Goal: Task Accomplishment & Management: Manage account settings

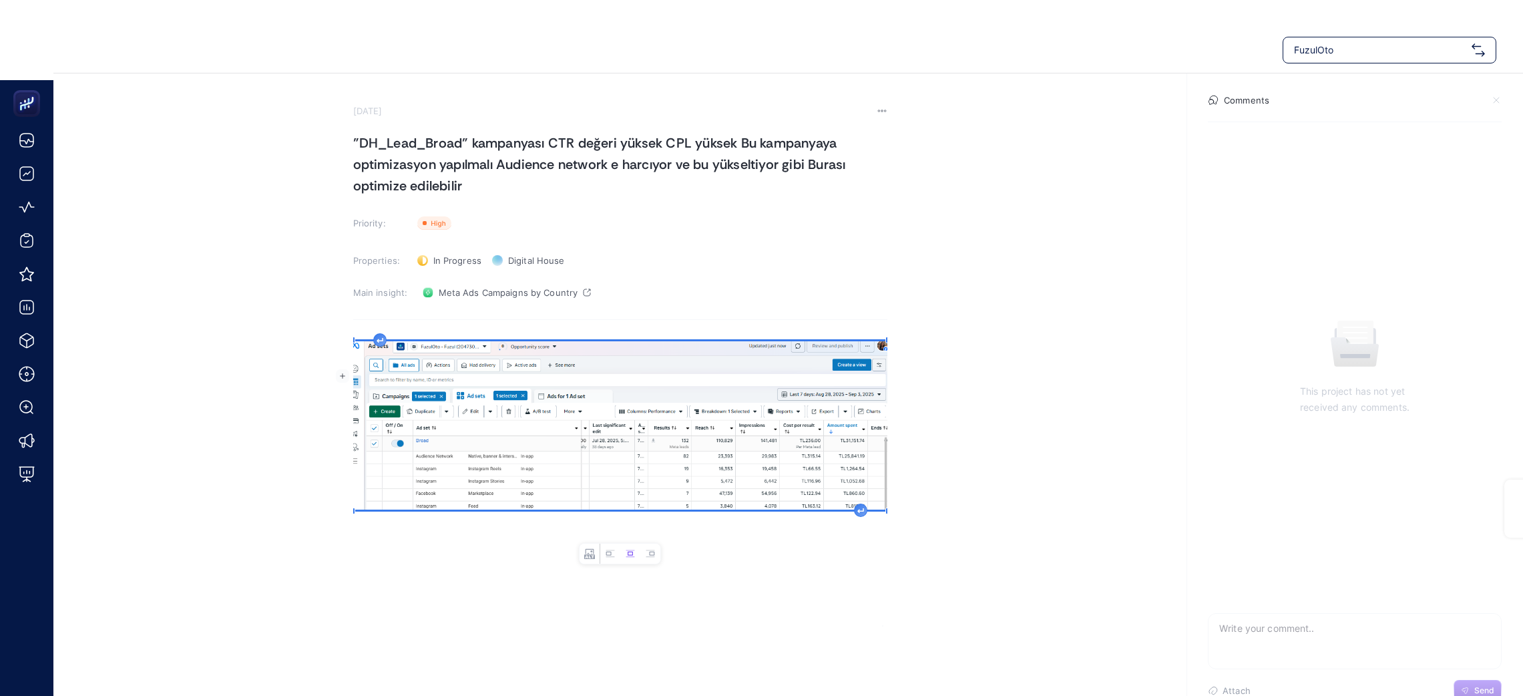
scroll to position [26, 0]
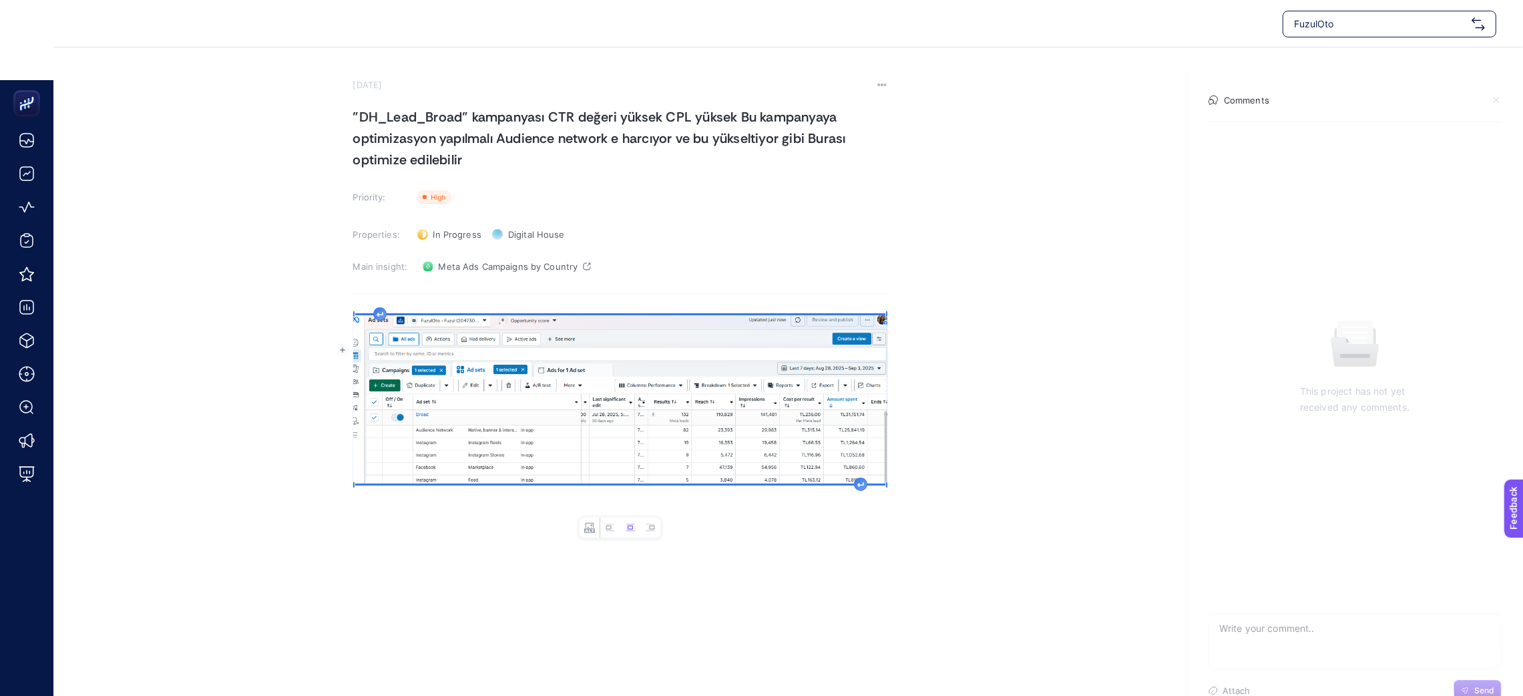
click at [466, 544] on div "Rich Text Editor. Editing area: main" at bounding box center [620, 439] width 534 height 267
click at [473, 296] on section "[DATE] "DH_Lead_Broad" kampanyası CTR değeri yüksek CPL yüksek Bu kampanyaya op…" at bounding box center [620, 326] width 534 height 494
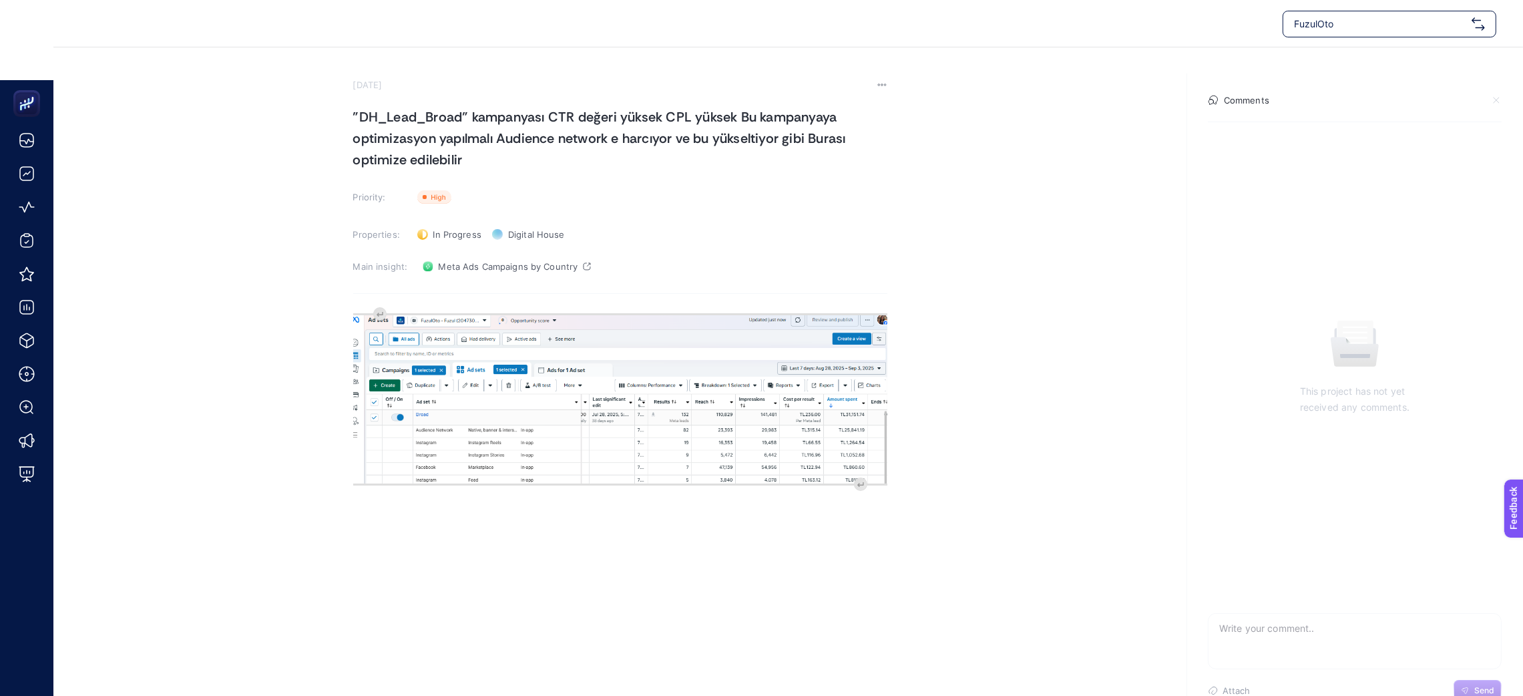
click at [430, 298] on section "[DATE] "DH_Lead_Broad" kampanyası CTR değeri yüksek CPL yüksek Bu kampanyaya op…" at bounding box center [620, 326] width 534 height 494
click at [363, 304] on section "[DATE] "DH_Lead_Broad" kampanyası CTR değeri yüksek CPL yüksek Bu kampanyaya op…" at bounding box center [620, 326] width 534 height 494
click at [355, 302] on section "[DATE] "DH_Lead_Broad" kampanyası CTR değeri yüksek CPL yüksek Bu kampanyaya op…" at bounding box center [620, 326] width 534 height 494
click at [365, 320] on img "Rich Text Editor. Editing area: main" at bounding box center [620, 399] width 534 height 168
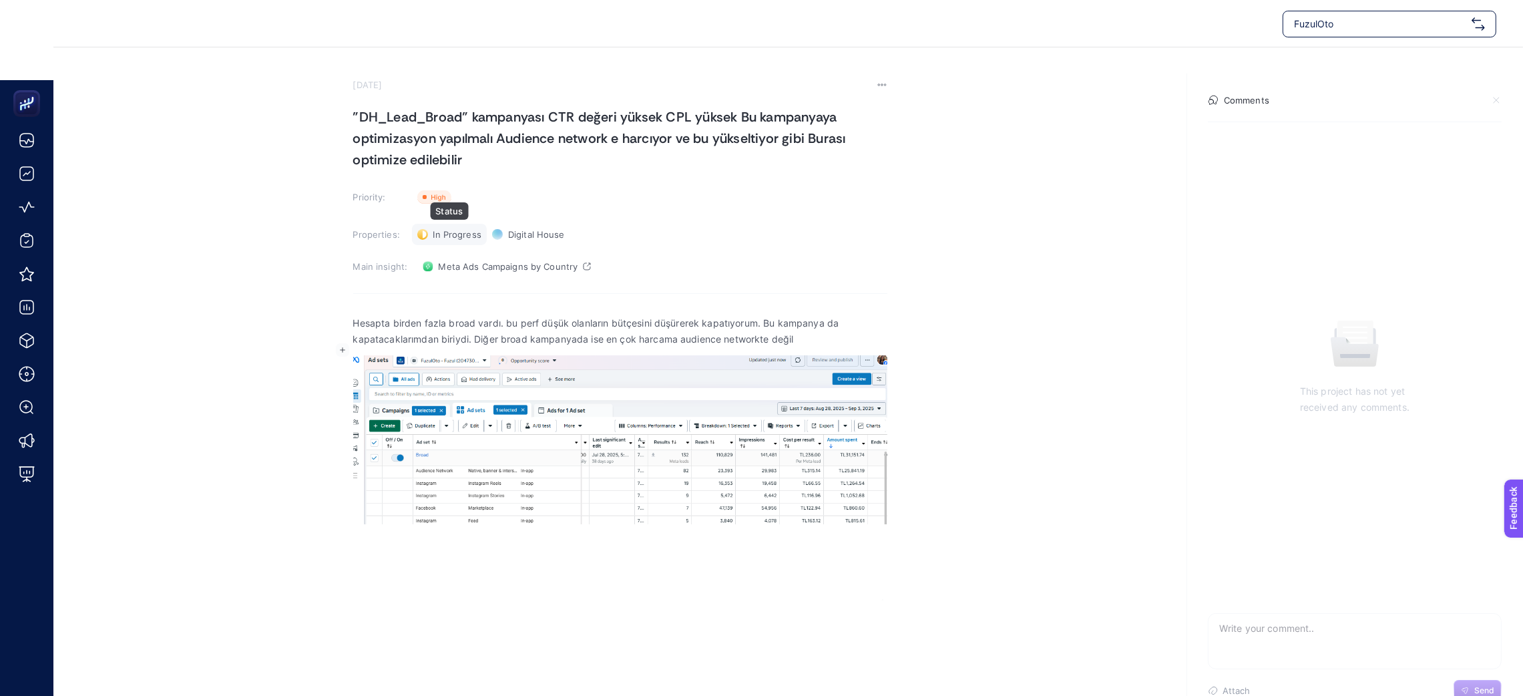
click at [430, 230] on div "In Progress Status" at bounding box center [449, 234] width 75 height 21
click at [458, 278] on span "Done" at bounding box center [450, 283] width 23 height 11
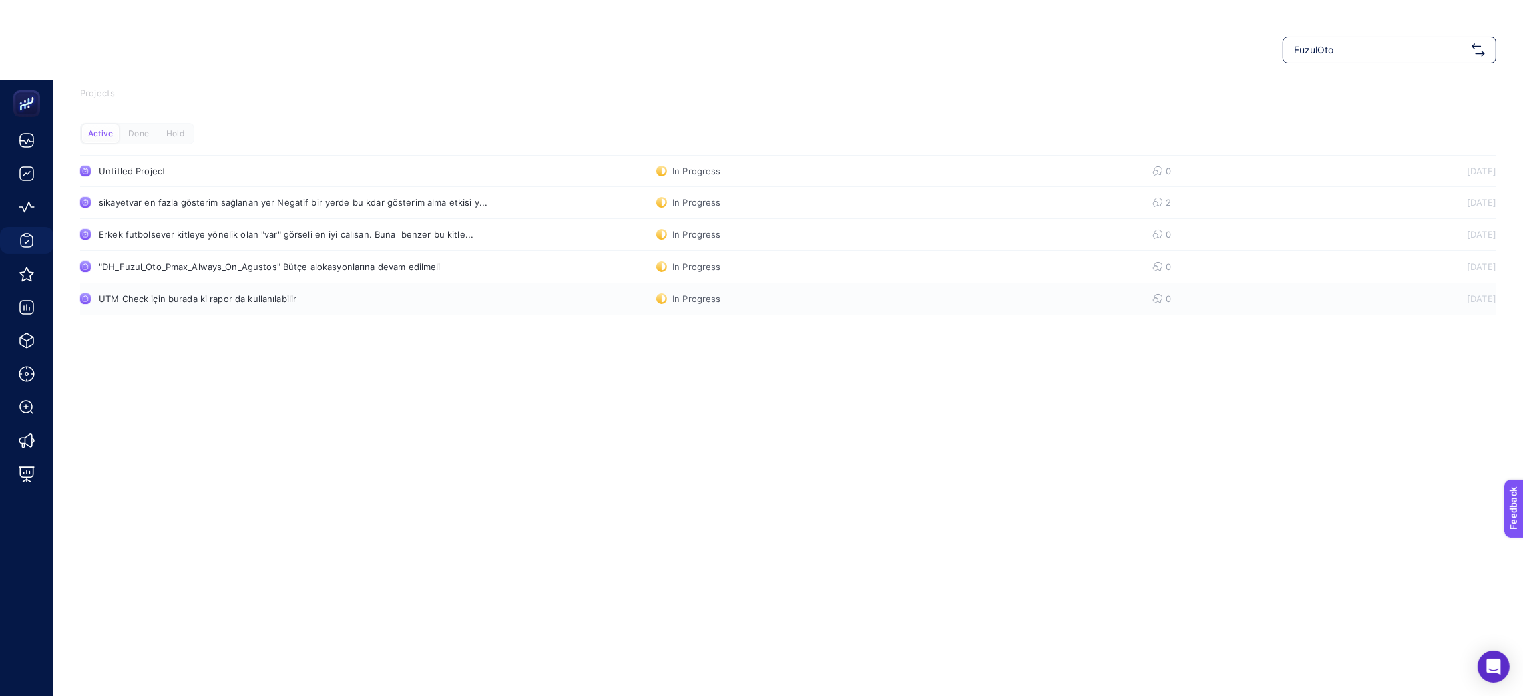
click at [221, 302] on div "UTM Check için burada ki rapor da kullanılabilir" at bounding box center [253, 298] width 308 height 11
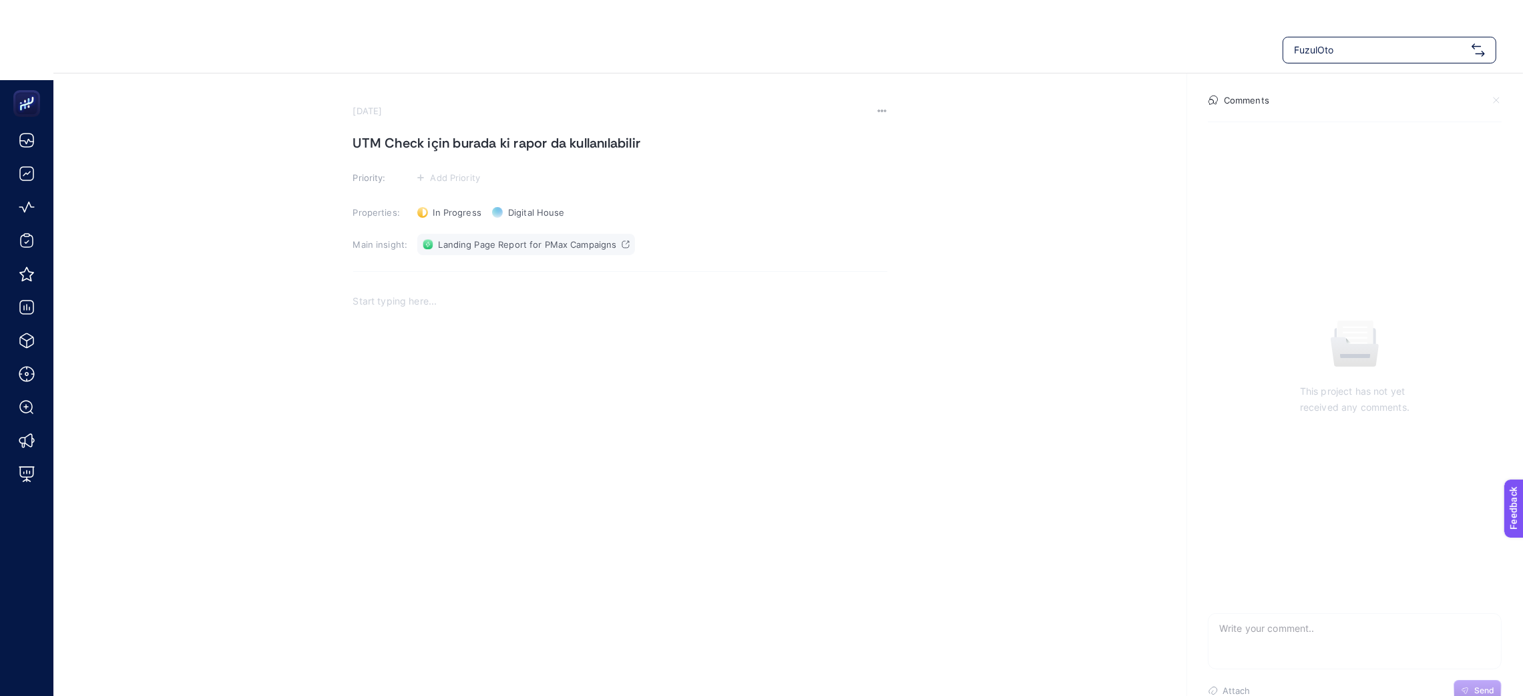
click at [579, 247] on span "Landing Page Report for PMax Campaigns" at bounding box center [528, 244] width 178 height 11
click at [510, 350] on div "Rich Text Editor. Editing area: main" at bounding box center [620, 417] width 534 height 267
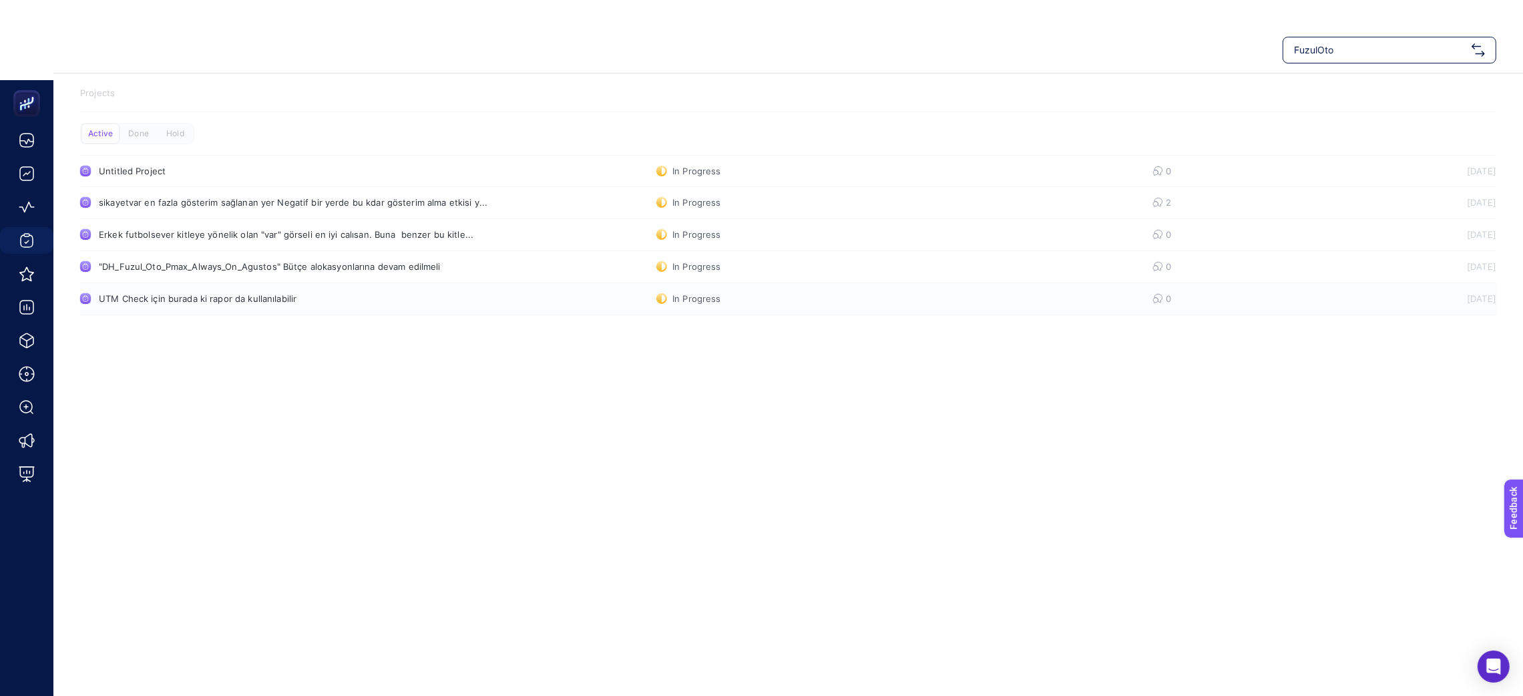
drag, startPoint x: 201, startPoint y: 5, endPoint x: 663, endPoint y: 292, distance: 544.0
click at [663, 292] on link "UTM Check için burada ki rapor da kullanılabilir In Progress 0 [DATE]" at bounding box center [788, 299] width 1416 height 32
click at [663, 299] on 1150 at bounding box center [664, 298] width 4 height 7
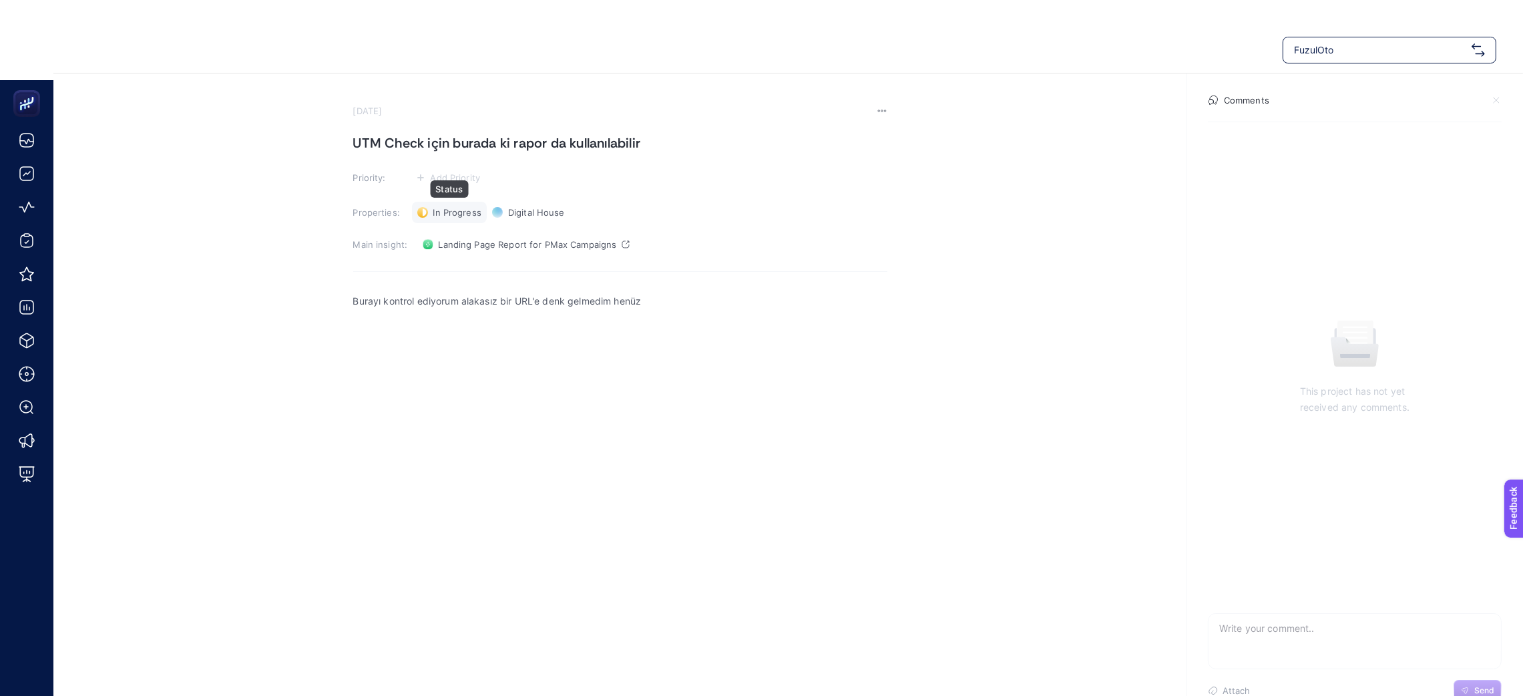
click at [428, 212] on div "In Progress Status" at bounding box center [449, 212] width 75 height 21
click at [459, 256] on span "Done" at bounding box center [450, 261] width 23 height 11
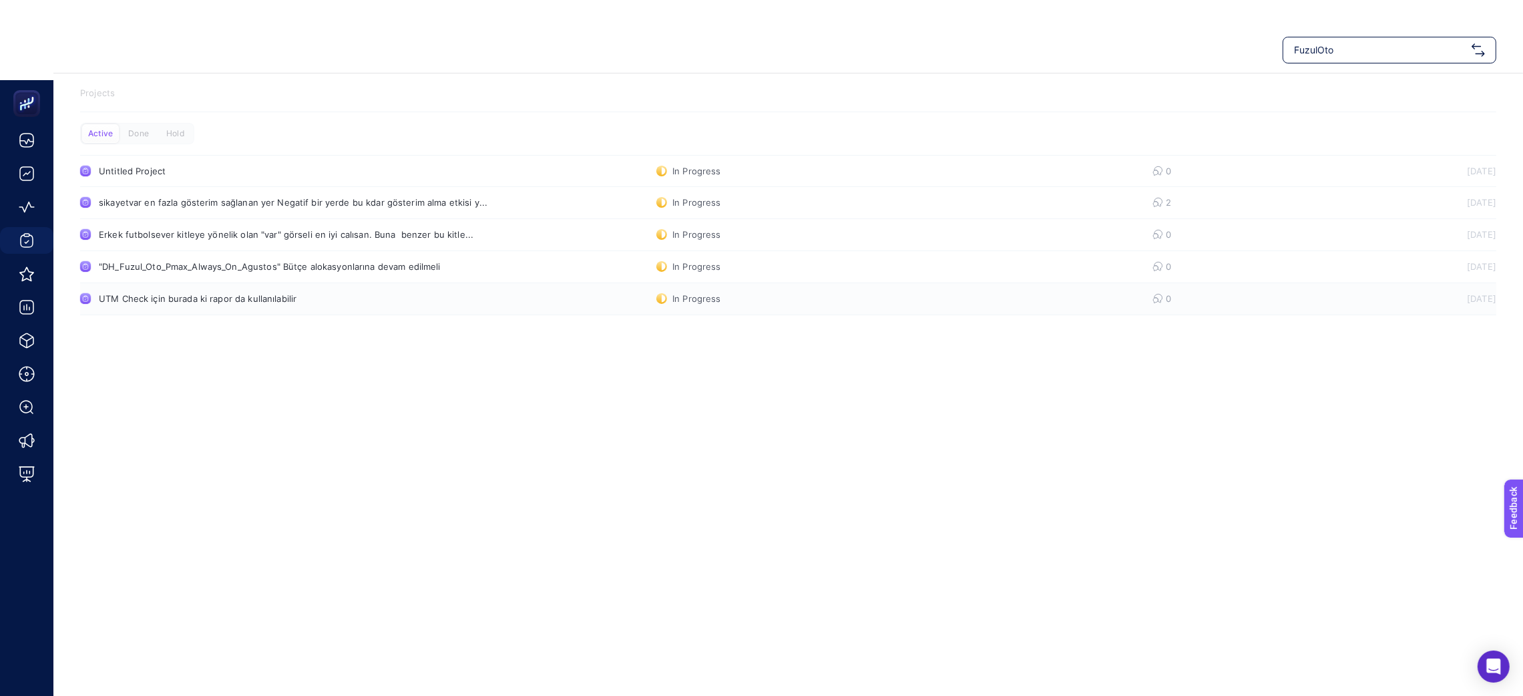
click at [459, 303] on link "UTM Check için burada ki rapor da kullanılabilir In Progress 0 [DATE]" at bounding box center [788, 299] width 1416 height 32
click at [239, 270] on div ""DH_Fuzul_Oto_Pmax_Always_On_Agustos" Bütçe alokasyonlarına devam edilmeli" at bounding box center [270, 266] width 342 height 11
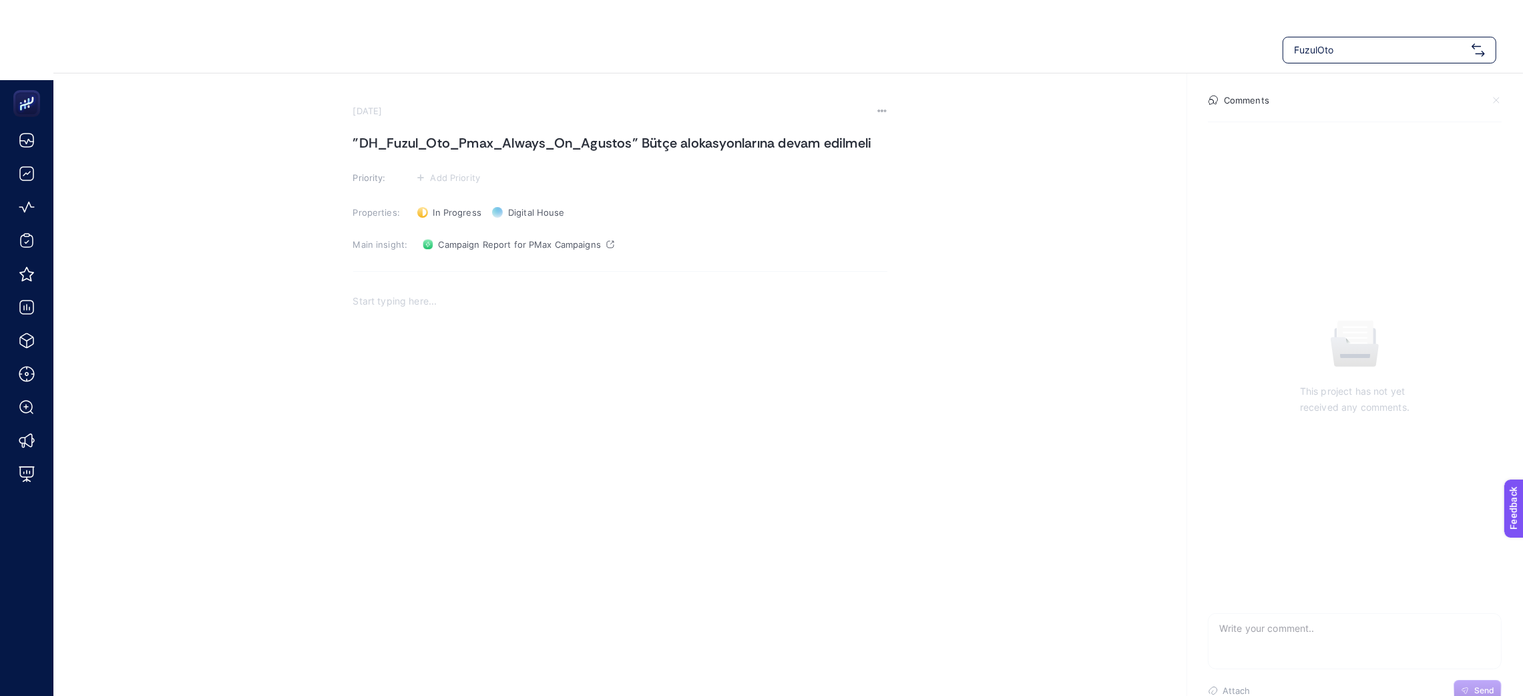
click at [495, 304] on p "Rich Text Editor. Editing area: main" at bounding box center [620, 301] width 534 height 16
click at [439, 214] on span "In Progress" at bounding box center [457, 212] width 48 height 11
click at [455, 256] on span "Done" at bounding box center [450, 261] width 23 height 11
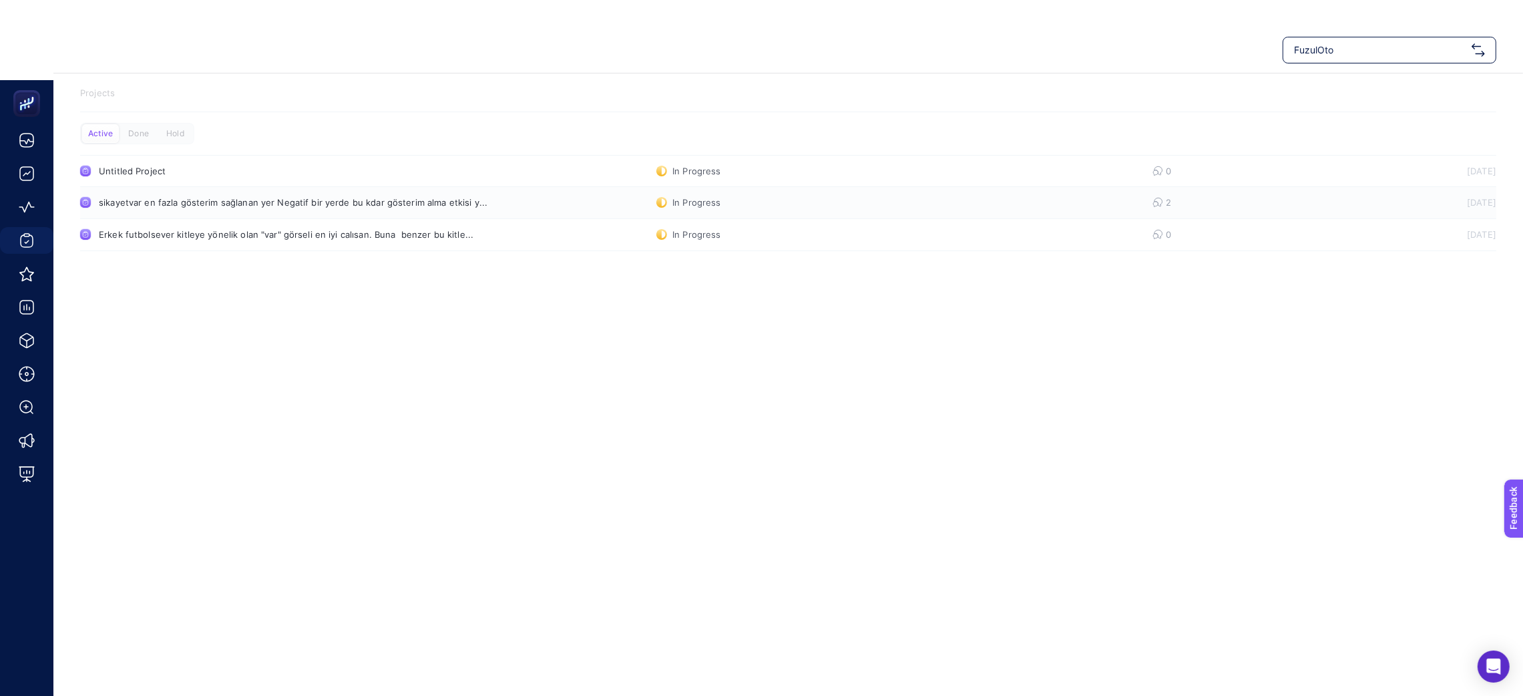
click at [205, 199] on div "sikayetvar en fazla gösterim sağlanan yer Negatif bir yerde bu kdar gösterim al…" at bounding box center [293, 202] width 389 height 11
click at [318, 235] on div "Erkek futbolsever kitleye yönelik olan "var" görseli en iyi calısan. Buna benze…" at bounding box center [286, 234] width 375 height 11
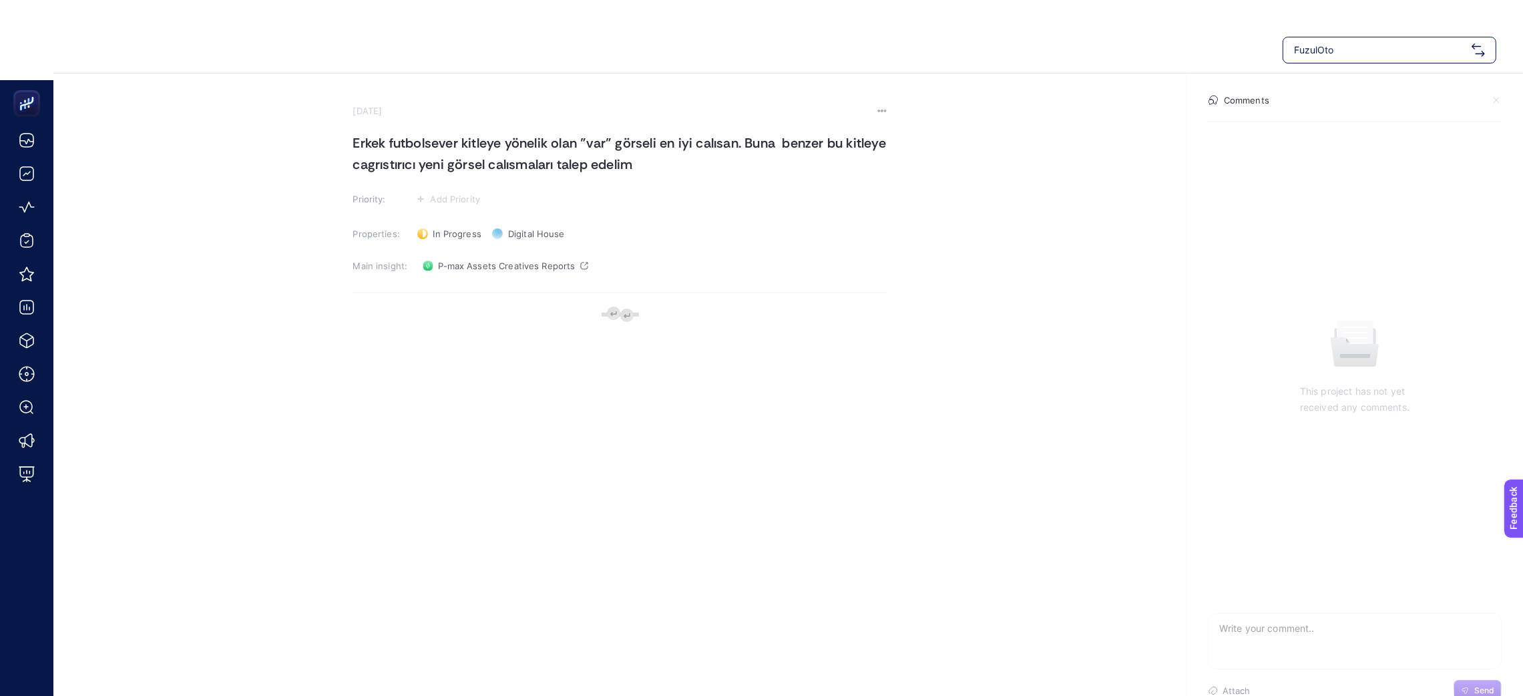
click at [1339, 37] on div "FuzulOto" at bounding box center [1390, 50] width 214 height 27
click at [1351, 61] on div at bounding box center [1390, 50] width 214 height 27
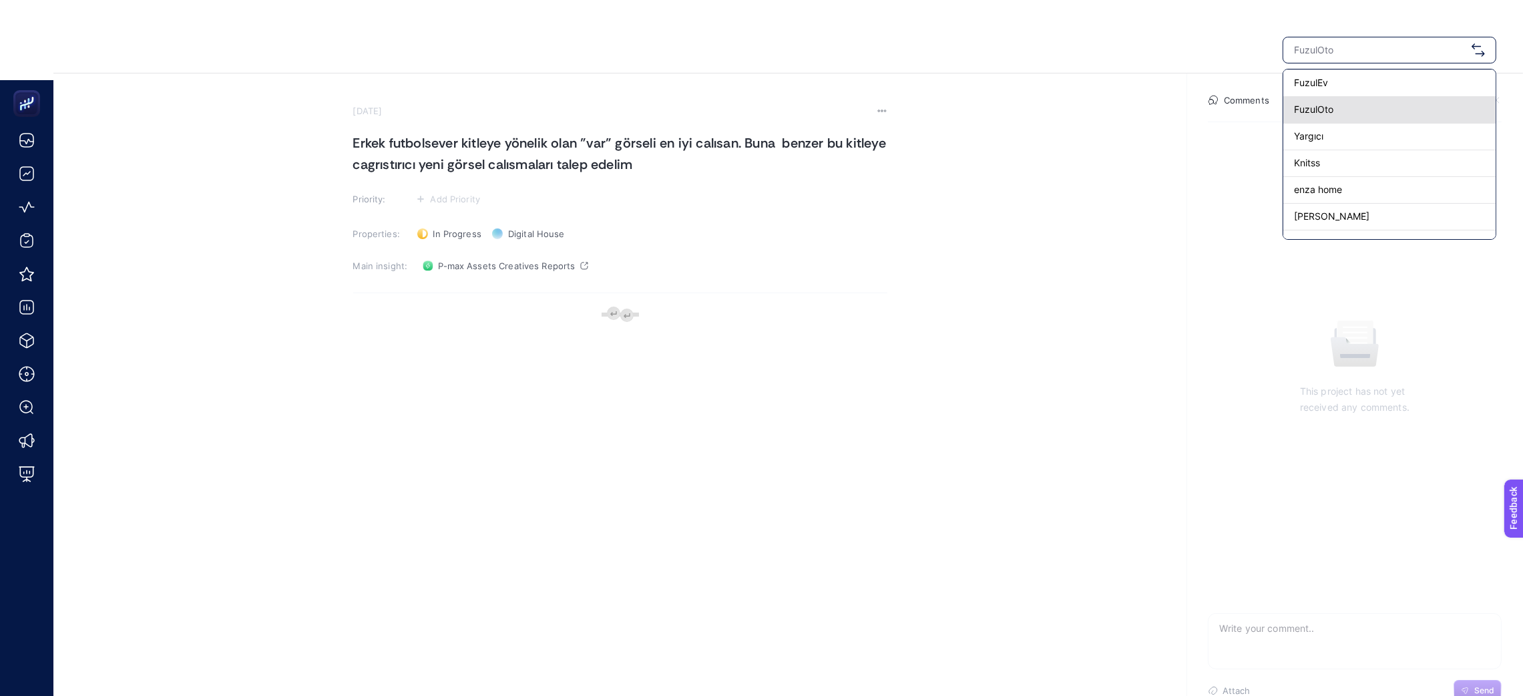
scroll to position [100, 0]
click at [1345, 142] on div "FuzulOto" at bounding box center [1389, 143] width 212 height 27
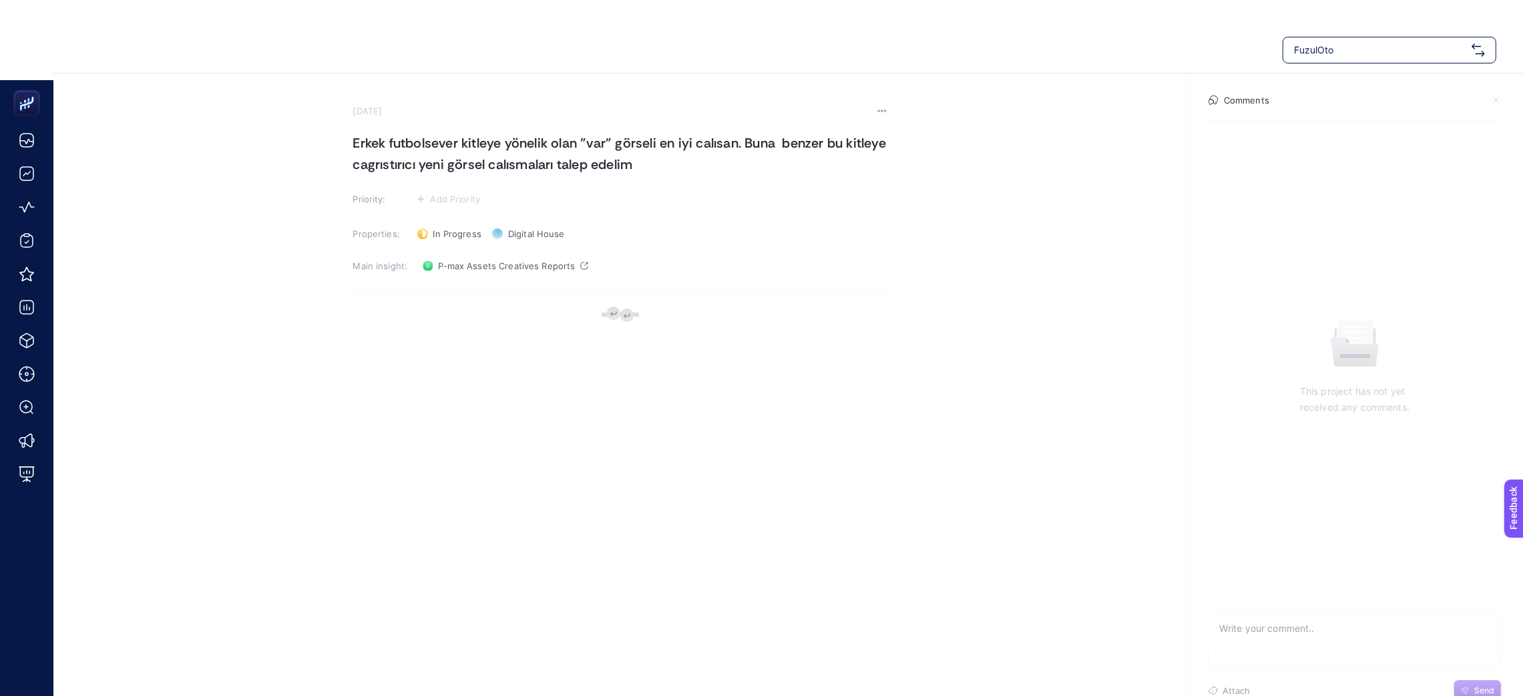
click at [1369, 54] on span "FuzulOto" at bounding box center [1380, 49] width 172 height 13
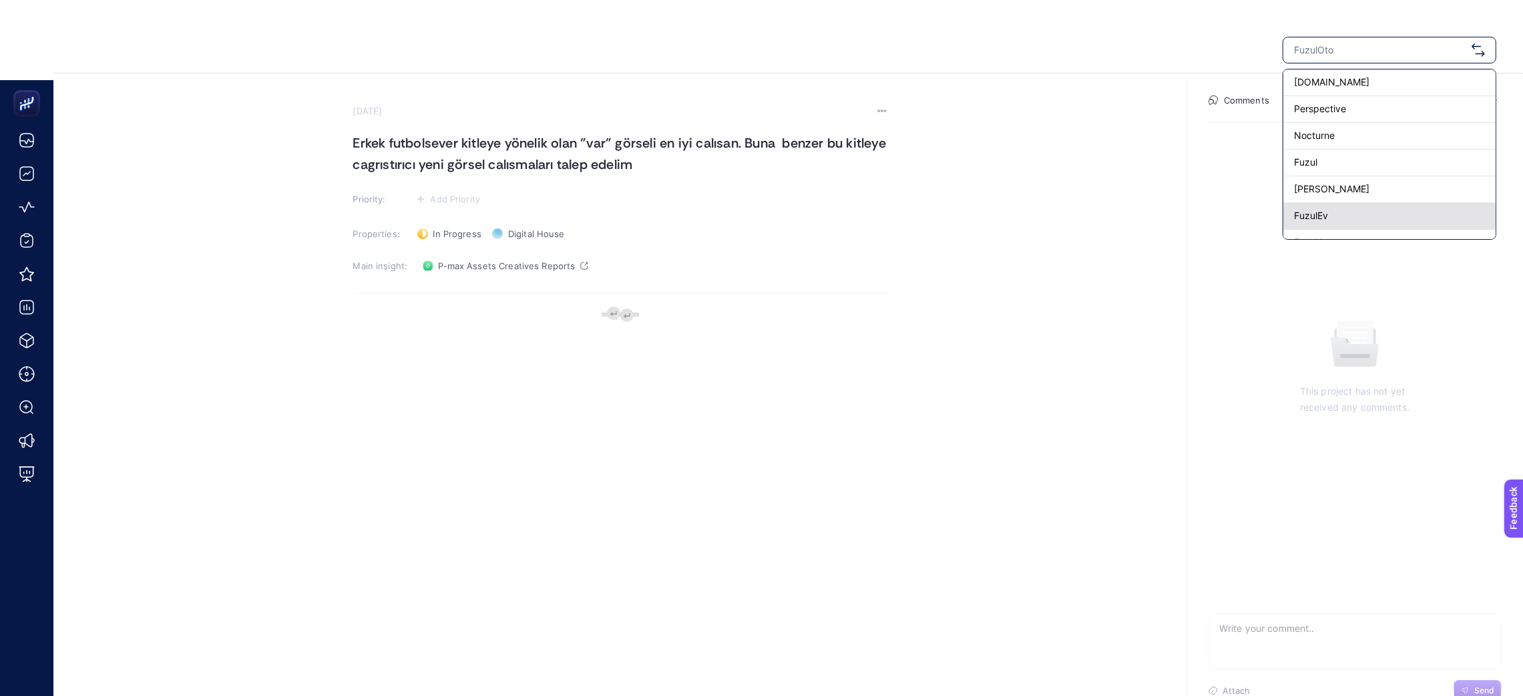
click at [1369, 204] on div "FuzulEv" at bounding box center [1389, 216] width 212 height 27
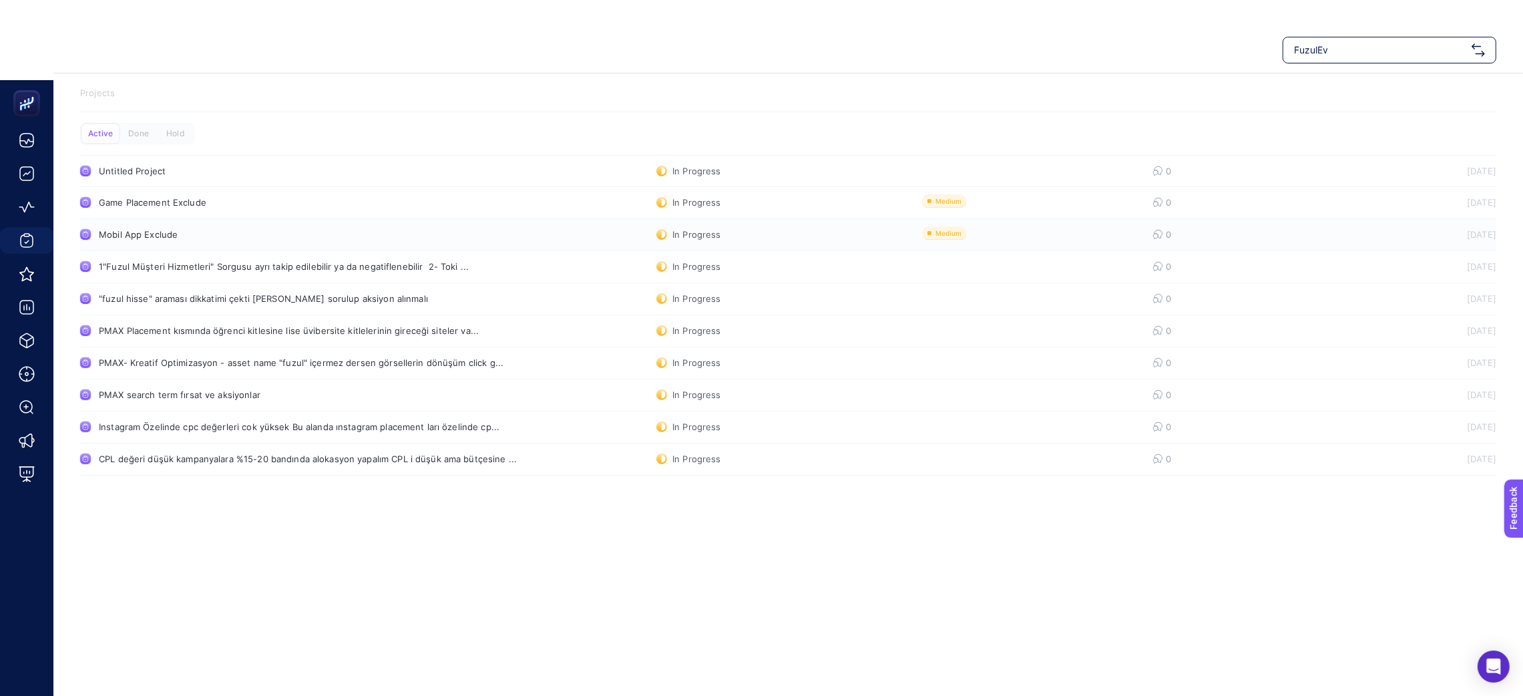
click at [154, 230] on div "Mobil App Exclude" at bounding box center [253, 234] width 308 height 11
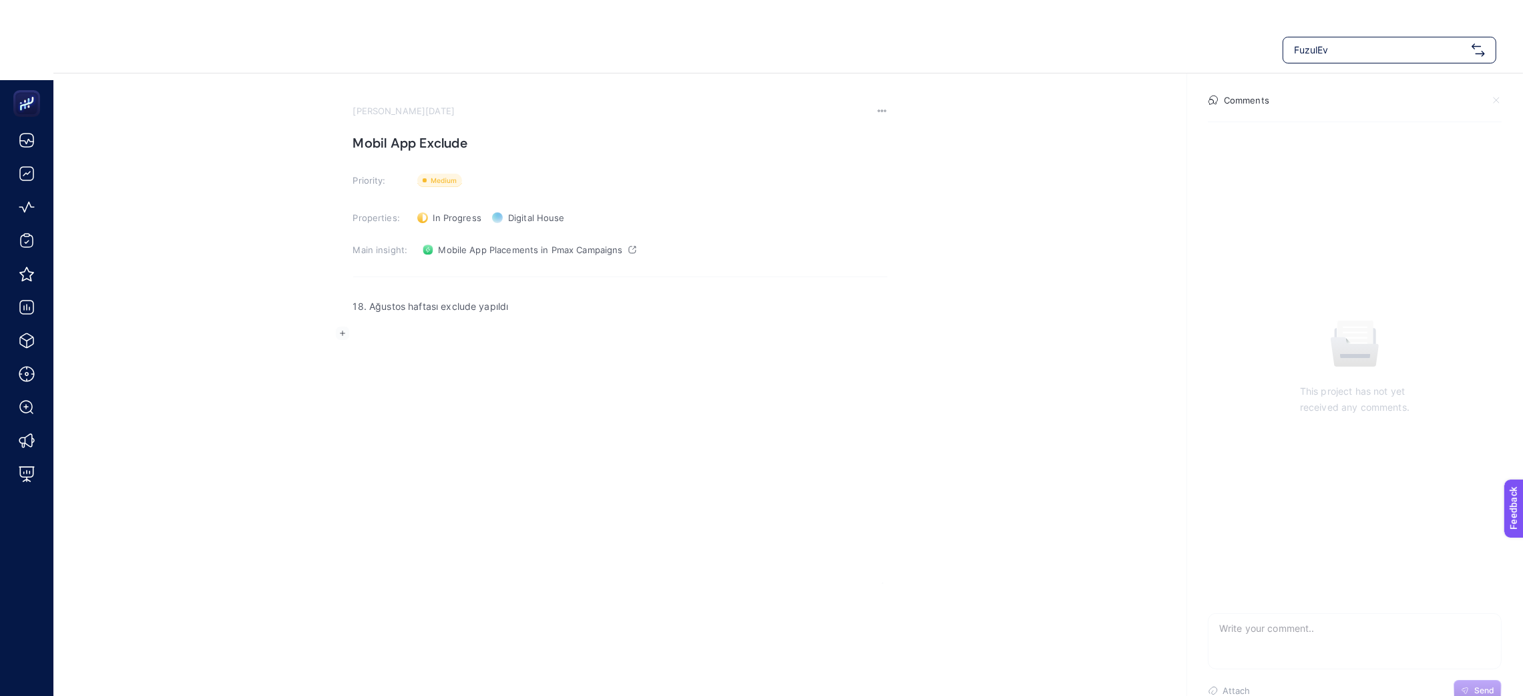
click at [423, 310] on p "18. Ağustos haftası exclude yapıldı" at bounding box center [620, 306] width 534 height 16
click at [543, 312] on p "18. Ağustos haftası exclude yapıldı" at bounding box center [620, 306] width 534 height 16
click at [439, 224] on div "In Progress Status" at bounding box center [449, 217] width 75 height 21
click at [455, 268] on span "Done" at bounding box center [450, 266] width 23 height 11
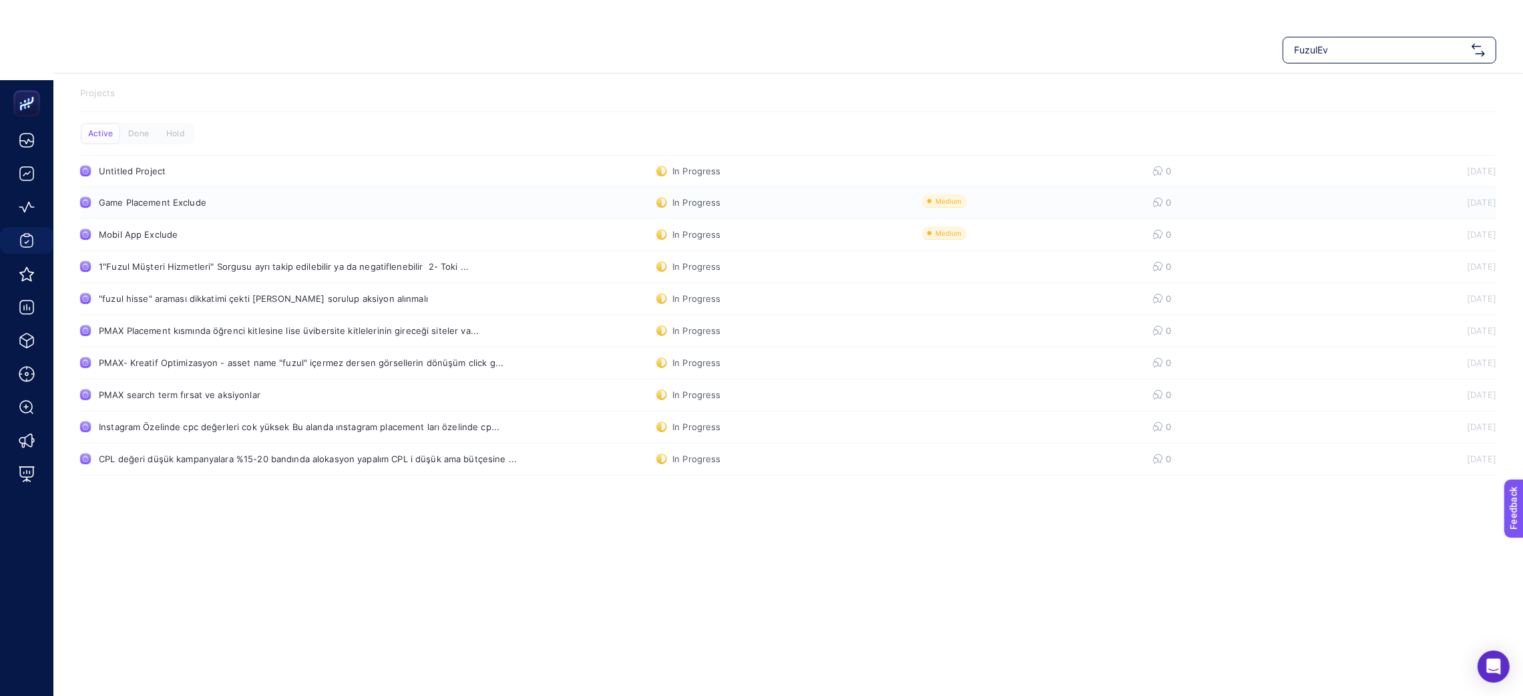
click at [166, 204] on div "Game Placement Exclude" at bounding box center [253, 202] width 308 height 11
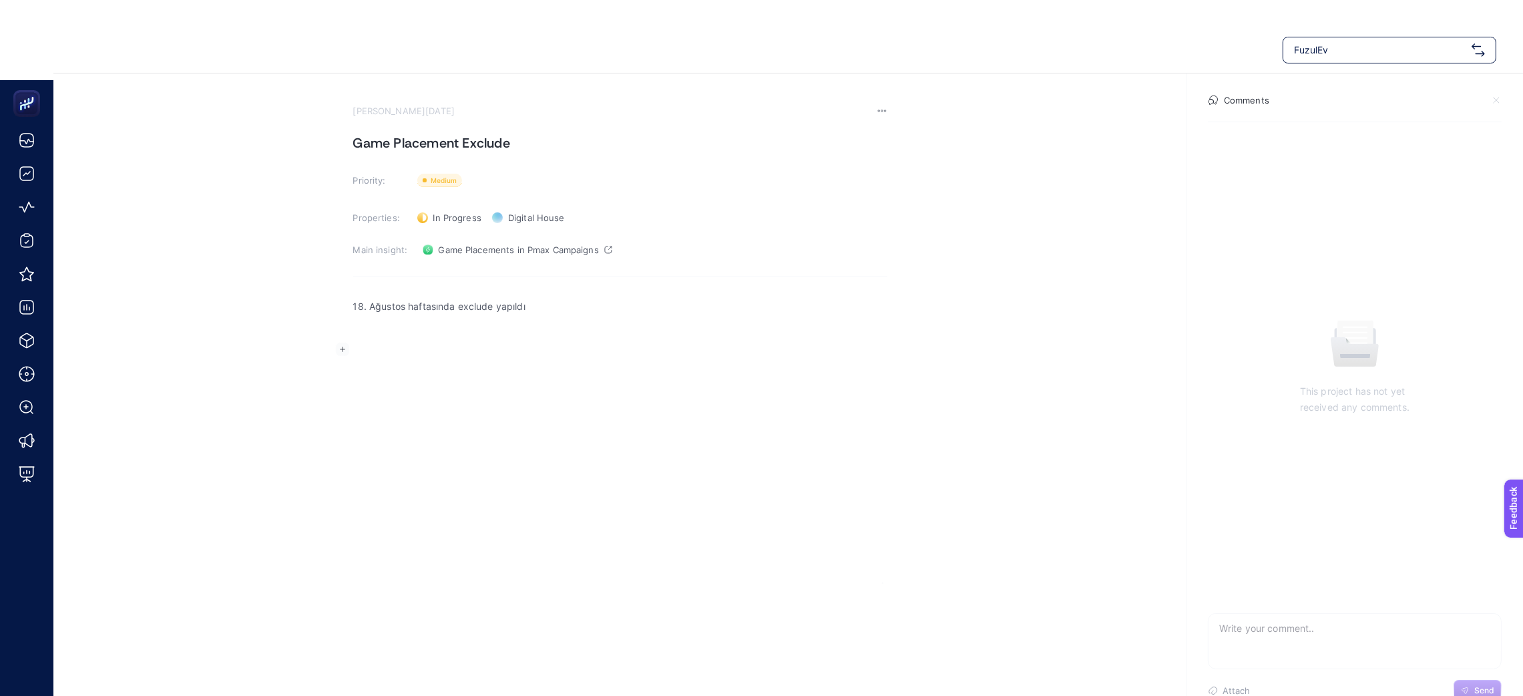
click at [540, 319] on p "Rich Text Editor. Editing area: main" at bounding box center [620, 322] width 534 height 16
click at [447, 204] on section "[PERSON_NAME][DATE] Game Placement Exclude Priority: Priority Properties: In Pr…" at bounding box center [620, 330] width 534 height 451
click at [446, 216] on span "In Progress" at bounding box center [457, 217] width 48 height 11
click at [459, 263] on span "Done" at bounding box center [450, 266] width 23 height 11
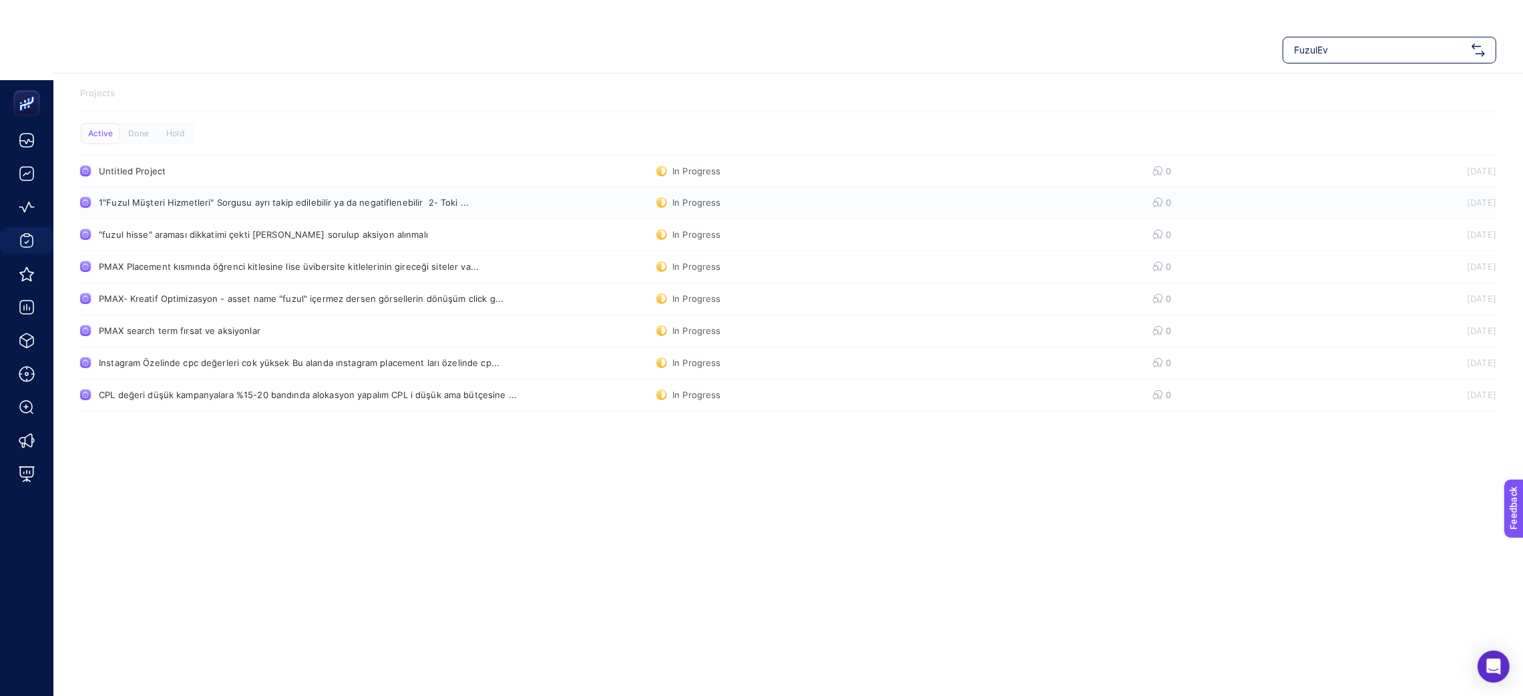
click at [187, 200] on div "1"Fuzul Müşteri Hizmetleri" Sorgusu ayrı takip edilebilir ya da negatiflenebili…" at bounding box center [284, 202] width 370 height 11
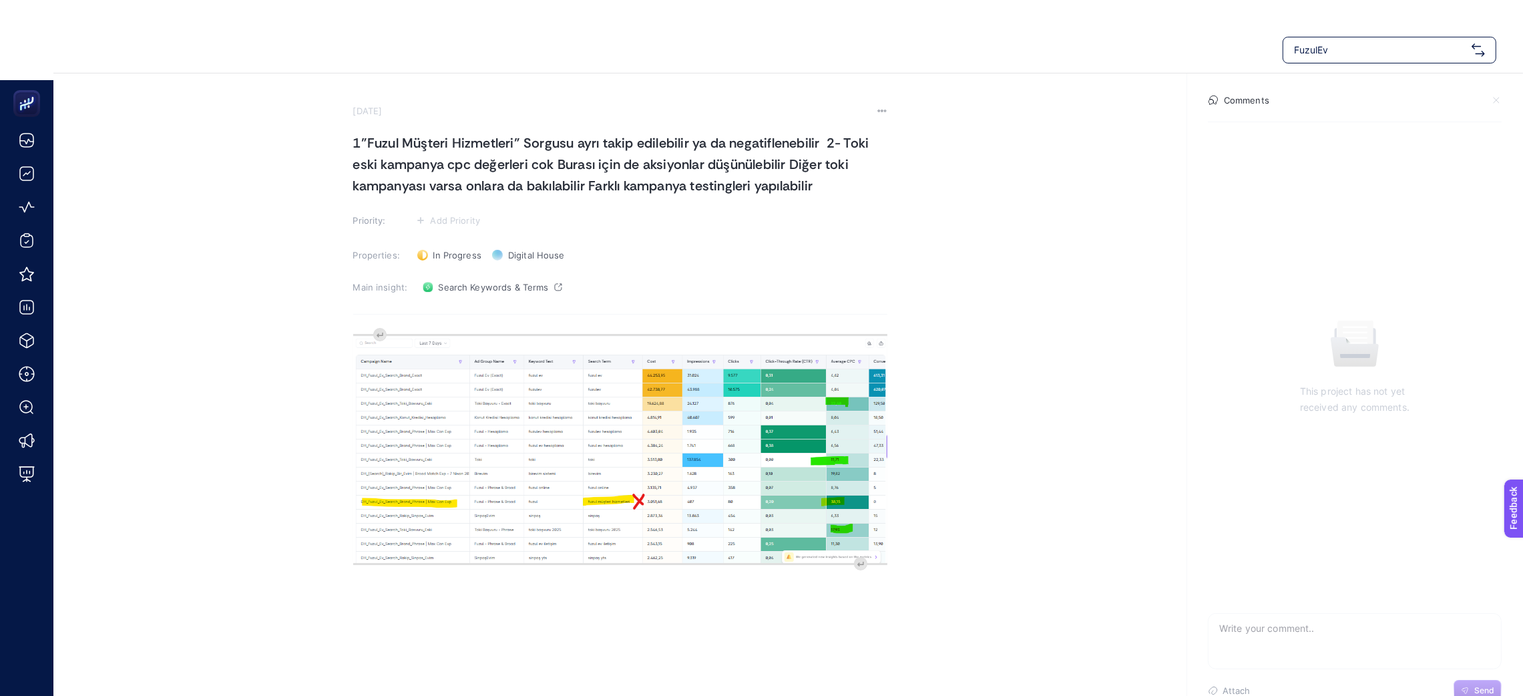
click at [600, 427] on img "Rich Text Editor. Editing area: main" at bounding box center [620, 449] width 534 height 227
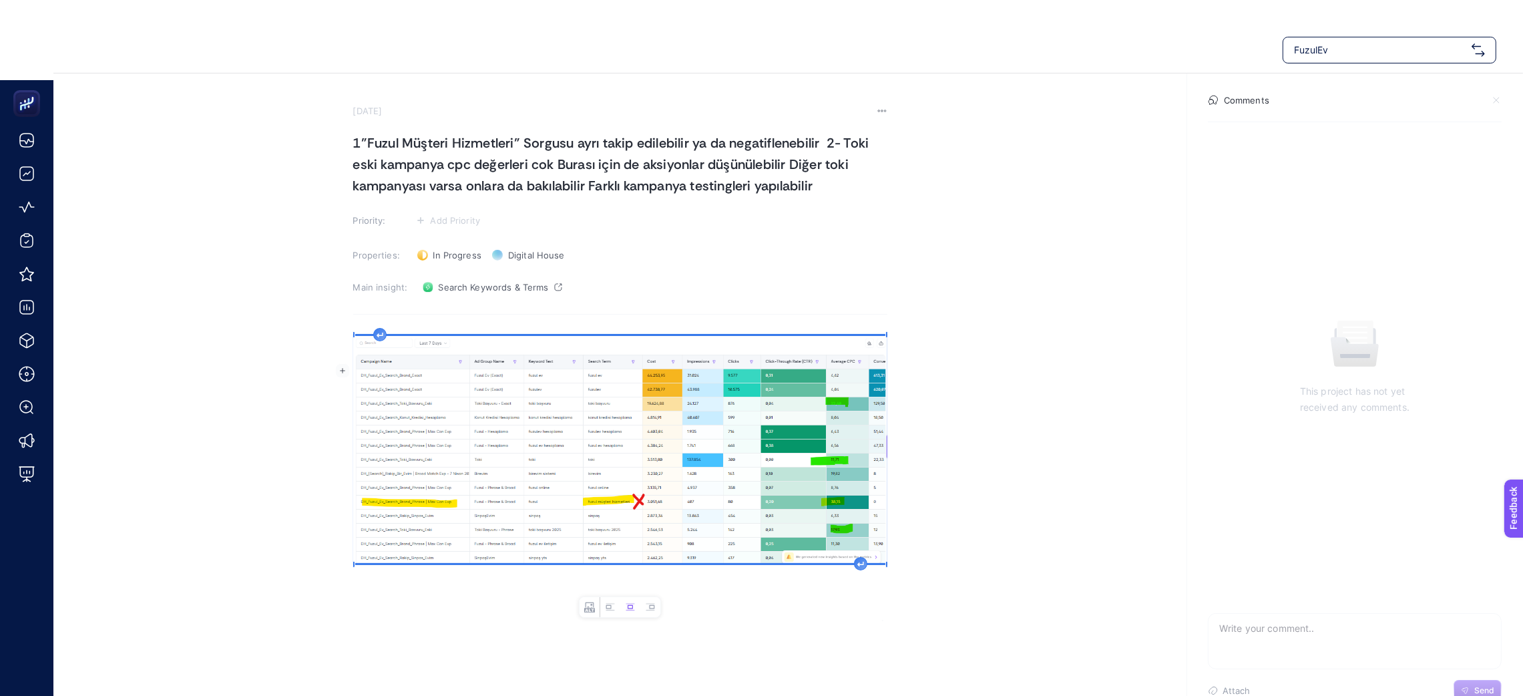
click at [668, 479] on img "Rich Text Editor. Editing area: main" at bounding box center [620, 449] width 534 height 227
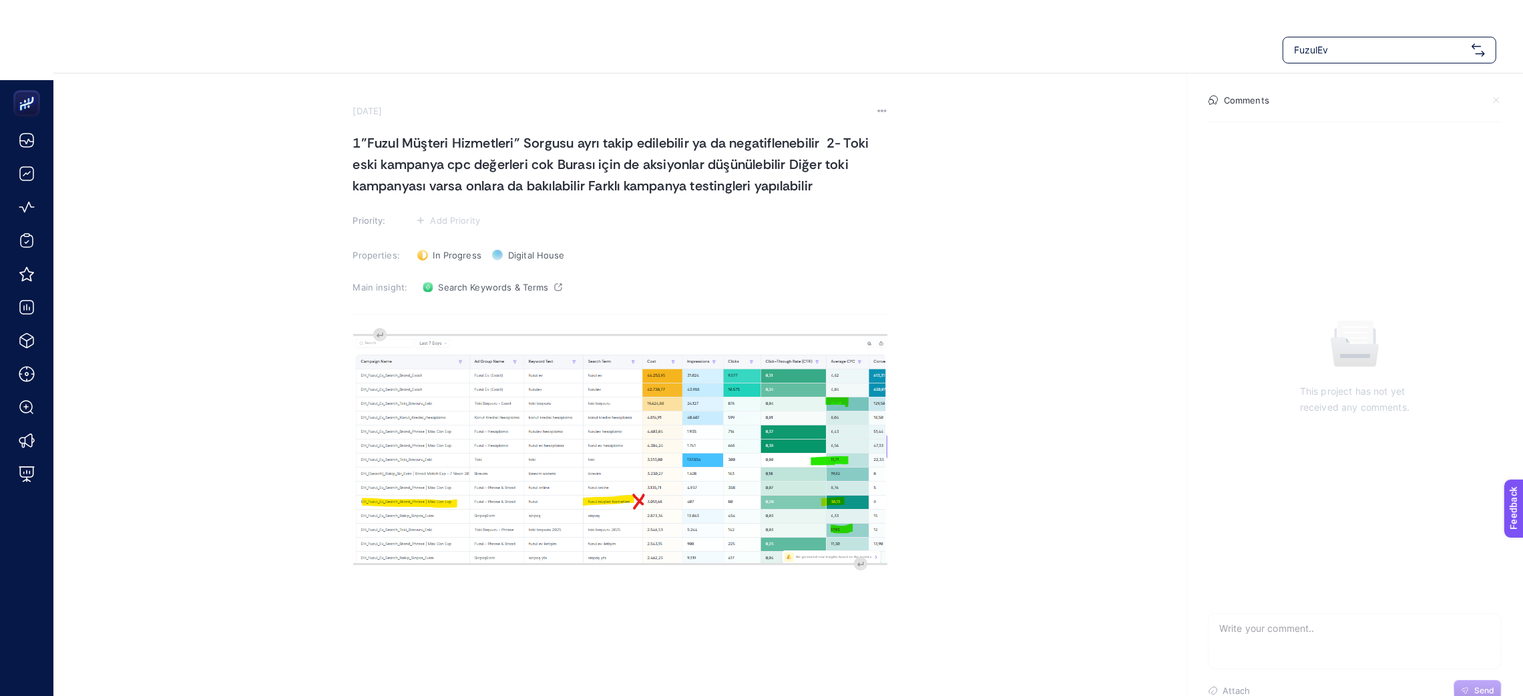
click at [450, 318] on section "[DATE] 1"Fuzul Müşteri Hizmetleri" Sorgusu ayrı takip edilebilir ya da negatifl…" at bounding box center [620, 349] width 534 height 489
click at [363, 322] on section "[DATE] 1"Fuzul Müşteri Hizmetleri" Sorgusu ayrı takip edilebilir ya da negatifl…" at bounding box center [620, 349] width 534 height 489
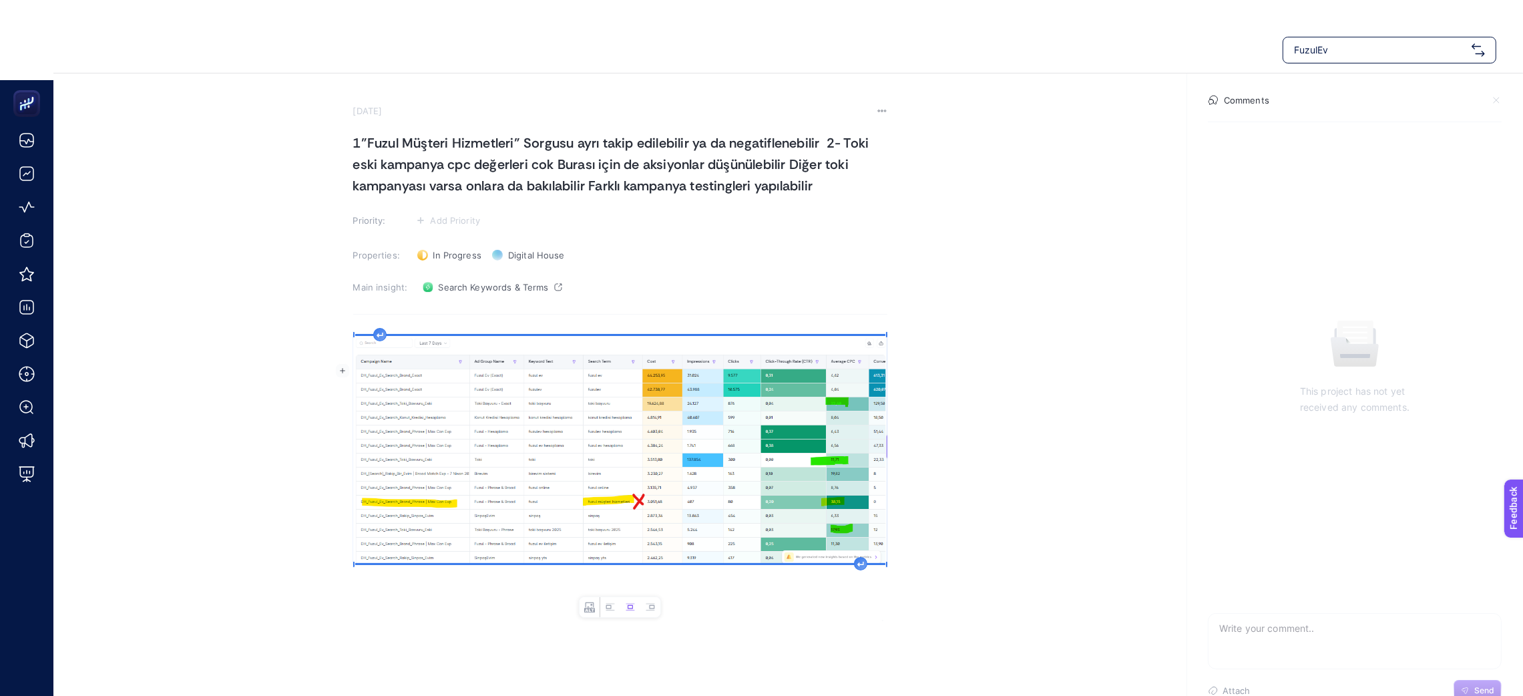
click at [362, 331] on div "image widget. Press Enter to type after or press Shift + Enter to type before t…" at bounding box center [620, 460] width 534 height 267
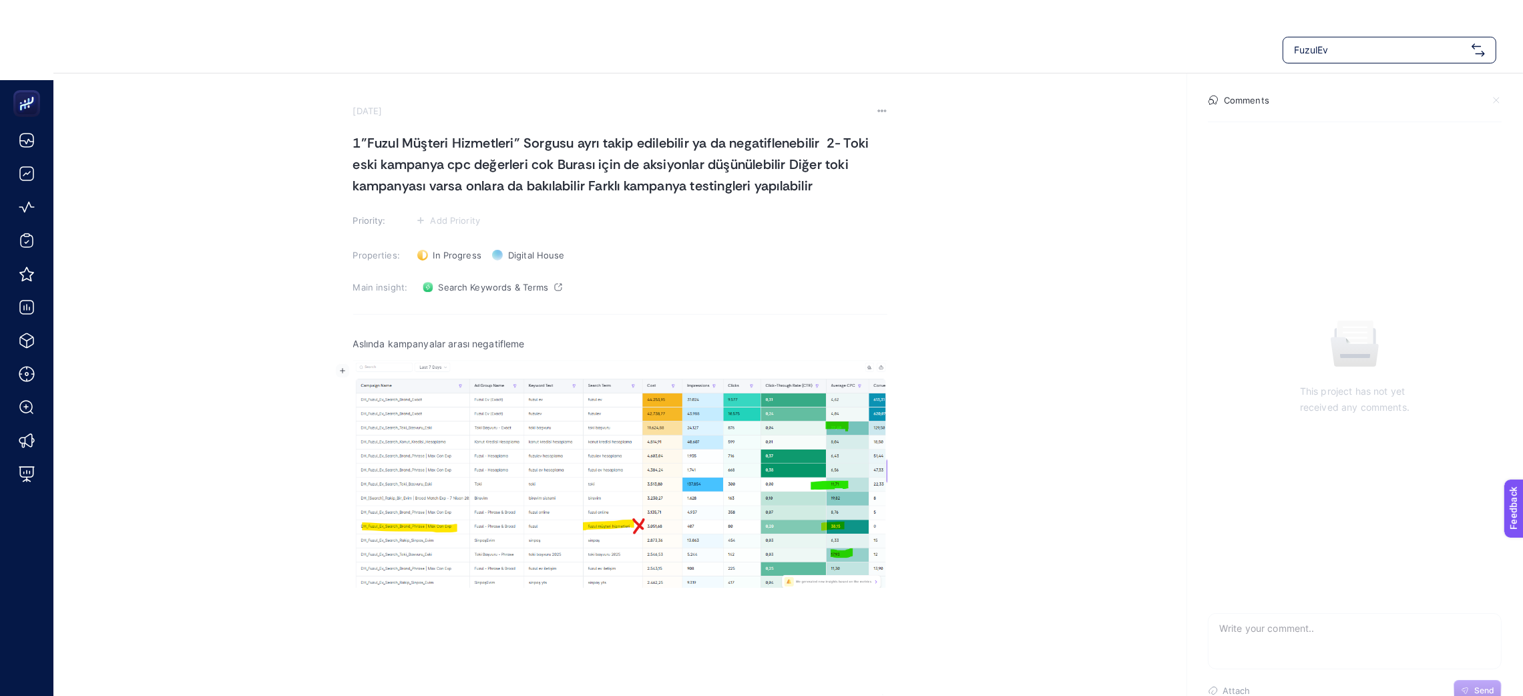
click at [475, 343] on p "Aslında kampanyalar arası negatifleme" at bounding box center [620, 344] width 534 height 16
click at [467, 258] on span "In Progress" at bounding box center [457, 255] width 48 height 11
click at [474, 302] on li "Done" at bounding box center [456, 303] width 83 height 21
click at [859, 339] on p "Aslında kampanyalar arası çarpraz negatifleme yapmıştım. müşteri hizmetleri ayr…" at bounding box center [620, 344] width 534 height 16
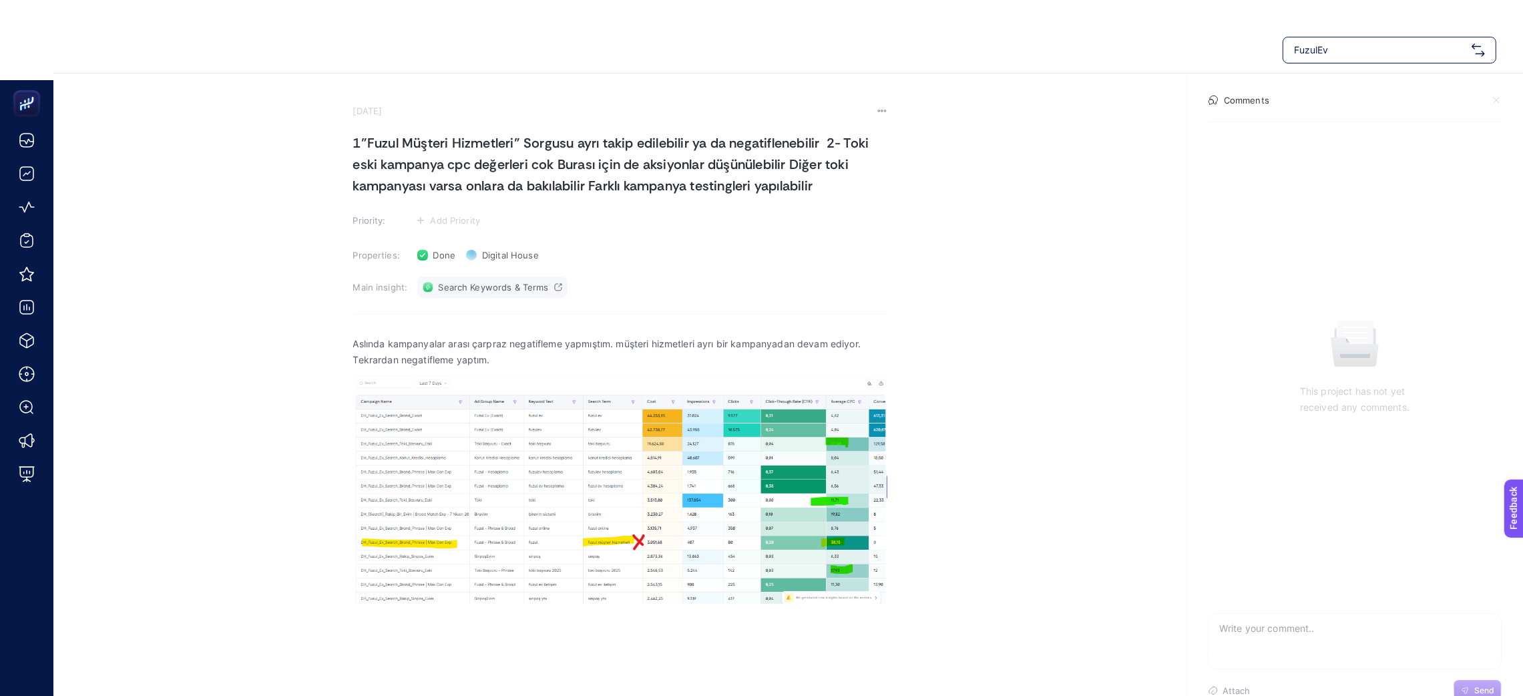
click at [515, 294] on link "Search Keywords & Terms" at bounding box center [492, 286] width 150 height 21
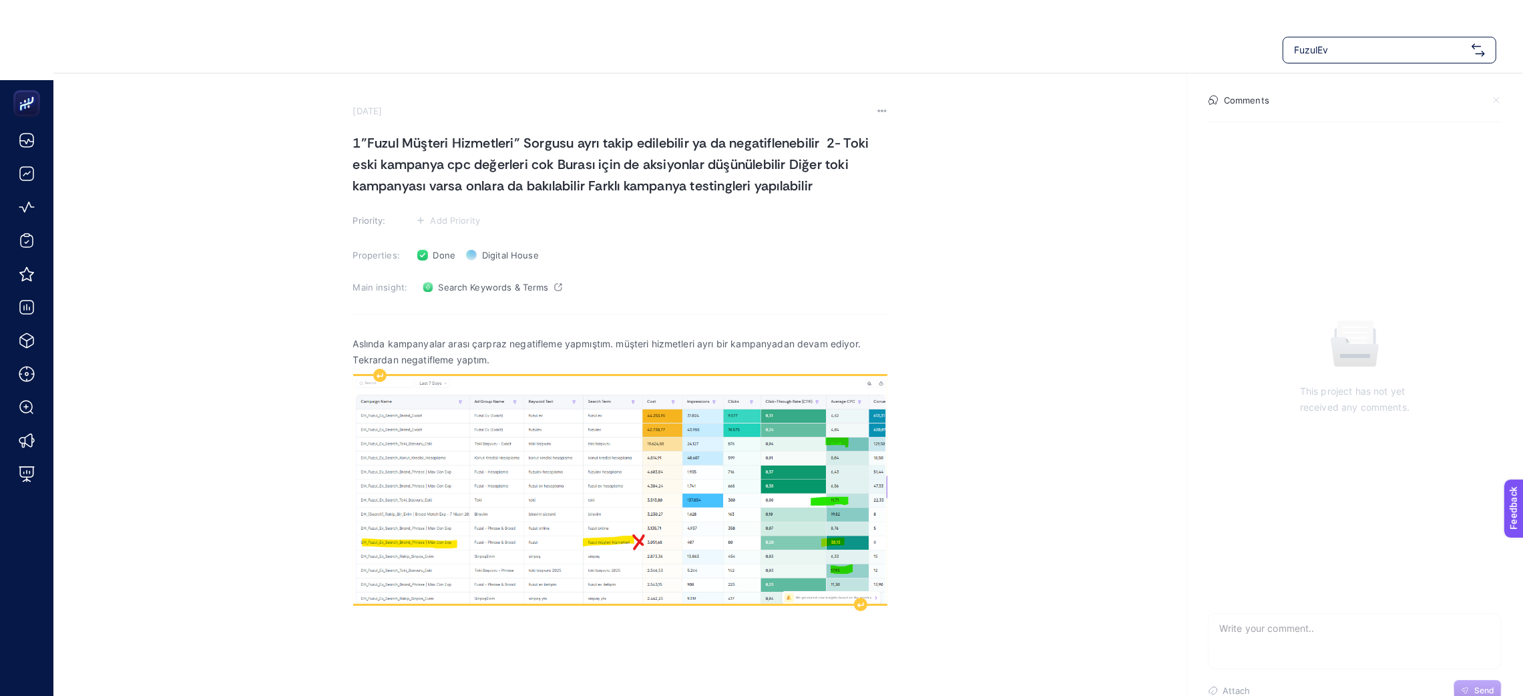
click at [736, 491] on img "Rich Text Editor. Editing area: main" at bounding box center [620, 489] width 534 height 227
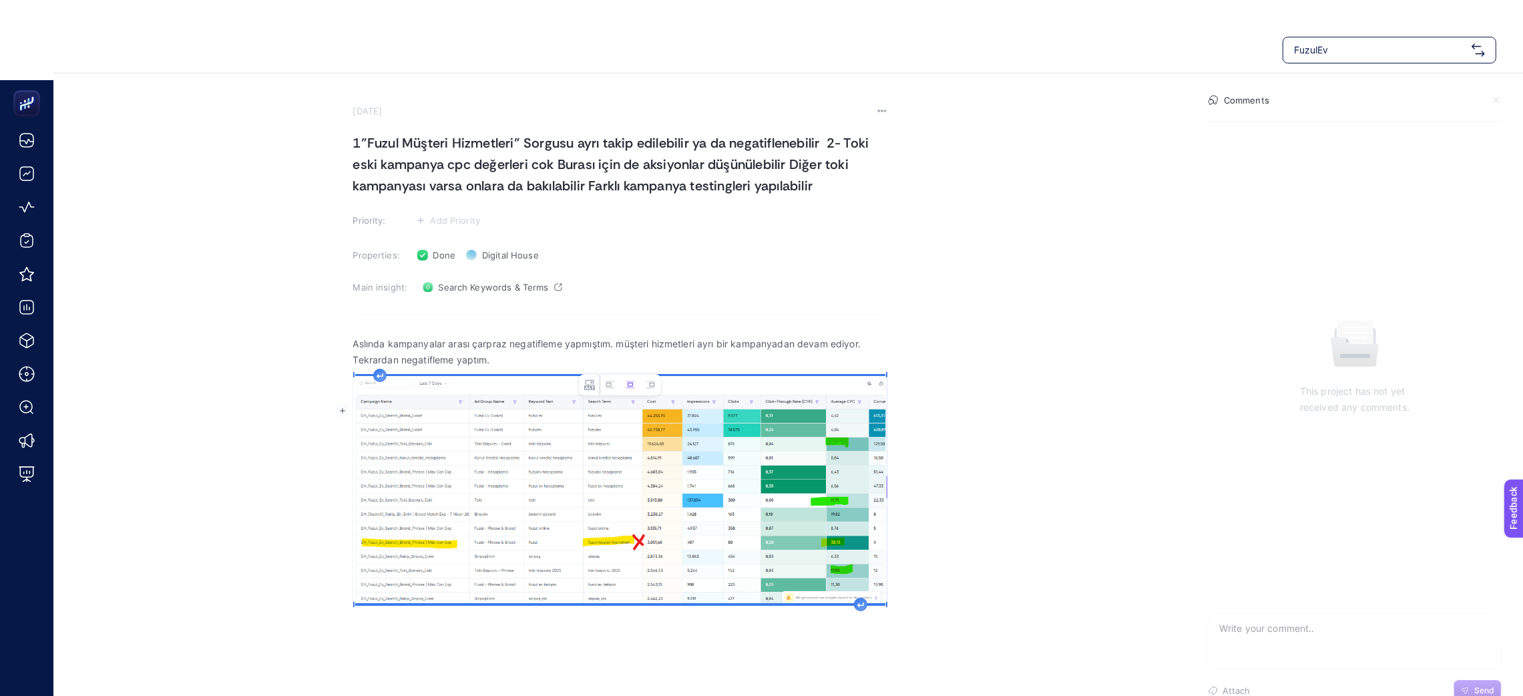
click at [818, 427] on img "Rich Text Editor. Editing area: main" at bounding box center [620, 489] width 534 height 227
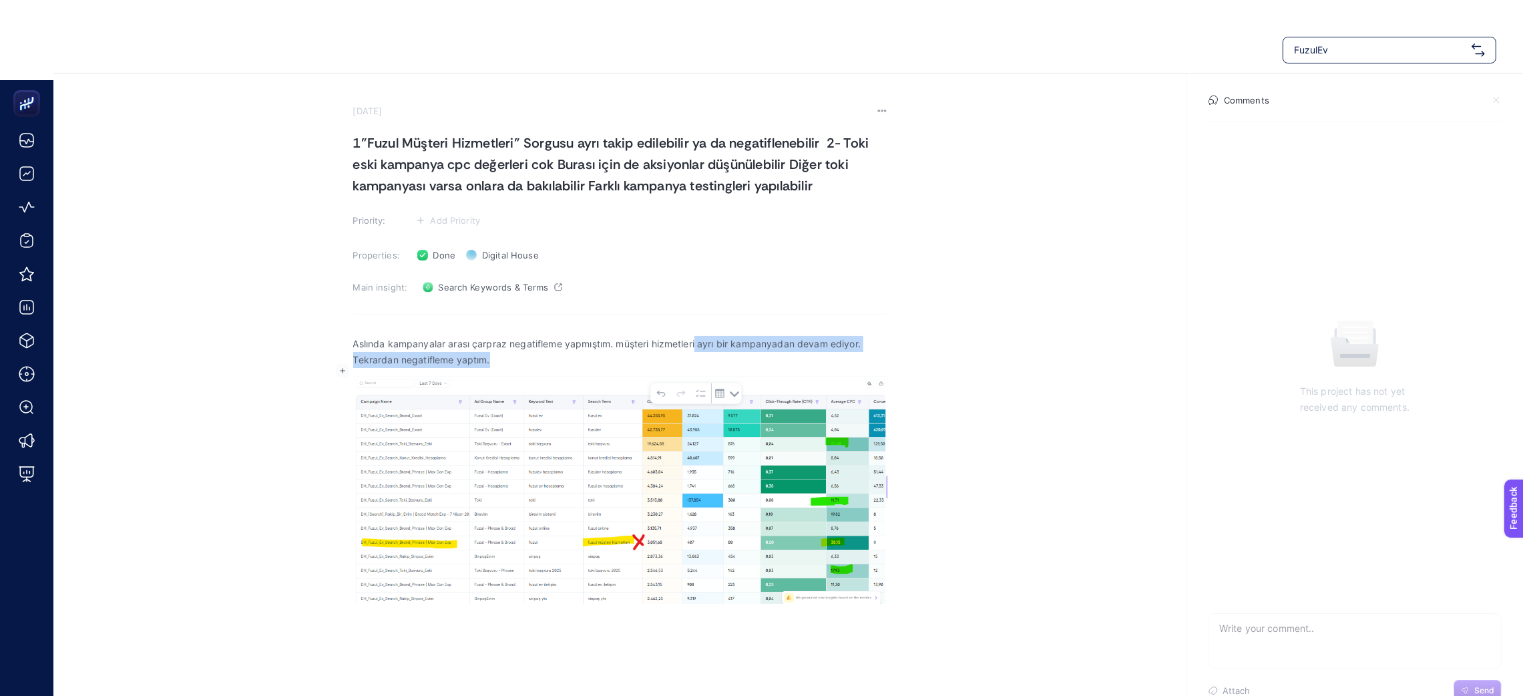
drag, startPoint x: 563, startPoint y: 356, endPoint x: 698, endPoint y: 345, distance: 135.4
click at [698, 345] on p "Aslında kampanyalar arası çarpraz negatifleme yapmıştım. müşteri hizmetleri ayr…" at bounding box center [620, 352] width 534 height 32
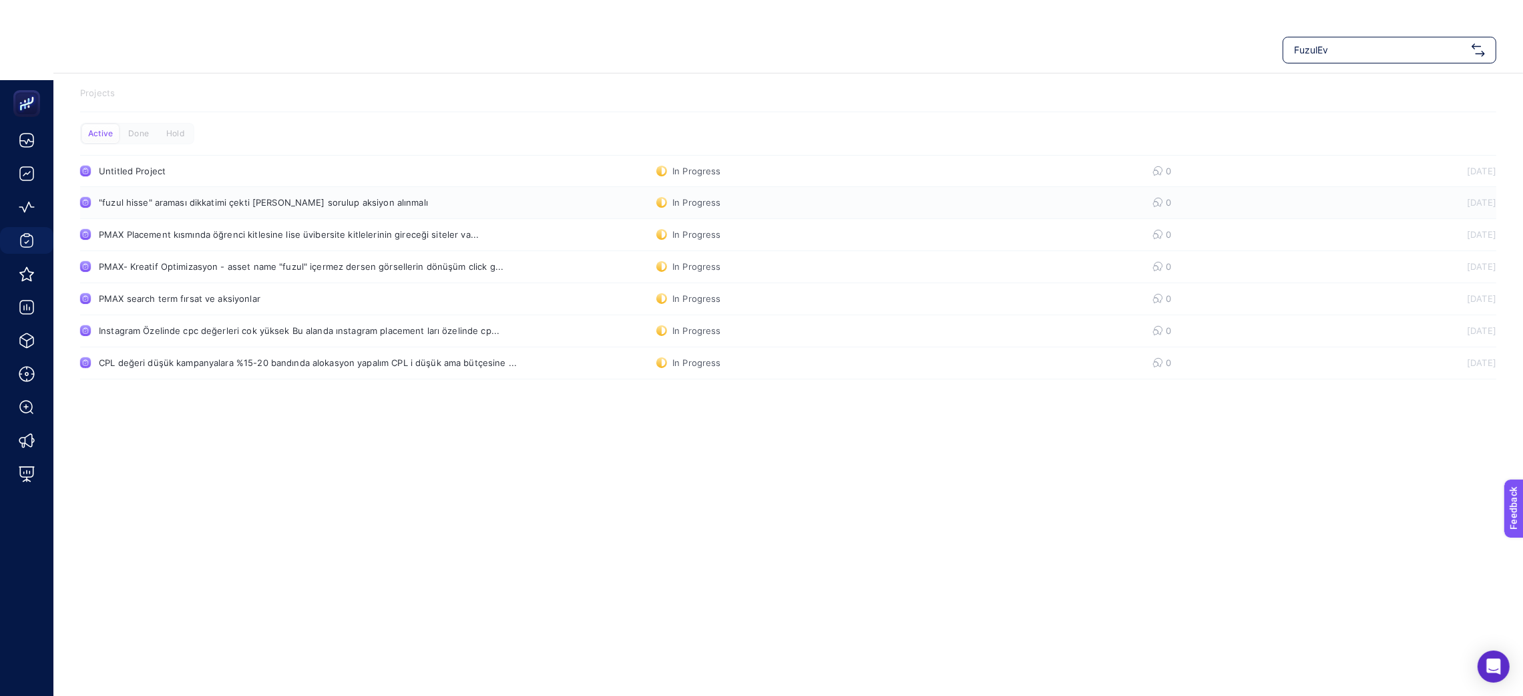
click at [165, 200] on div ""fuzul hisse" araması dikkatimi çekti [PERSON_NAME] sorulup aksiyon alınmalı" at bounding box center [263, 202] width 329 height 11
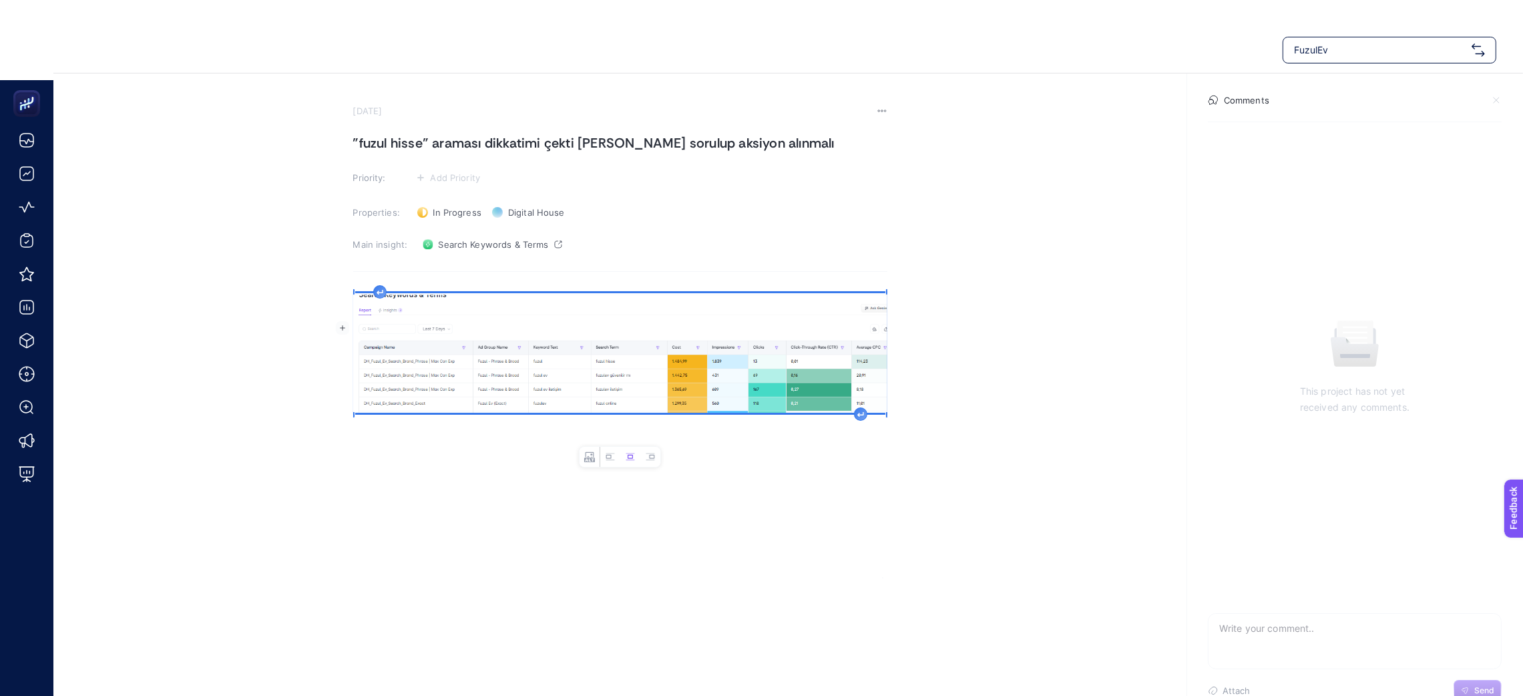
click at [495, 359] on img "Rich Text Editor. Editing area: main" at bounding box center [620, 353] width 534 height 120
click at [464, 270] on section "[DATE] "fuzul hisse" araması dikkatimi çekti [PERSON_NAME] sorulup aksiyon alın…" at bounding box center [620, 328] width 534 height 446
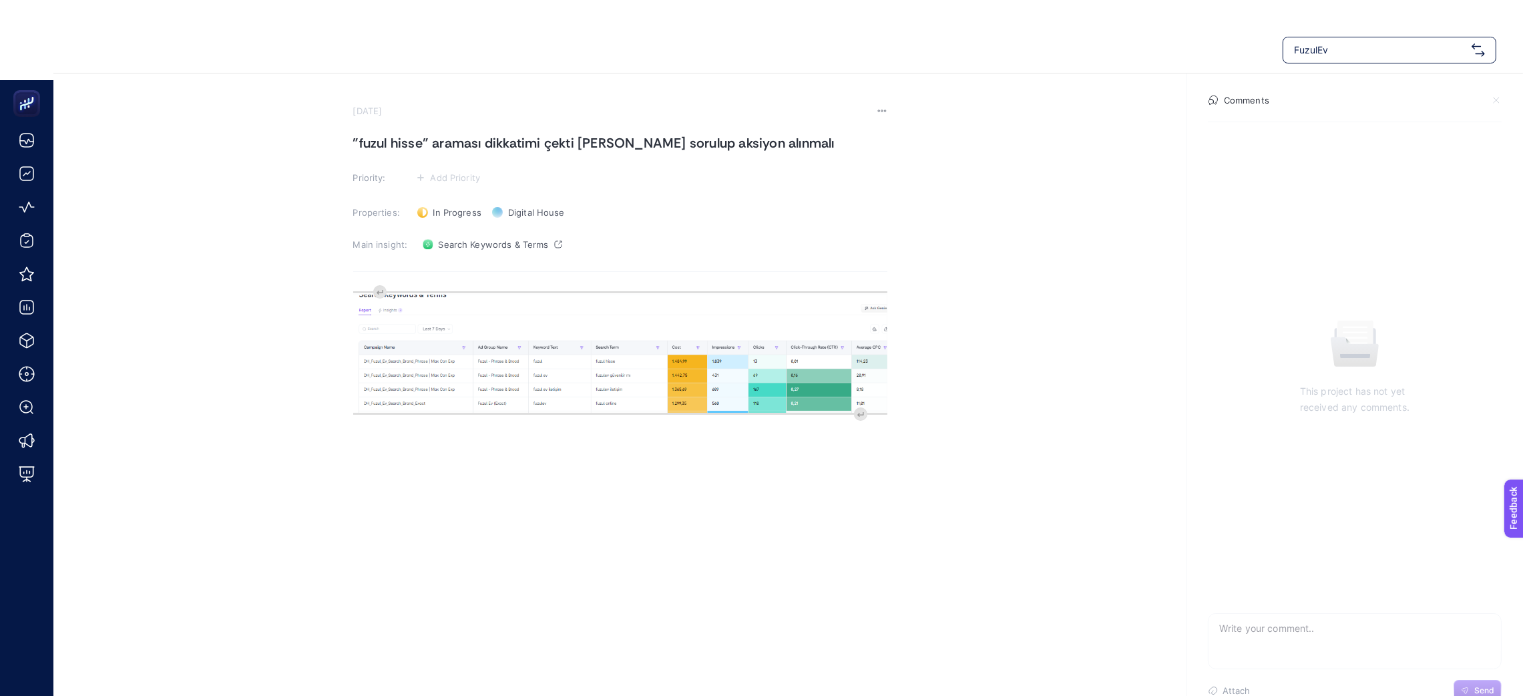
click at [443, 274] on section "[DATE] "fuzul hisse" araması dikkatimi çekti [PERSON_NAME] sorulup aksiyon alın…" at bounding box center [620, 328] width 534 height 446
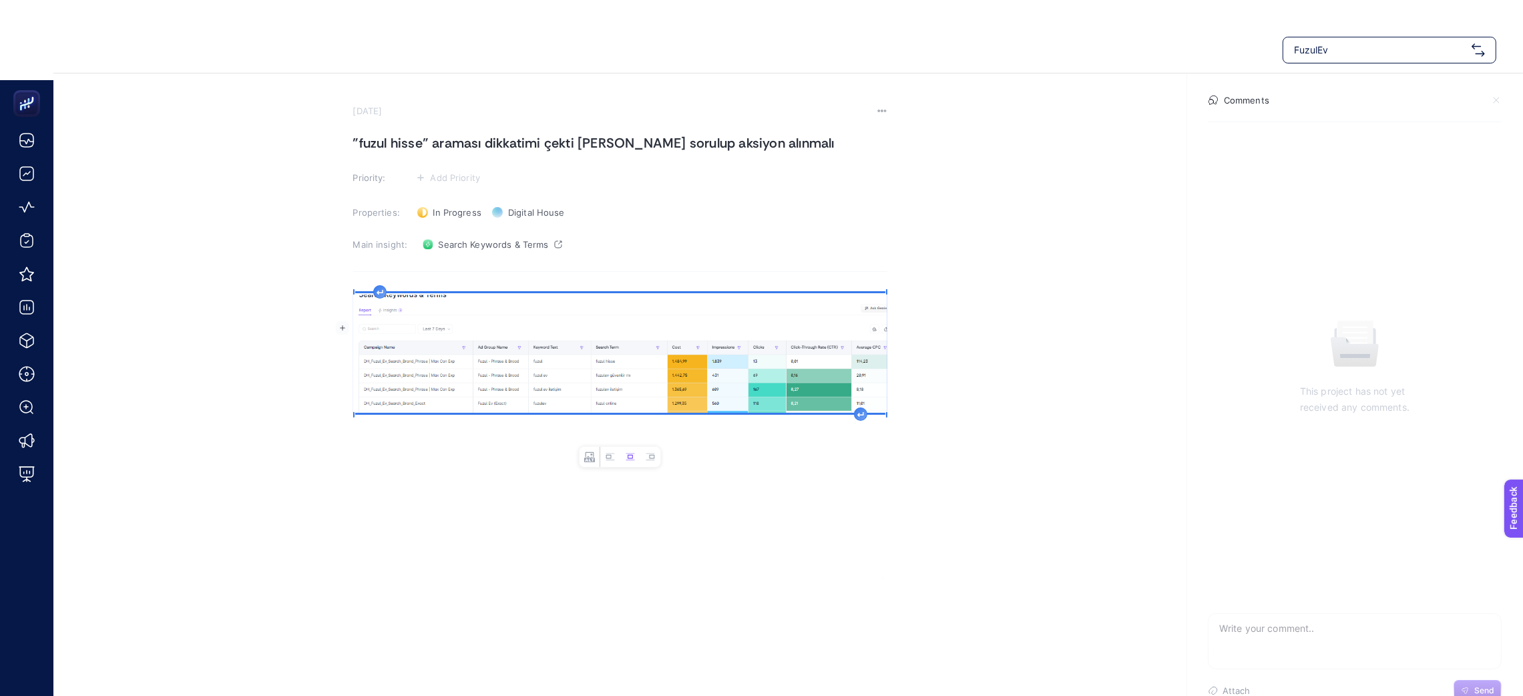
click at [439, 314] on img "Rich Text Editor. Editing area: main" at bounding box center [620, 353] width 534 height 120
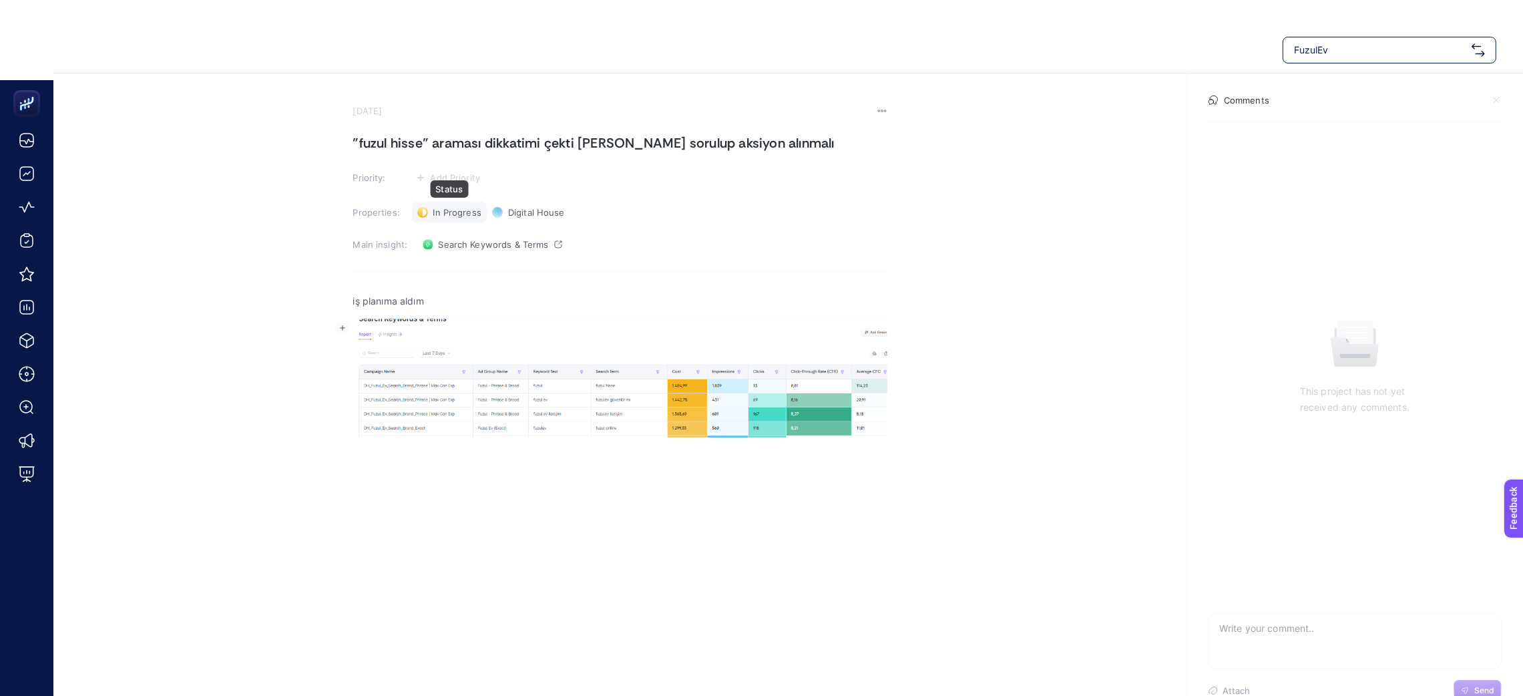
click at [443, 216] on span "In Progress" at bounding box center [457, 212] width 48 height 11
click at [444, 260] on span "Done" at bounding box center [450, 261] width 23 height 11
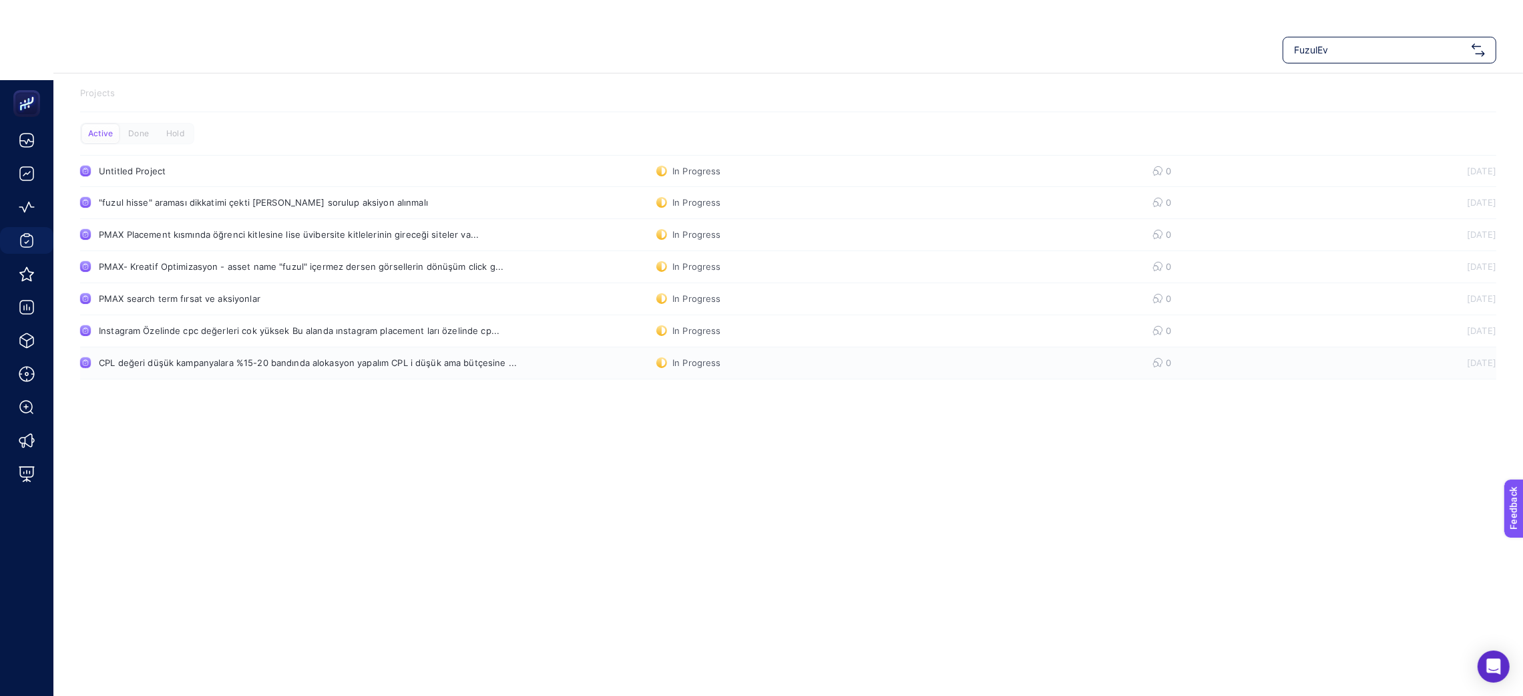
scroll to position [26, 0]
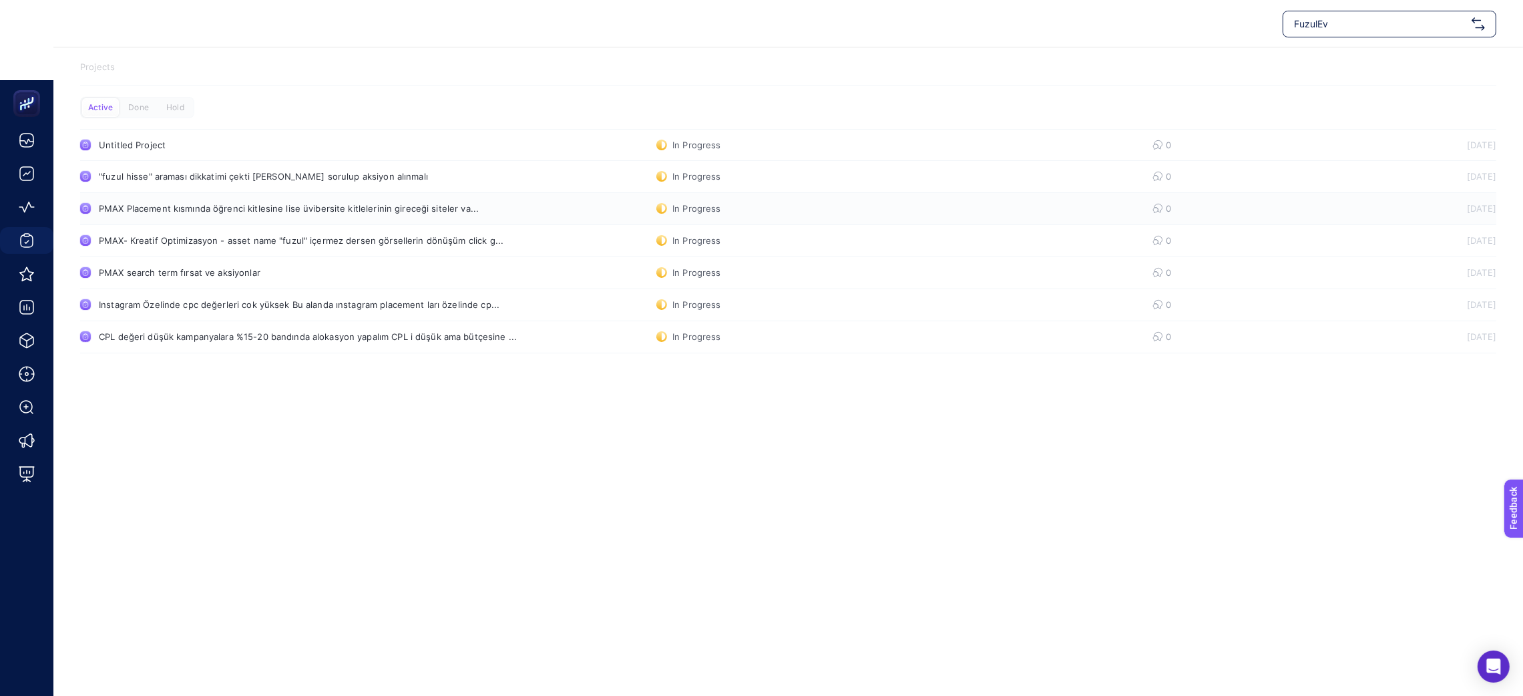
click at [234, 207] on div "PMAX Placement kısmında öğrenci kitlesine lise üvibersite kitlelerinin gireceği…" at bounding box center [289, 208] width 380 height 11
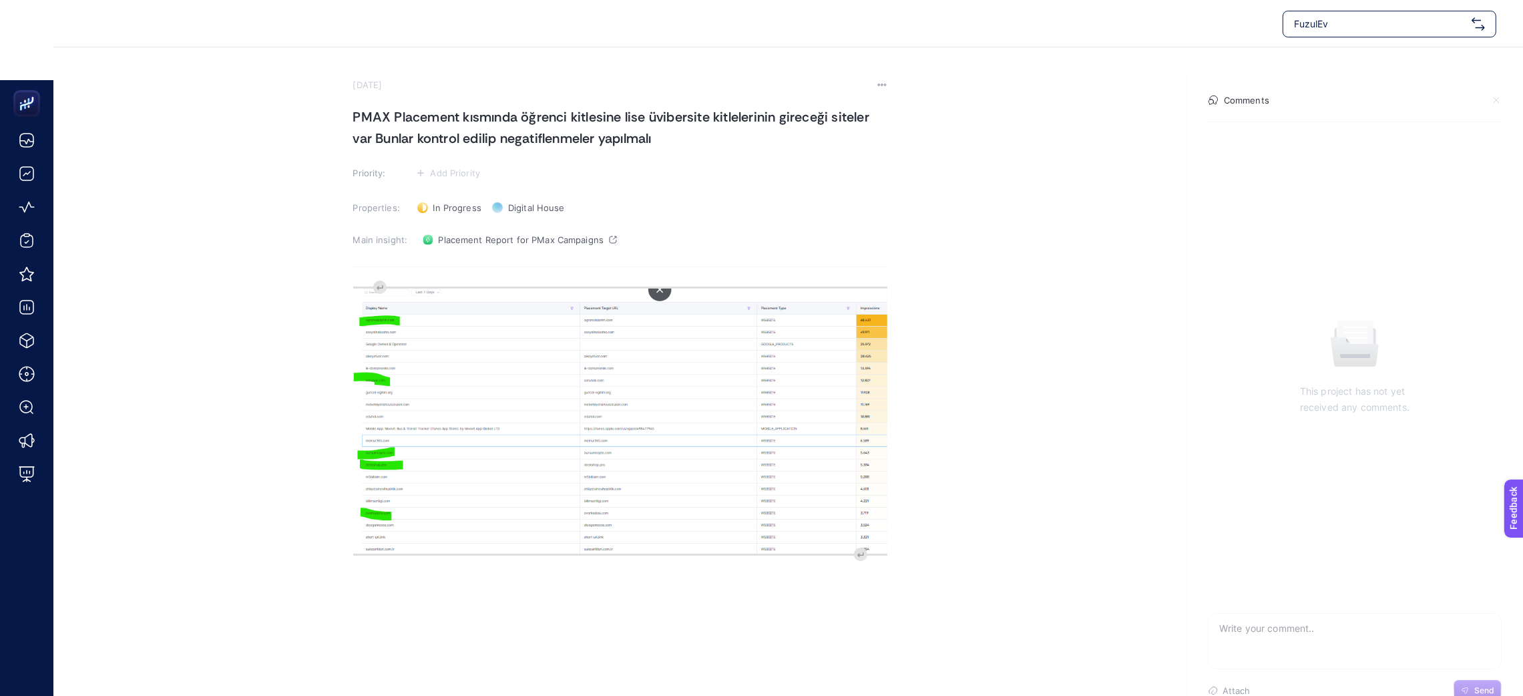
click at [606, 385] on img "Rich Text Editor. Editing area: main" at bounding box center [620, 420] width 534 height 265
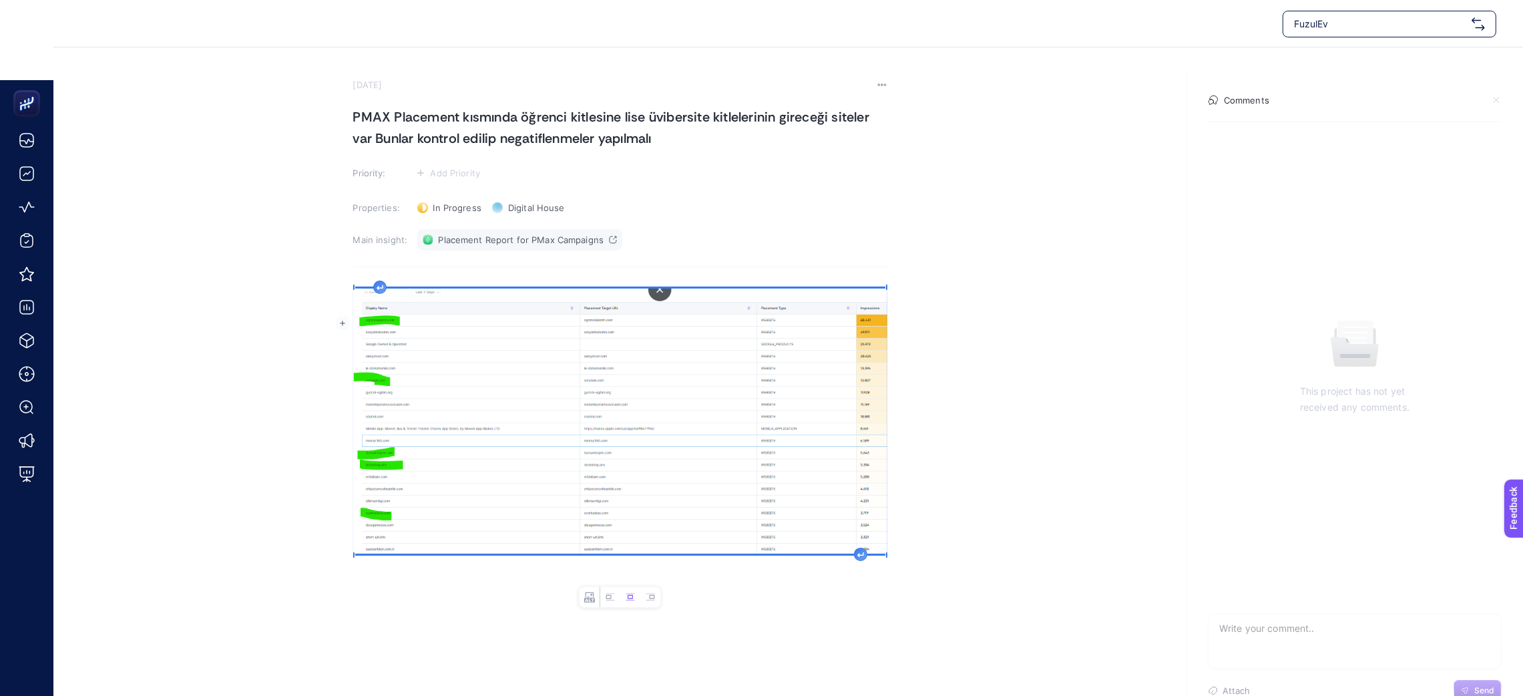
click at [574, 234] on span "Placement Report for PMax Campaigns" at bounding box center [522, 239] width 166 height 11
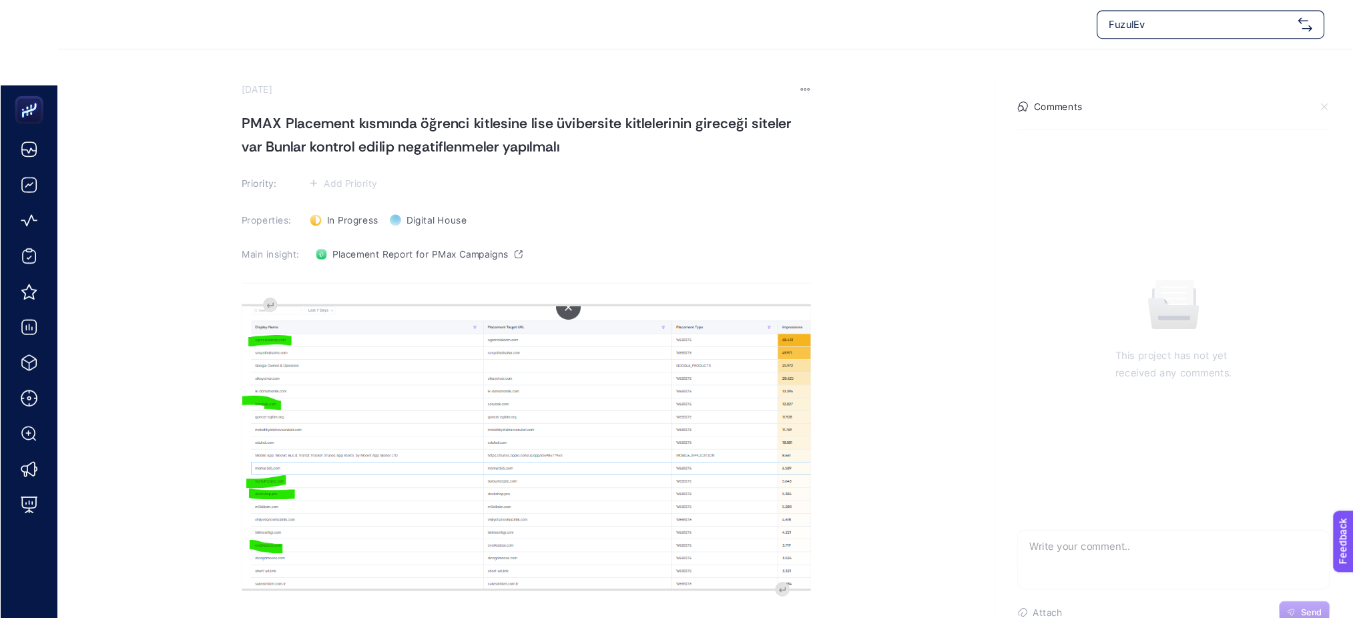
scroll to position [27, 0]
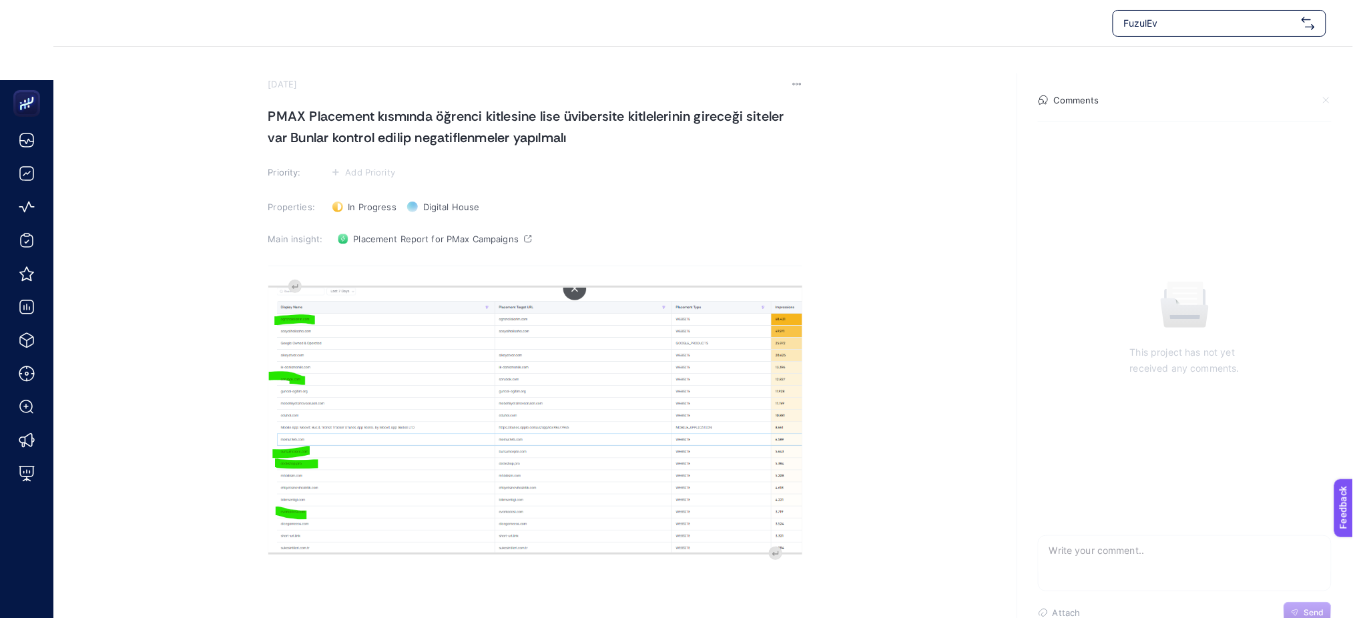
drag, startPoint x: 1092, startPoint y: 0, endPoint x: 837, endPoint y: 122, distance: 282.5
click at [837, 122] on section "[DATE] PMAX Placement kısmında öğrenci kitlesine lise üvibersite kitlelerinin g…" at bounding box center [703, 304] width 1300 height 514
click at [397, 266] on hr at bounding box center [535, 266] width 534 height 1
click at [325, 321] on img "Rich Text Editor. Editing area: main" at bounding box center [535, 420] width 534 height 265
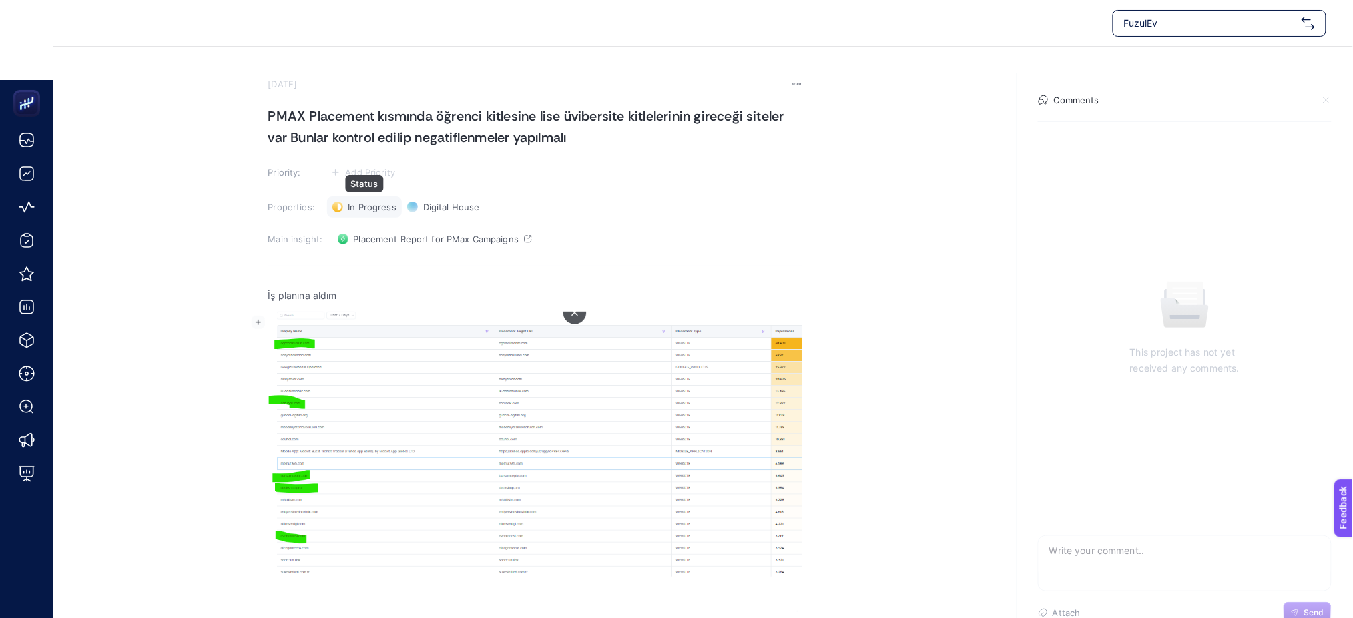
click at [337, 212] on div "In Progress Status" at bounding box center [364, 206] width 75 height 21
click at [350, 252] on li "Done" at bounding box center [372, 255] width 83 height 21
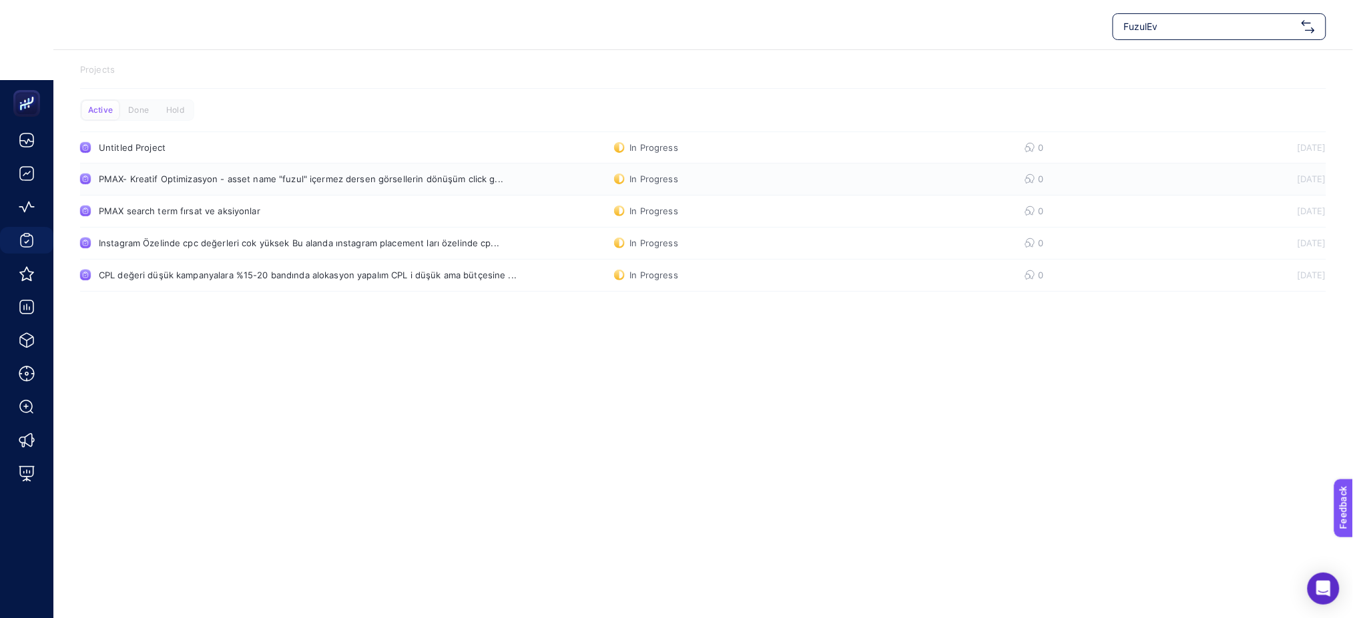
click at [312, 171] on link "PMAX- Kreatif Optimizasyon - asset name "fuzul" içermez dersen görsellerin dönü…" at bounding box center [703, 180] width 1247 height 32
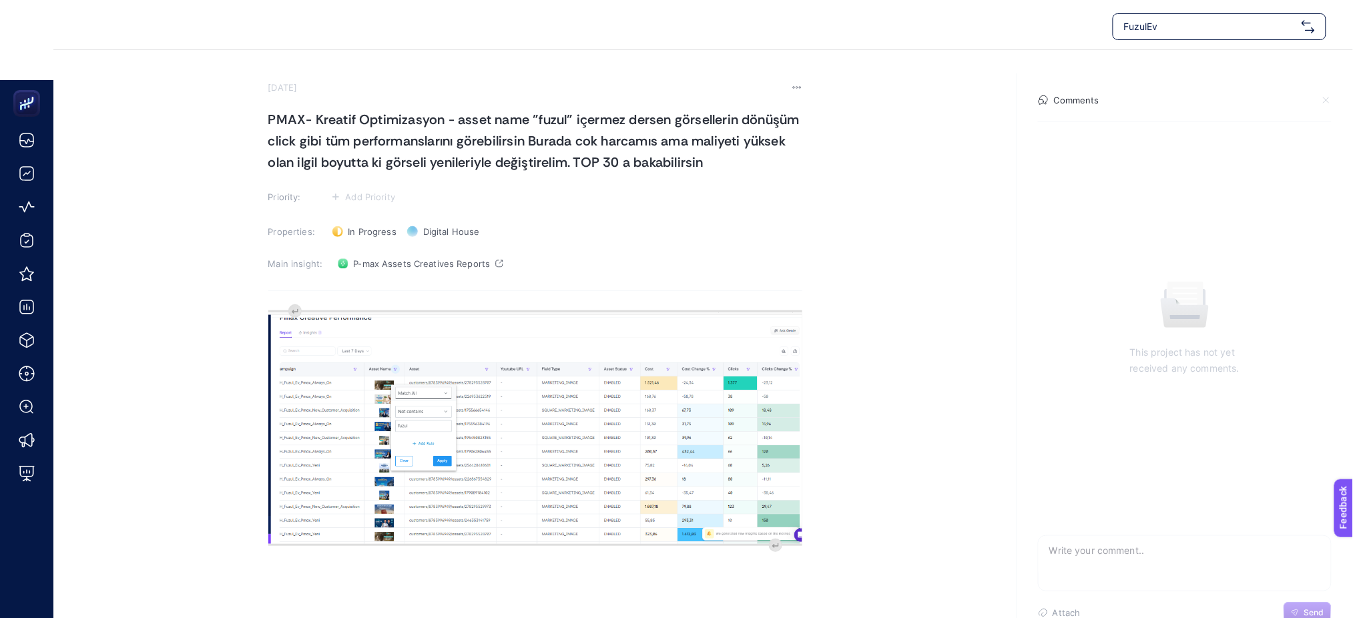
click at [461, 281] on section "[DATE] PMAX- Kreatif Optimizasyon - asset name "fuzul" içermez dersen görseller…" at bounding box center [535, 326] width 534 height 489
click at [270, 294] on section "[DATE] PMAX- Kreatif Optimizasyon - asset name "fuzul" içermez dersen görseller…" at bounding box center [535, 326] width 534 height 489
click at [303, 296] on section "[DATE] PMAX- Kreatif Optimizasyon - asset name "fuzul" içermez dersen görseller…" at bounding box center [535, 326] width 534 height 489
click at [318, 302] on section "[DATE] PMAX- Kreatif Optimizasyon - asset name "fuzul" içermez dersen görseller…" at bounding box center [535, 326] width 534 height 489
click at [274, 302] on section "[DATE] PMAX- Kreatif Optimizasyon - asset name "fuzul" içermez dersen görseller…" at bounding box center [535, 326] width 534 height 489
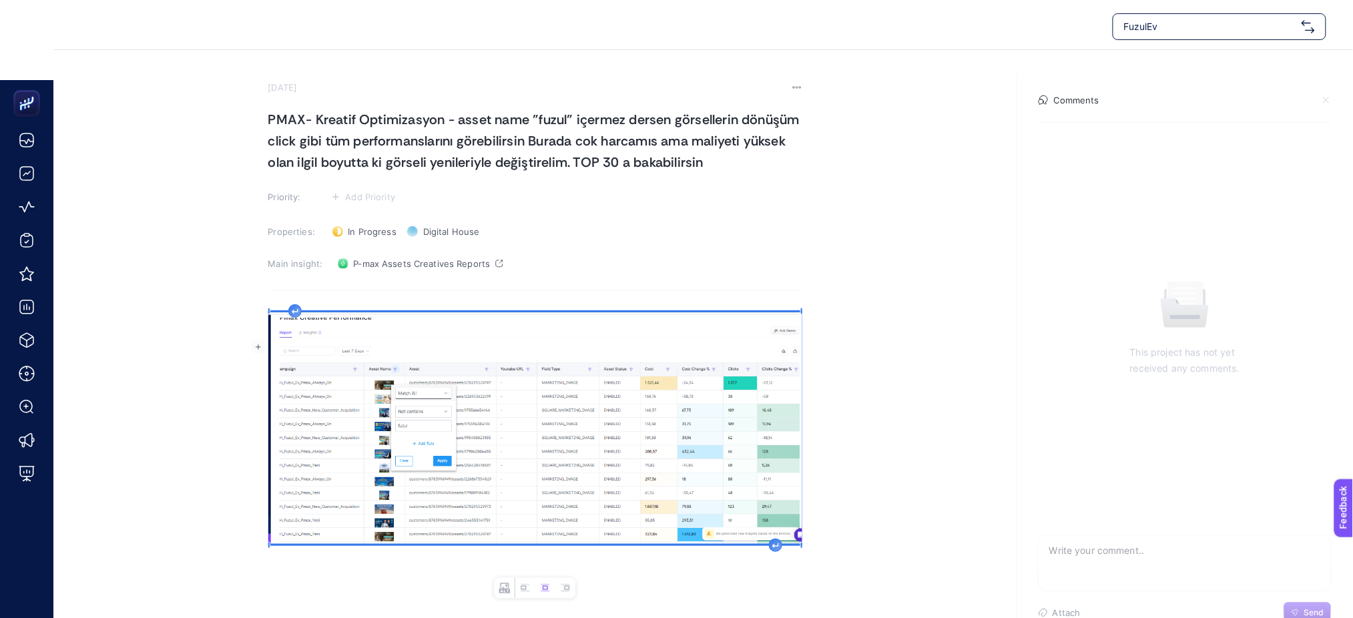
click at [350, 318] on img "Rich Text Editor. Editing area: main" at bounding box center [535, 428] width 534 height 232
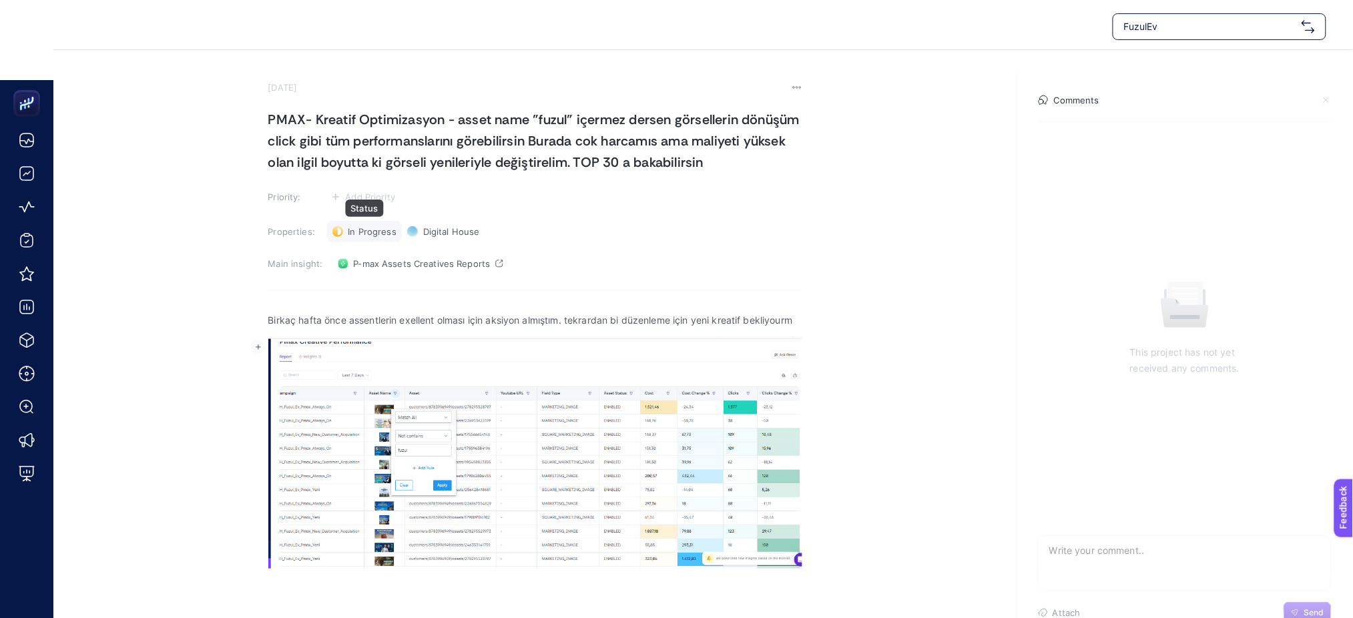
click at [373, 238] on div "In Progress Status" at bounding box center [364, 231] width 75 height 21
click at [373, 279] on span "Done" at bounding box center [366, 280] width 23 height 11
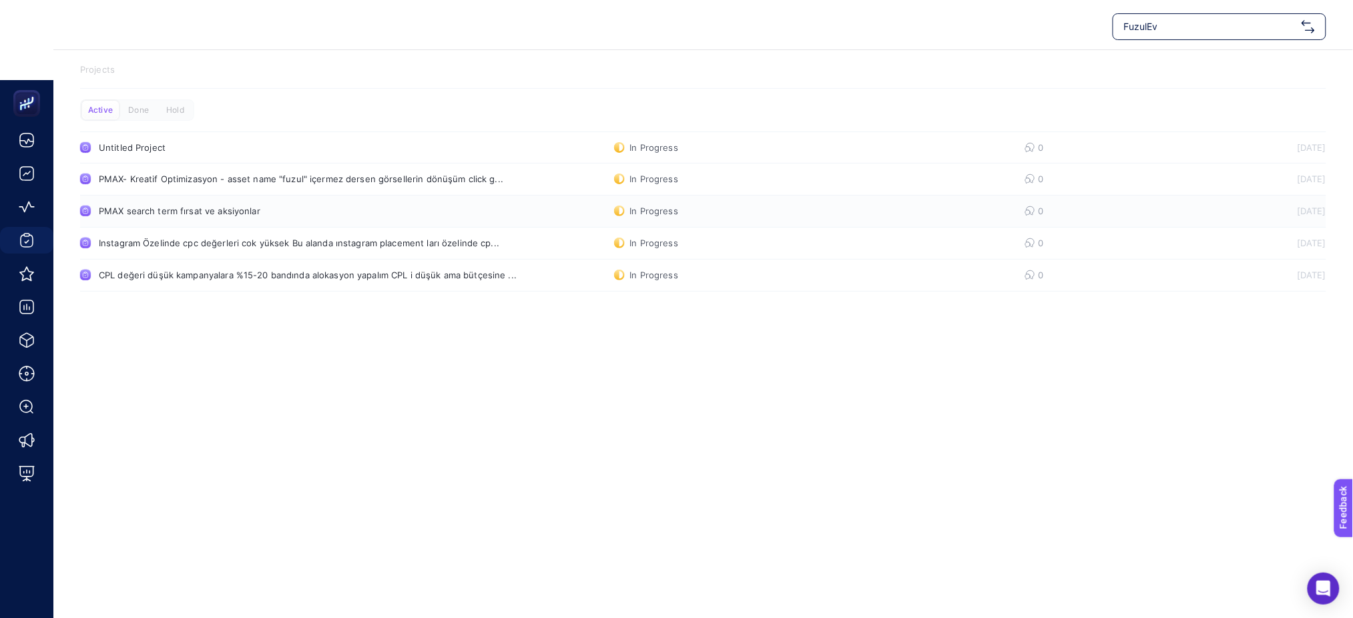
click at [203, 204] on link "PMAX search term fırsat ve aksiyonlar In Progress 0 [DATE]" at bounding box center [703, 212] width 1247 height 32
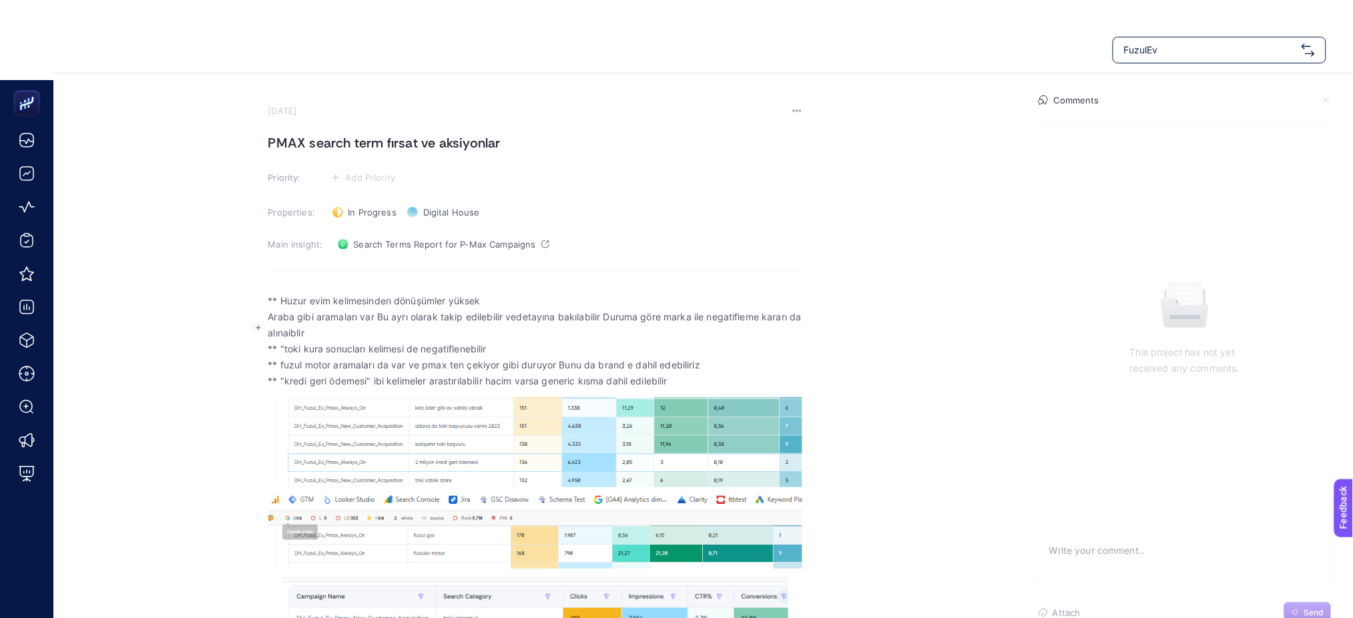
click at [268, 293] on span "** Huzur evim kelimesinden dönüşümler yüksek" at bounding box center [535, 301] width 534 height 16
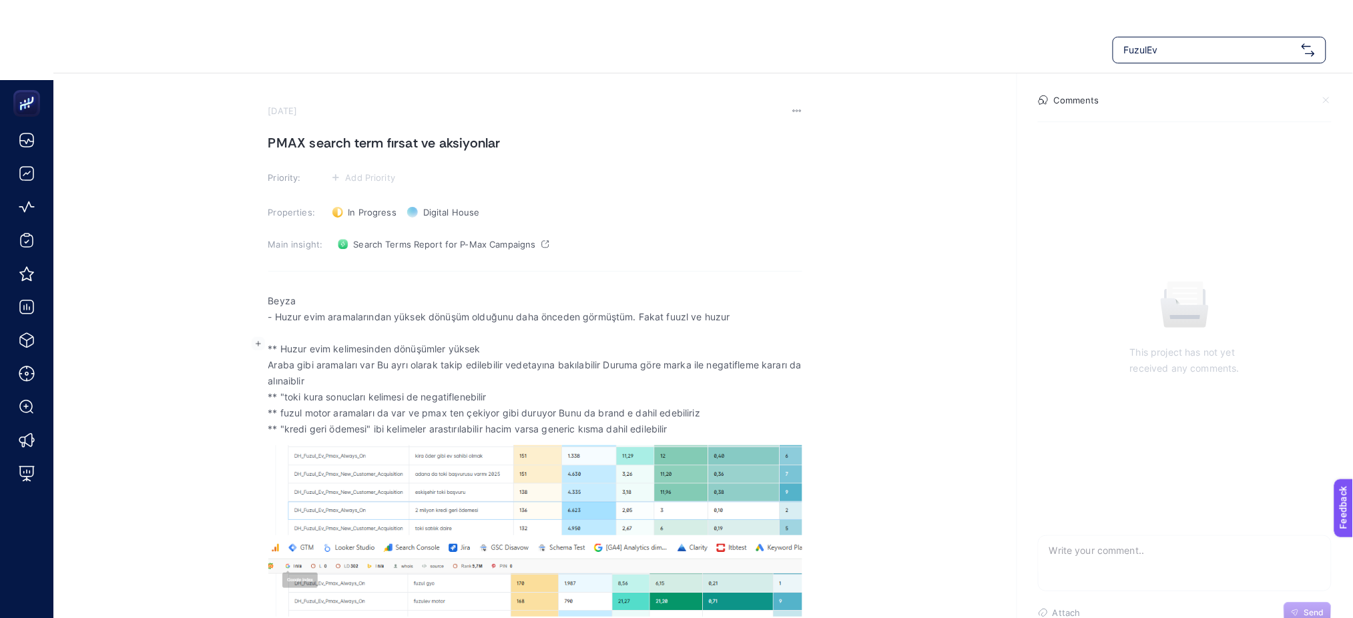
click at [680, 319] on span "- Huzur evim aramalarından yüksek dönüşüm olduğunu daha önceden görmüştüm. Faka…" at bounding box center [535, 317] width 534 height 16
click at [666, 316] on span "- Huzur evim aramalarından yüksek dönüşüm olduğunu daha önceden görmüştüm. Faka…" at bounding box center [535, 317] width 534 height 16
drag, startPoint x: 742, startPoint y: 316, endPoint x: 669, endPoint y: 324, distance: 73.2
click at [669, 324] on span "- Huzur evim aramalarından yüksek dönüşüm olduğunu daha önceden görmüştüm. Faka…" at bounding box center [535, 317] width 534 height 16
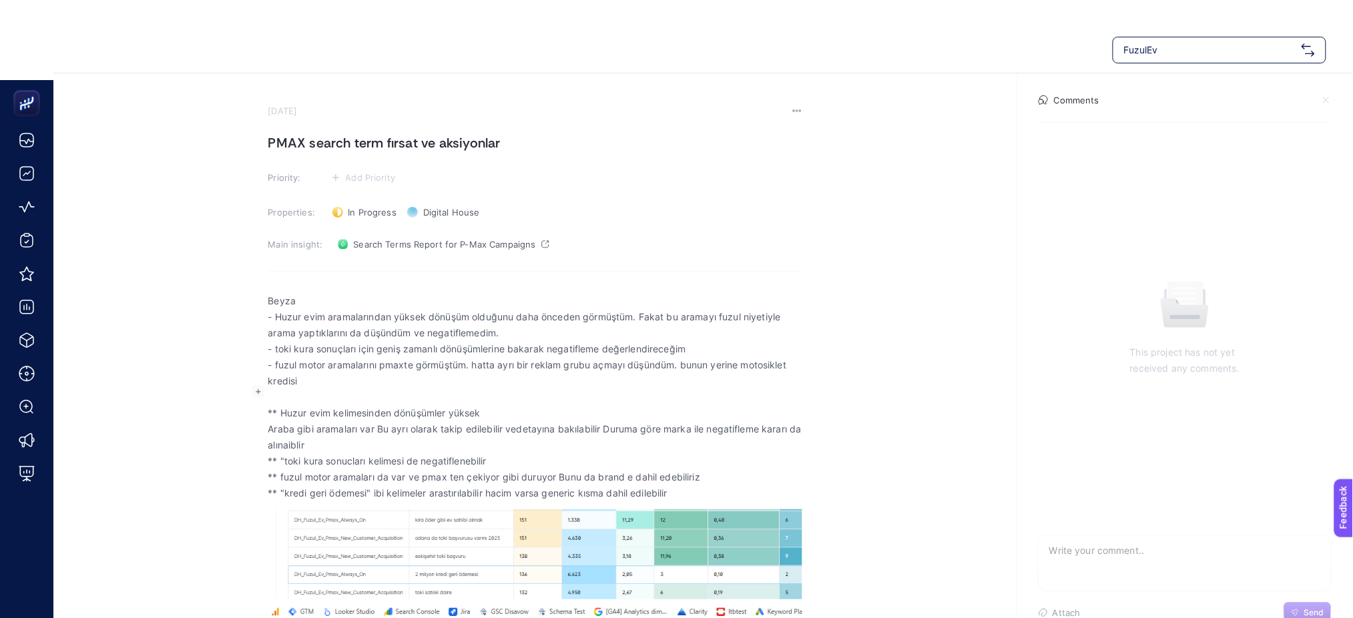
click at [744, 363] on span "- fuzul motor aramalarını pmaxte görmüştüm. hatta ayrı bir reklam grubu açmayı …" at bounding box center [535, 373] width 534 height 32
click at [761, 377] on span "- fuzul motor aramalarını pmaxte görmüştüm. hatta ayrı bir reklam grubu açmayı …" at bounding box center [535, 373] width 534 height 32
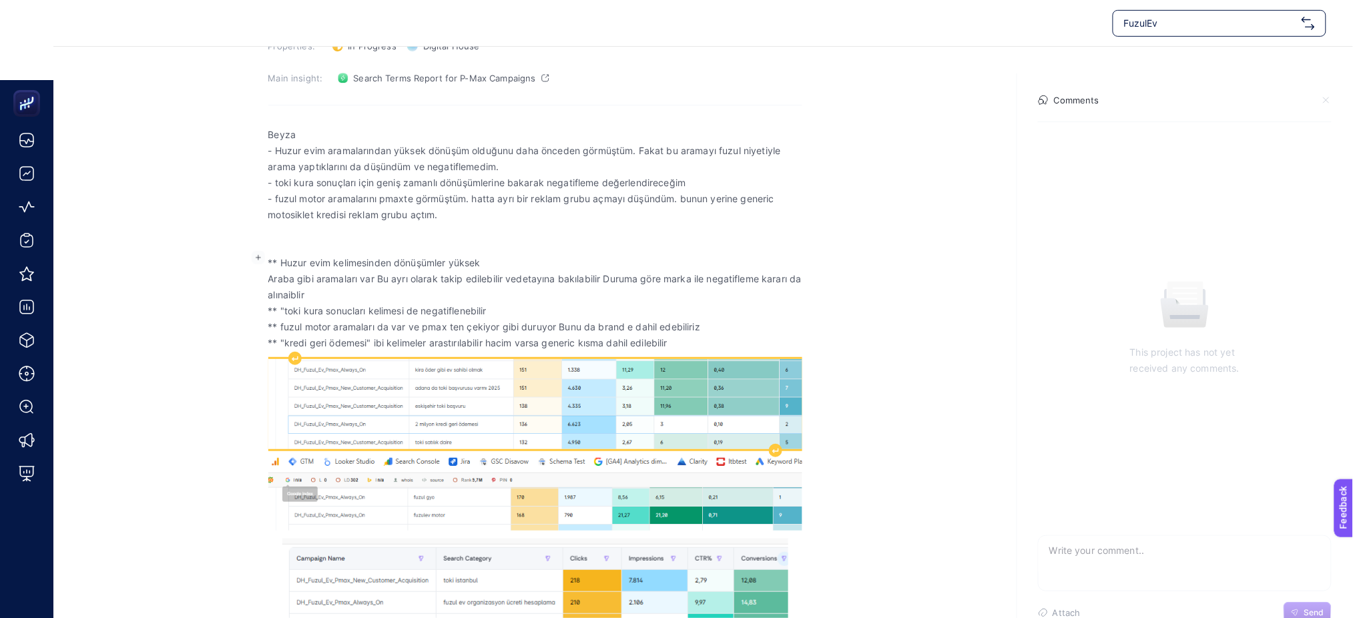
scroll to position [112, 0]
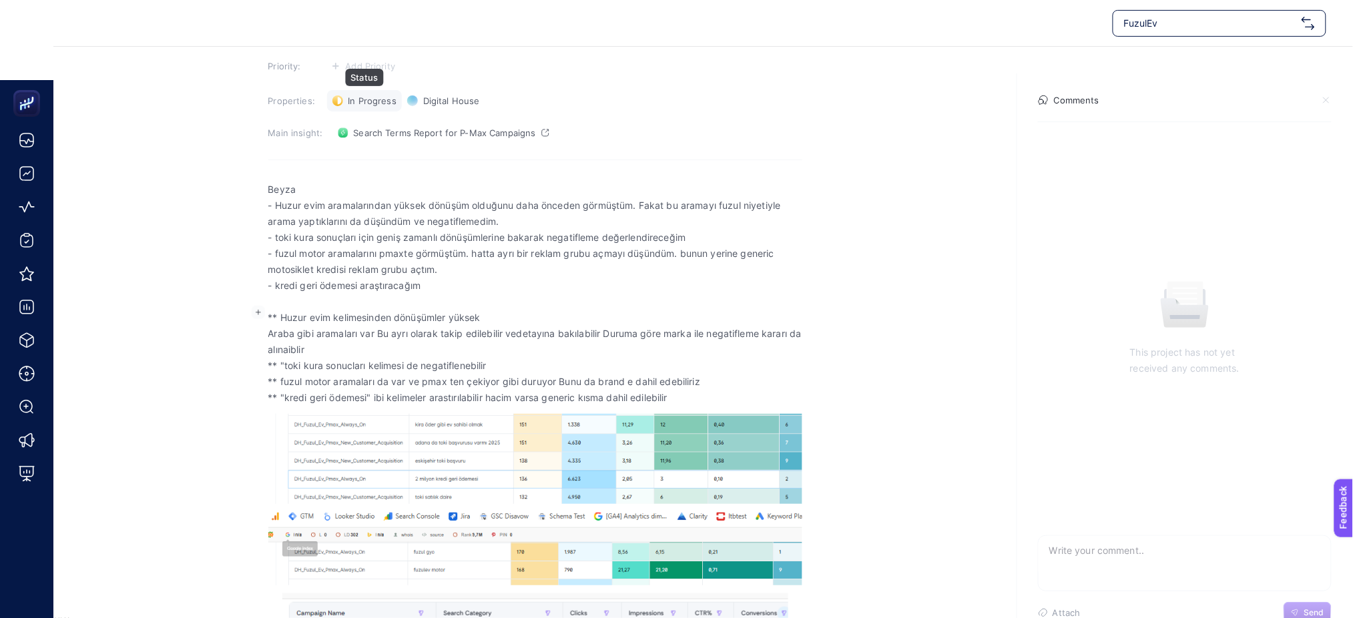
click at [378, 104] on span "In Progress" at bounding box center [373, 100] width 48 height 11
click at [373, 157] on li "Done" at bounding box center [372, 149] width 83 height 21
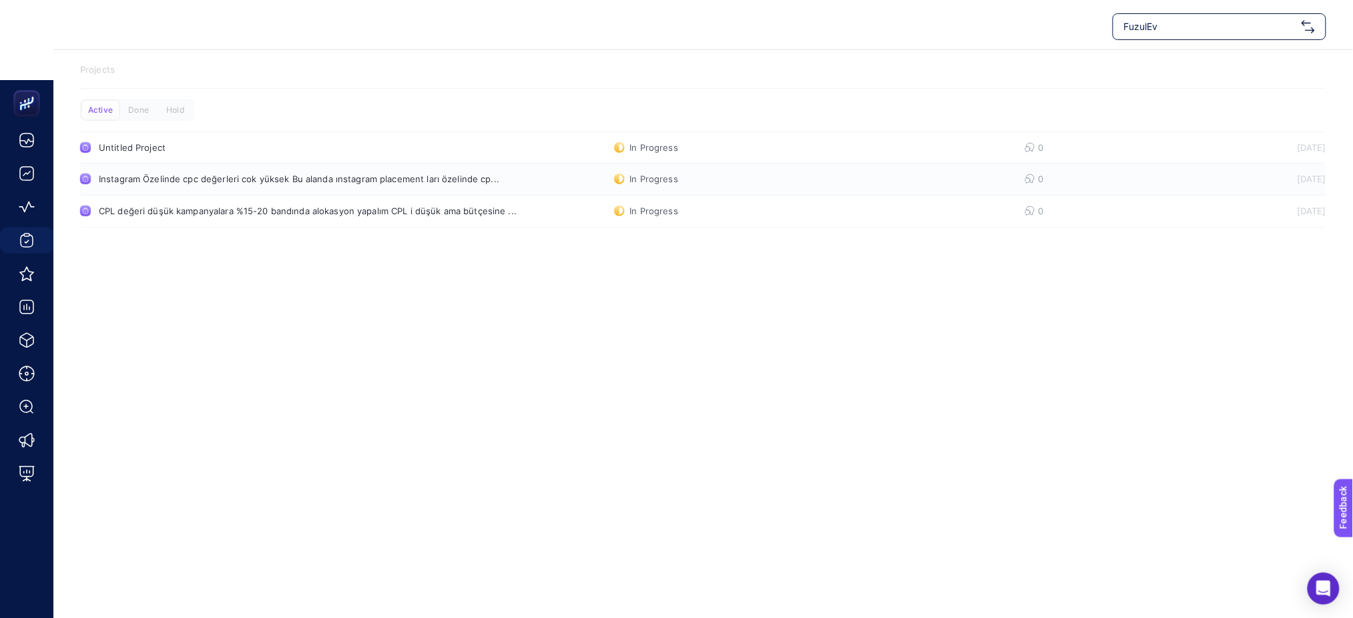
click at [208, 182] on div "Instagram Özelinde cpc değerleri cok yüksek Bu alanda ınstagram placement ları …" at bounding box center [299, 179] width 401 height 11
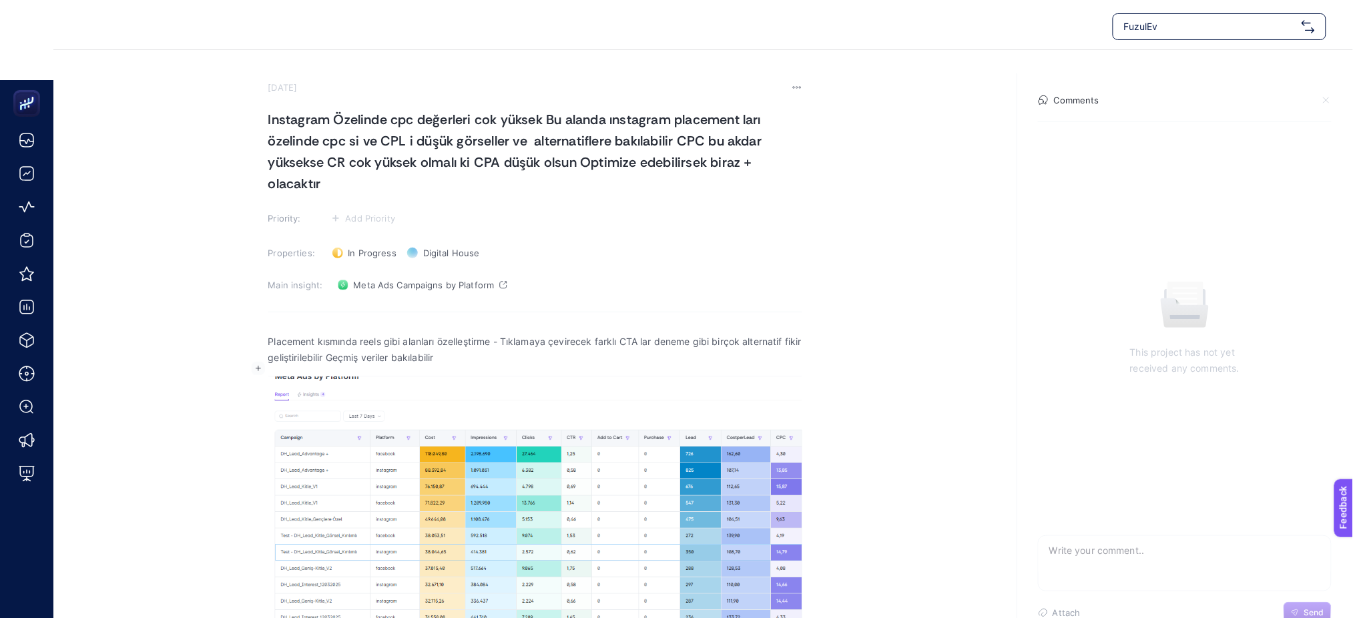
click at [475, 357] on p "Placement kısmında reels gibi alanları özelleştirme - Tıklamaya çevirecek farkl…" at bounding box center [535, 350] width 534 height 32
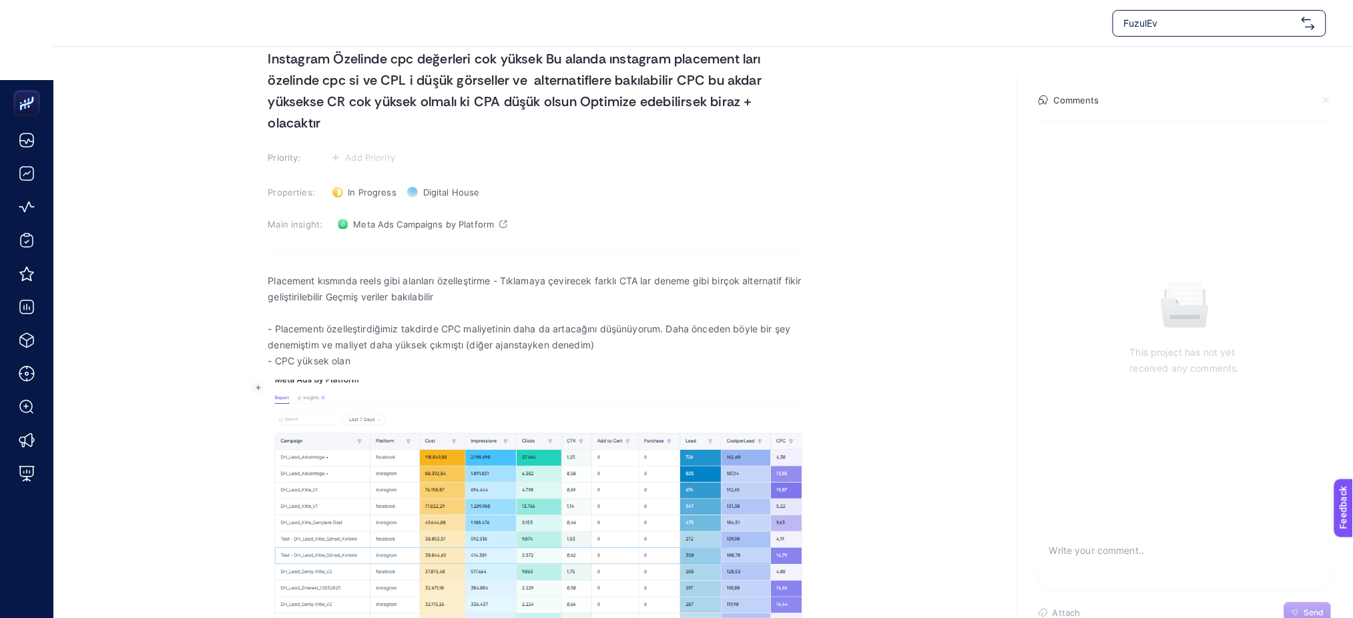
scroll to position [87, 0]
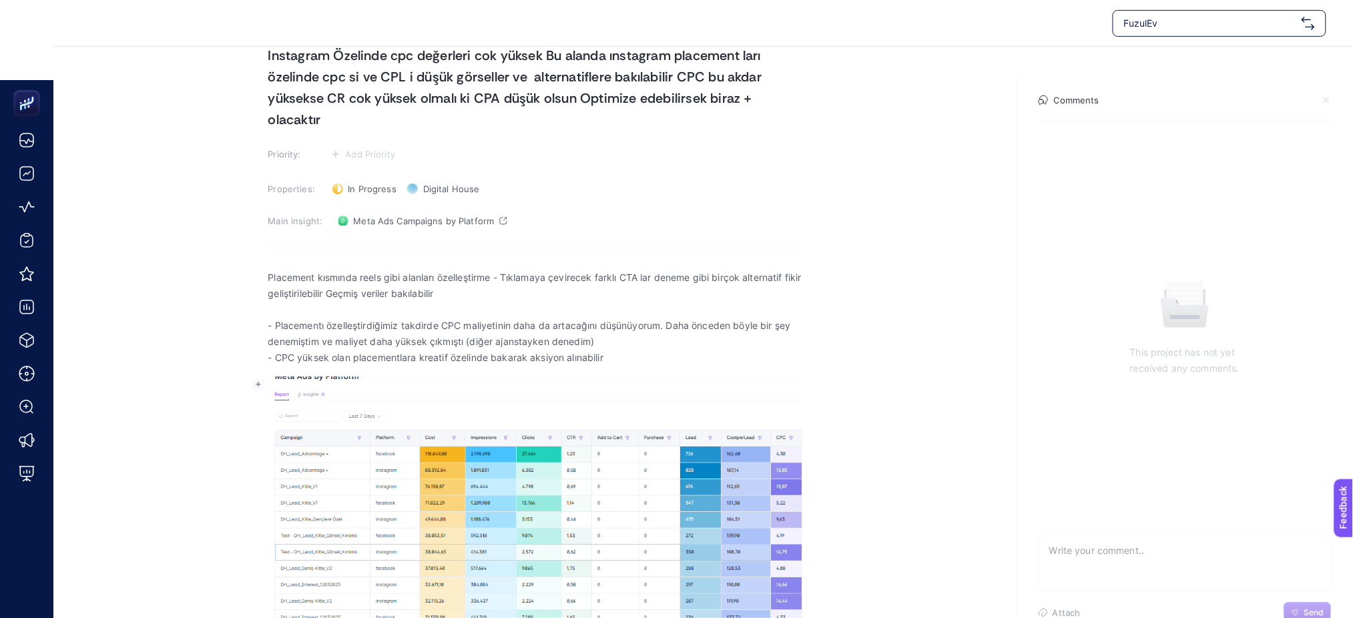
click at [474, 359] on span "- CPC yüksek olan placementlara kreatif özelinde bakarak aksiyon alınabilir" at bounding box center [535, 358] width 534 height 16
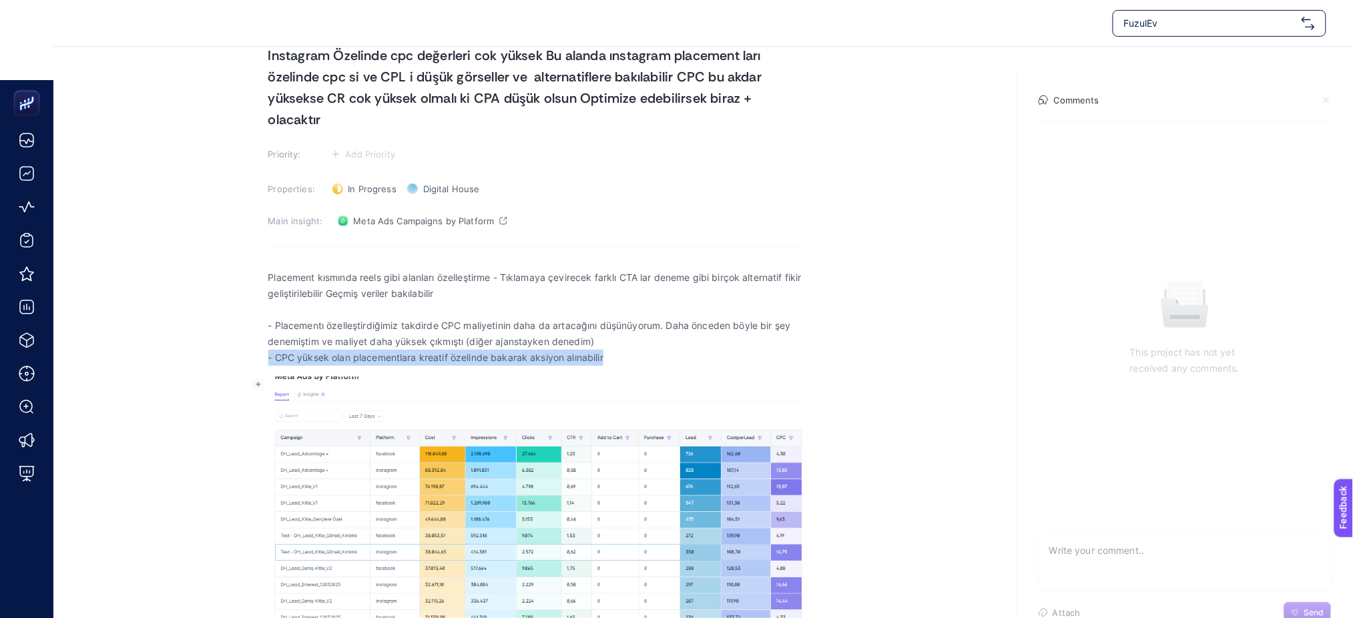
click at [474, 359] on span "- CPC yüksek olan placementlara kreatif özelinde bakarak aksiyon alınabilir" at bounding box center [535, 358] width 534 height 16
copy span "- CPC yüksek olan placementlara kreatif özelinde bakarak aksiyon alınabilir"
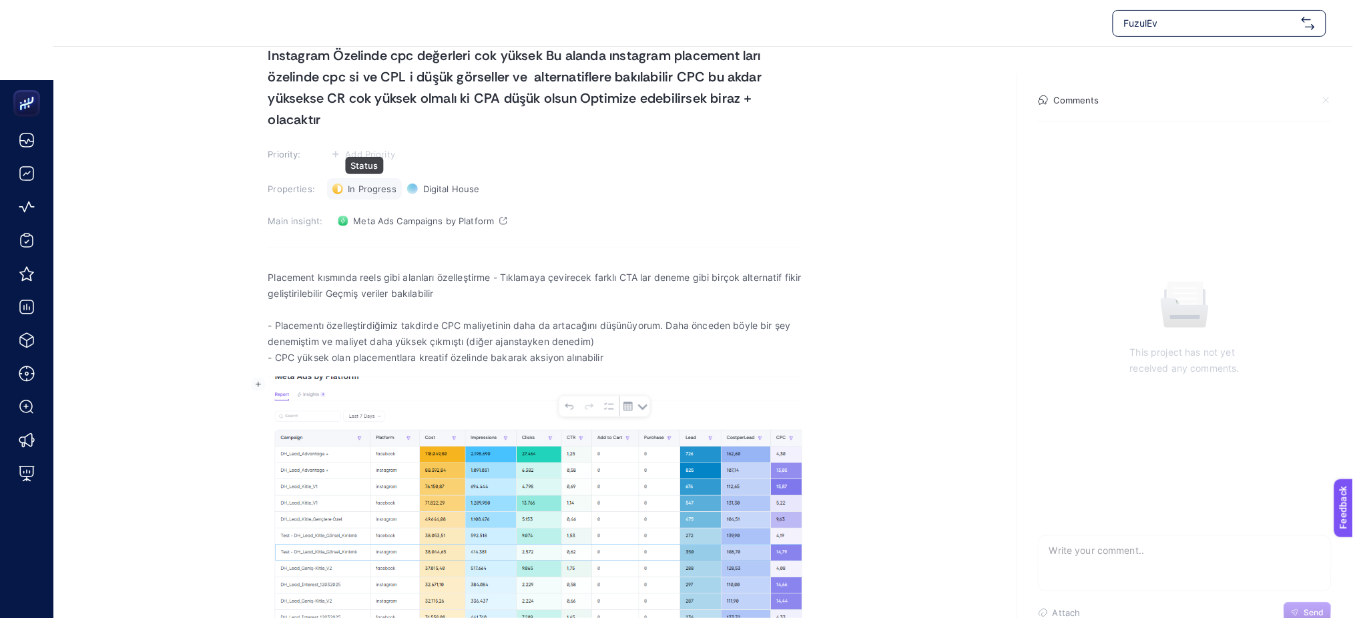
click at [347, 185] on div "In Progress Status" at bounding box center [364, 188] width 75 height 21
click at [376, 236] on span "Done" at bounding box center [366, 237] width 23 height 11
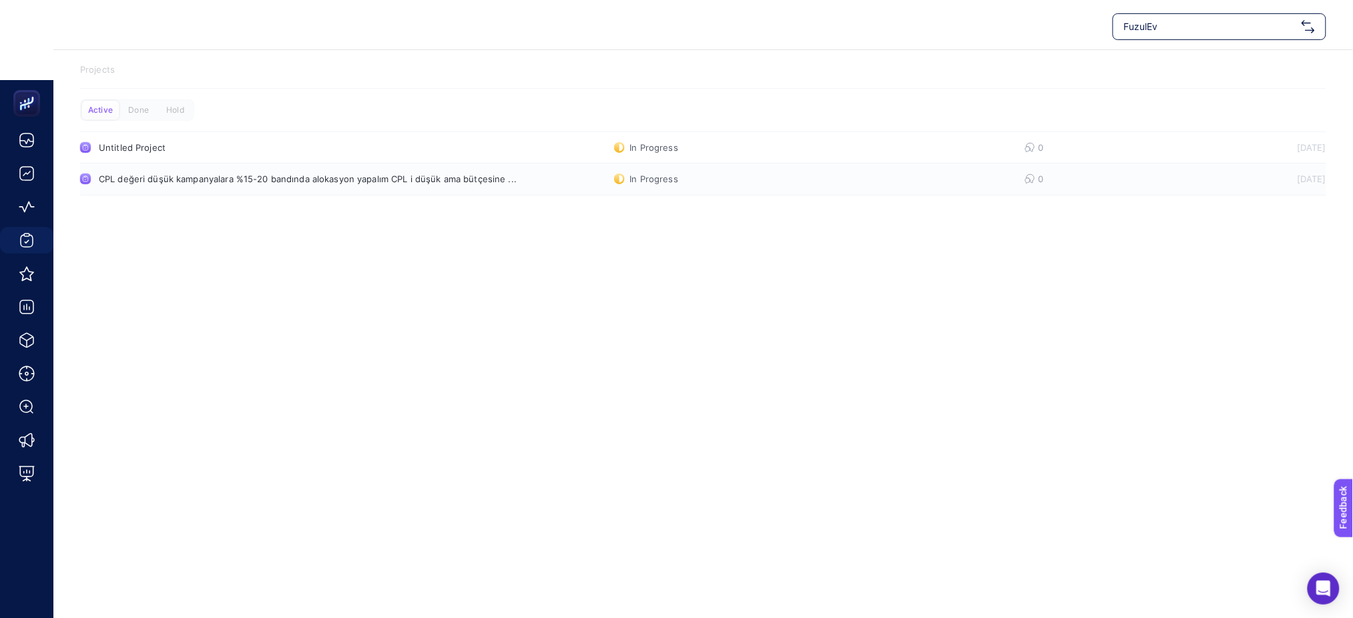
click at [196, 178] on div "CPL değeri düşük kampanyalara %15-20 bandında alokasyon yapalım CPL i düşük ama…" at bounding box center [308, 179] width 418 height 11
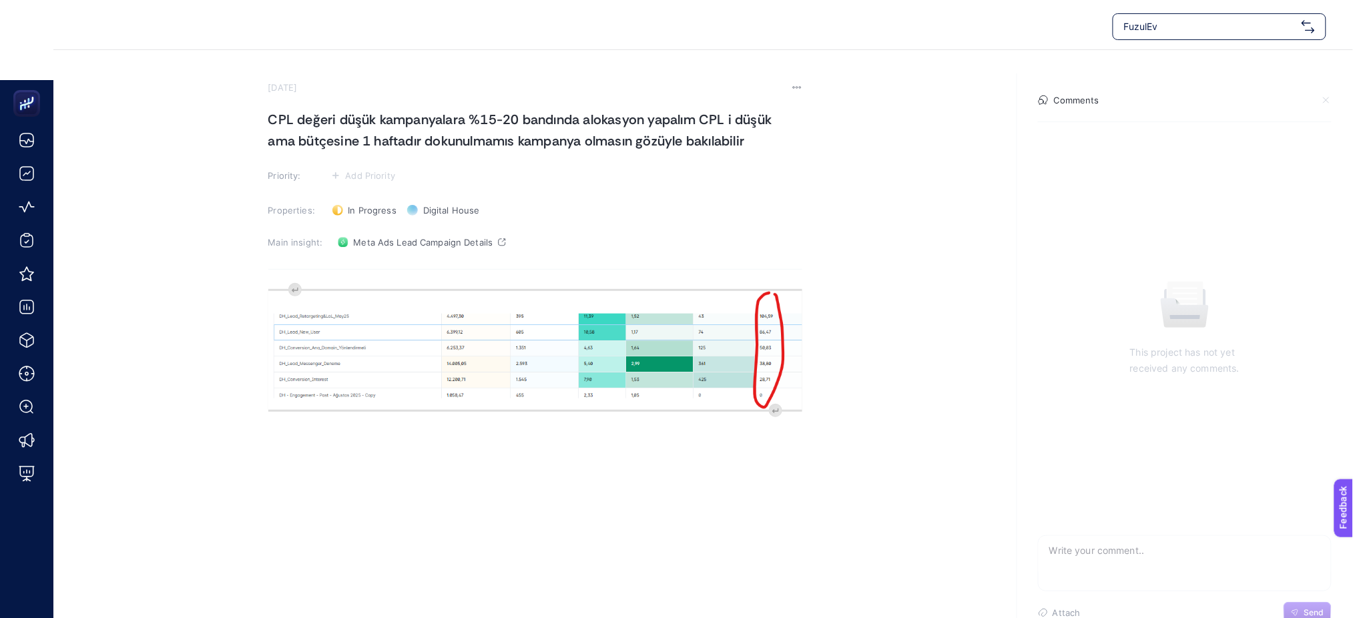
click at [413, 275] on section "[DATE] CPL değeri düşük kampanyalara %15-20 bandında alokasyon yapalım CPL i dü…" at bounding box center [535, 315] width 534 height 467
click at [379, 266] on section "[DATE] CPL değeri düşük kampanyalara %15-20 bandında alokasyon yapalım CPL i dü…" at bounding box center [535, 315] width 534 height 467
click at [432, 266] on section "[DATE] CPL değeri düşük kampanyalara %15-20 bandında alokasyon yapalım CPL i dü…" at bounding box center [535, 315] width 534 height 467
click at [543, 244] on div "Main insight: Meta Ads Lead Campaign Details" at bounding box center [535, 242] width 534 height 21
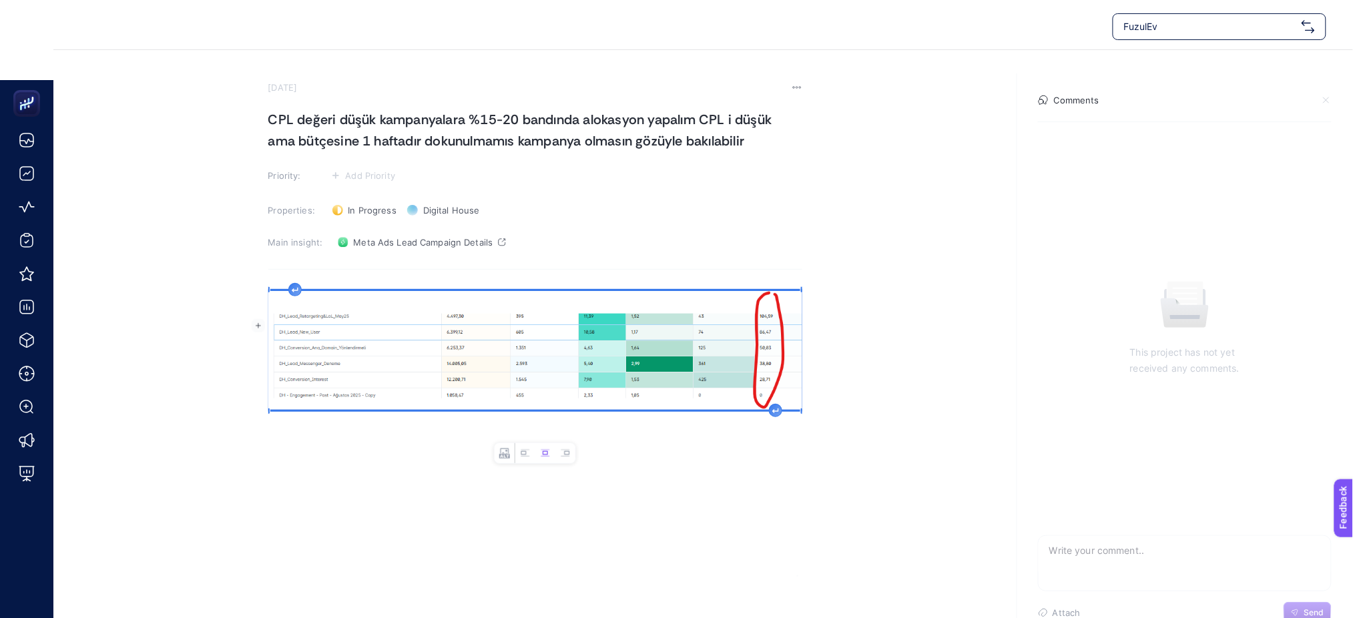
click at [306, 345] on img "Rich Text Editor. Editing area: main" at bounding box center [535, 350] width 534 height 119
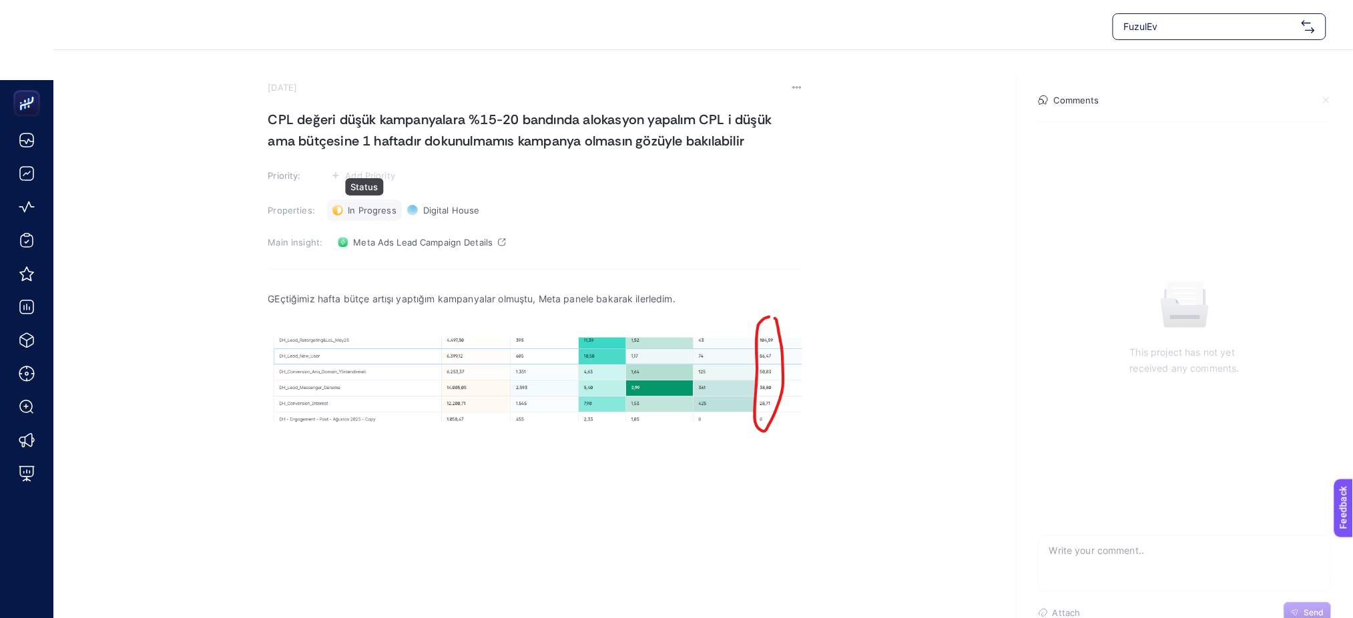
click at [342, 214] on icon at bounding box center [338, 210] width 11 height 11
click at [366, 263] on span "Done" at bounding box center [366, 259] width 23 height 11
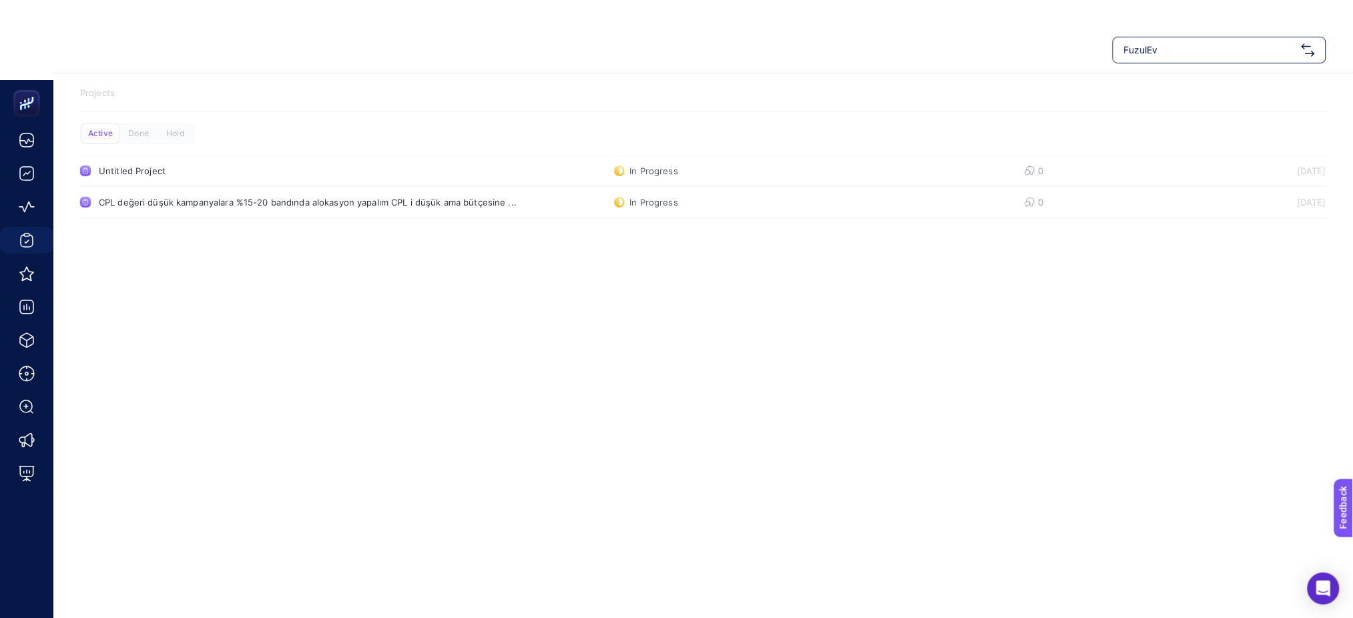
click at [1254, 48] on span "FuzulEv" at bounding box center [1210, 49] width 172 height 13
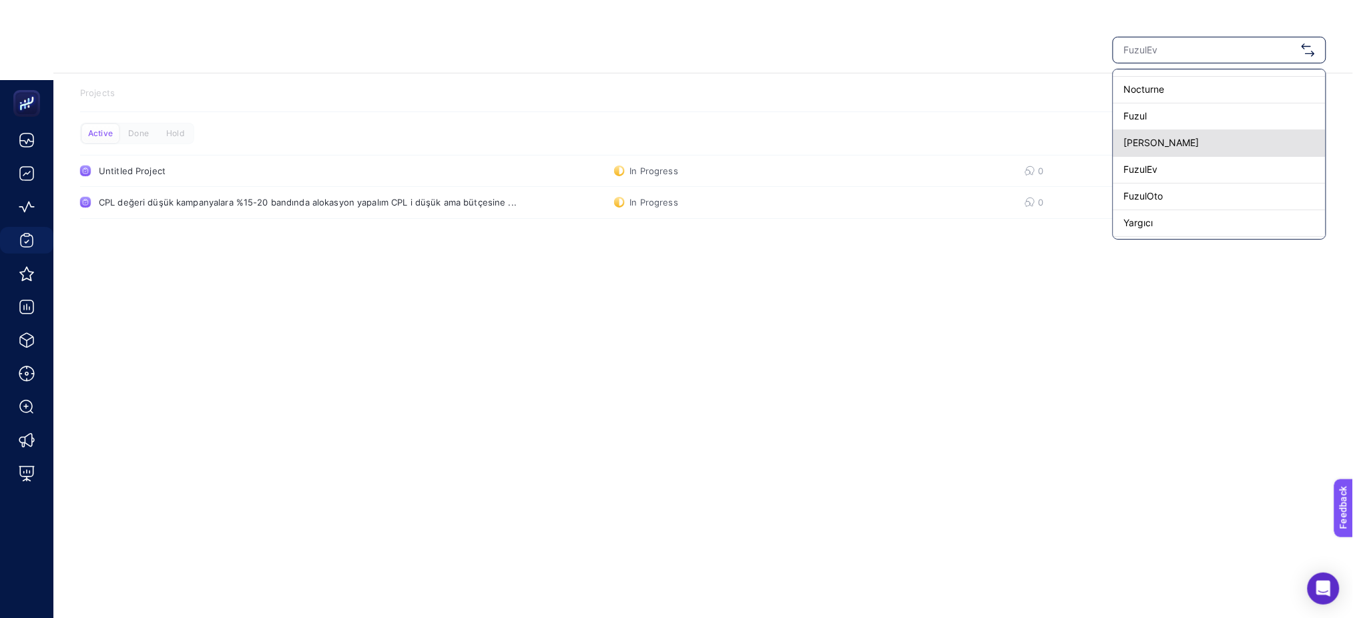
scroll to position [89, 0]
click at [1169, 158] on div "FuzulOto" at bounding box center [1220, 154] width 212 height 27
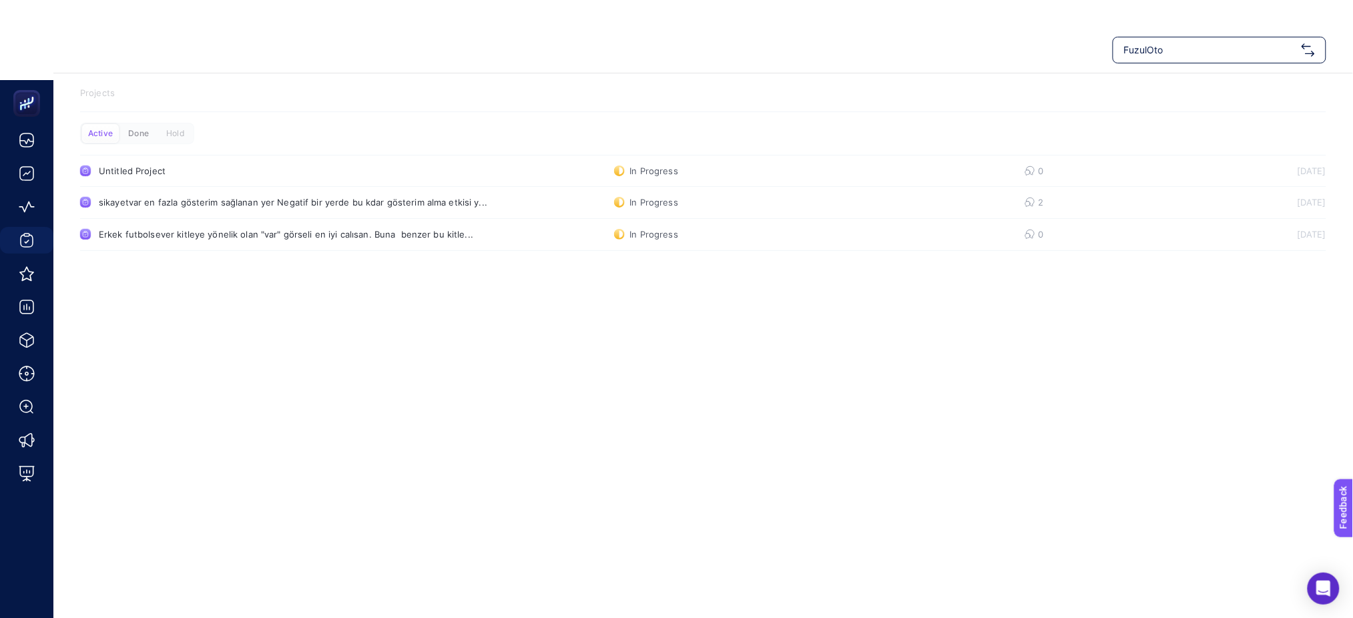
click at [130, 135] on div "Done" at bounding box center [138, 133] width 37 height 19
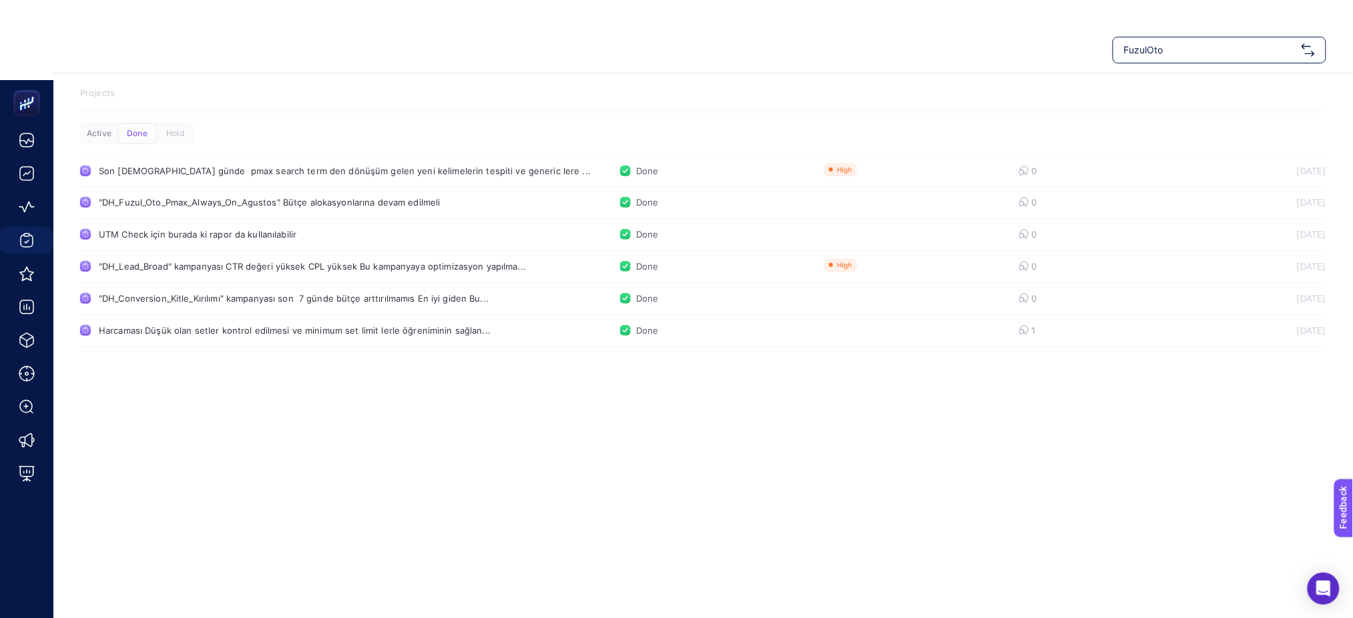
click at [98, 133] on div "Active" at bounding box center [99, 133] width 37 height 19
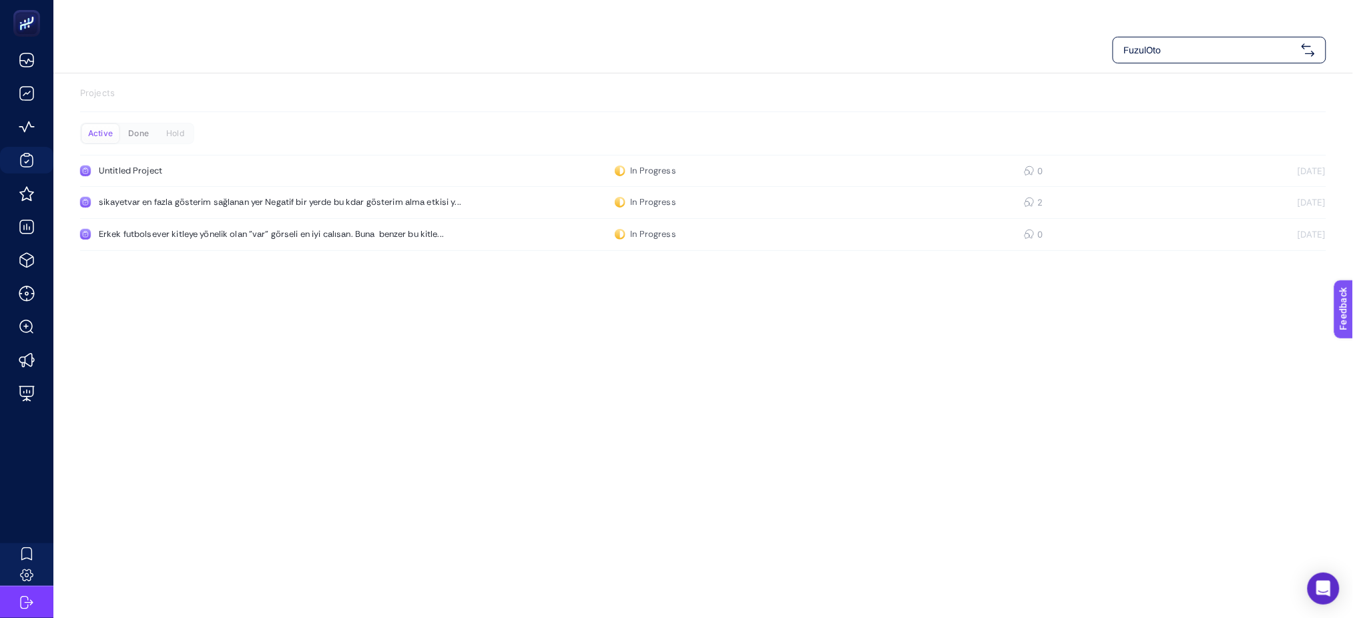
click at [124, 127] on div "Done" at bounding box center [138, 133] width 37 height 19
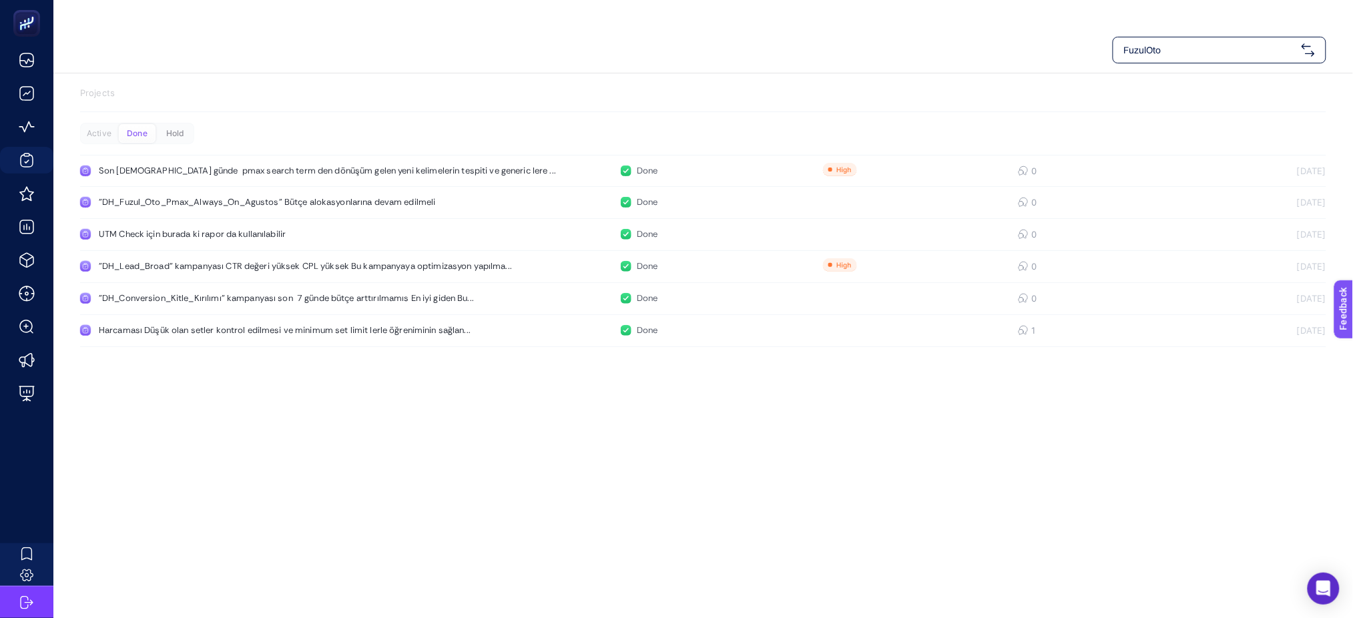
click at [189, 140] on div "Hold" at bounding box center [175, 133] width 37 height 19
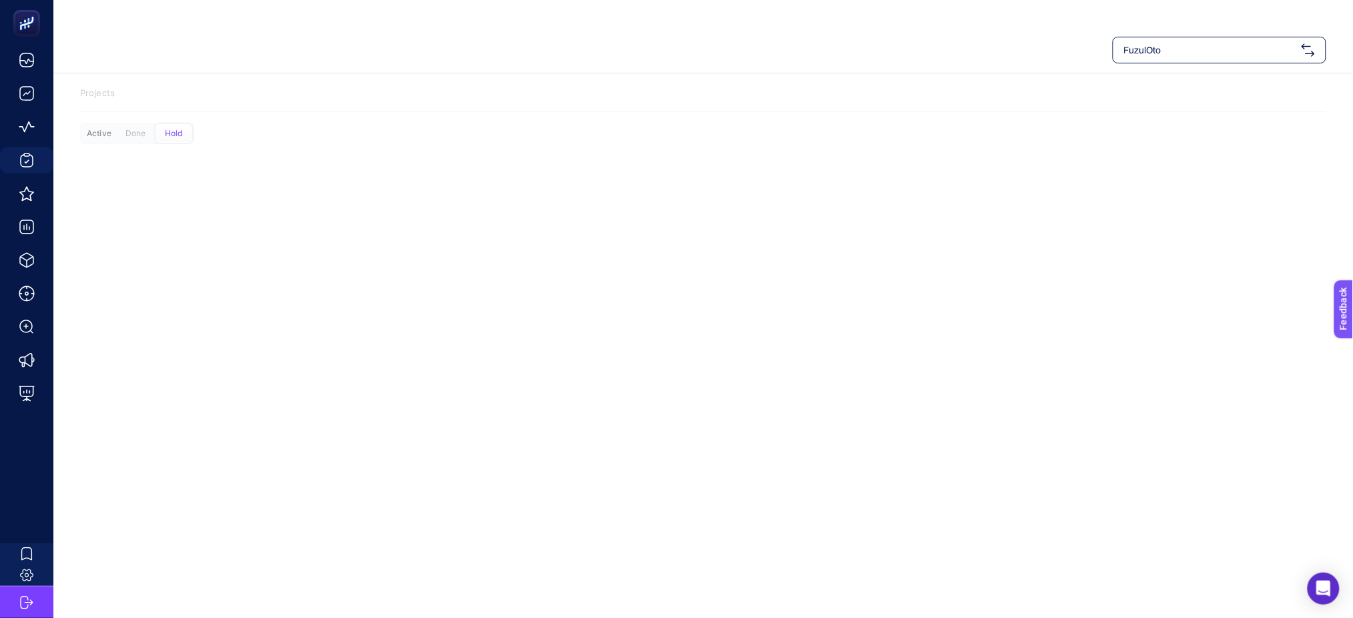
click at [103, 136] on div "Active" at bounding box center [99, 133] width 37 height 19
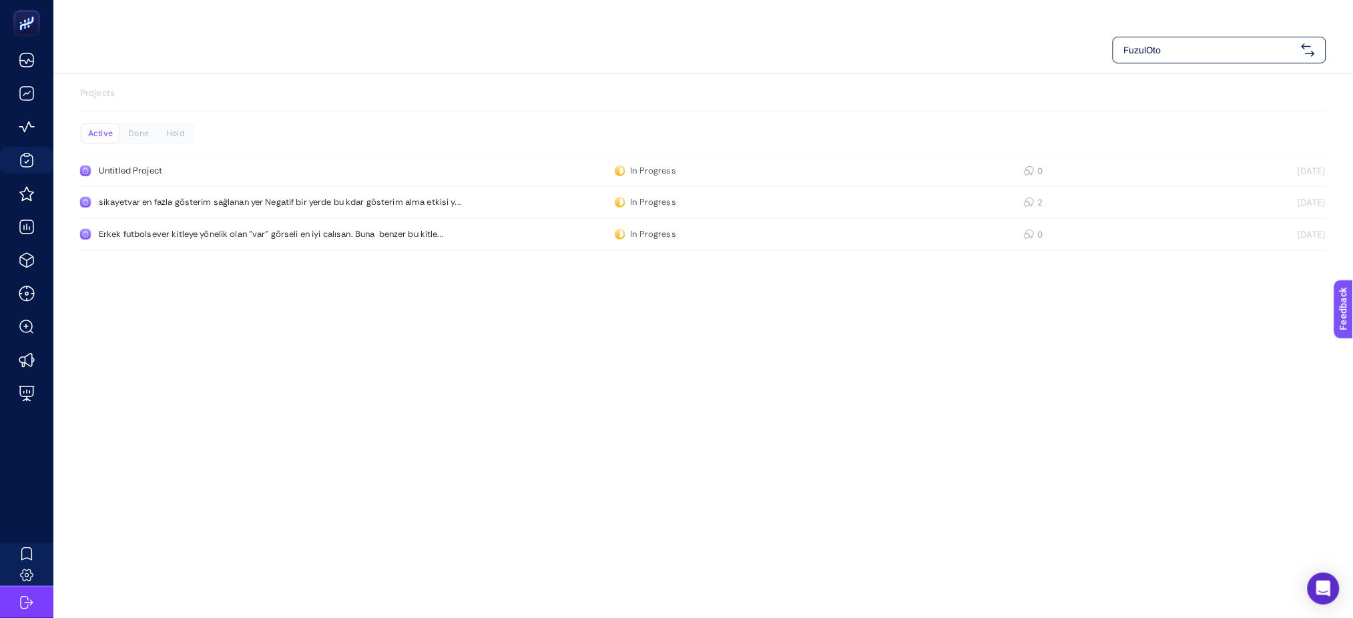
click at [1214, 46] on span "FuzulOto" at bounding box center [1210, 49] width 172 height 13
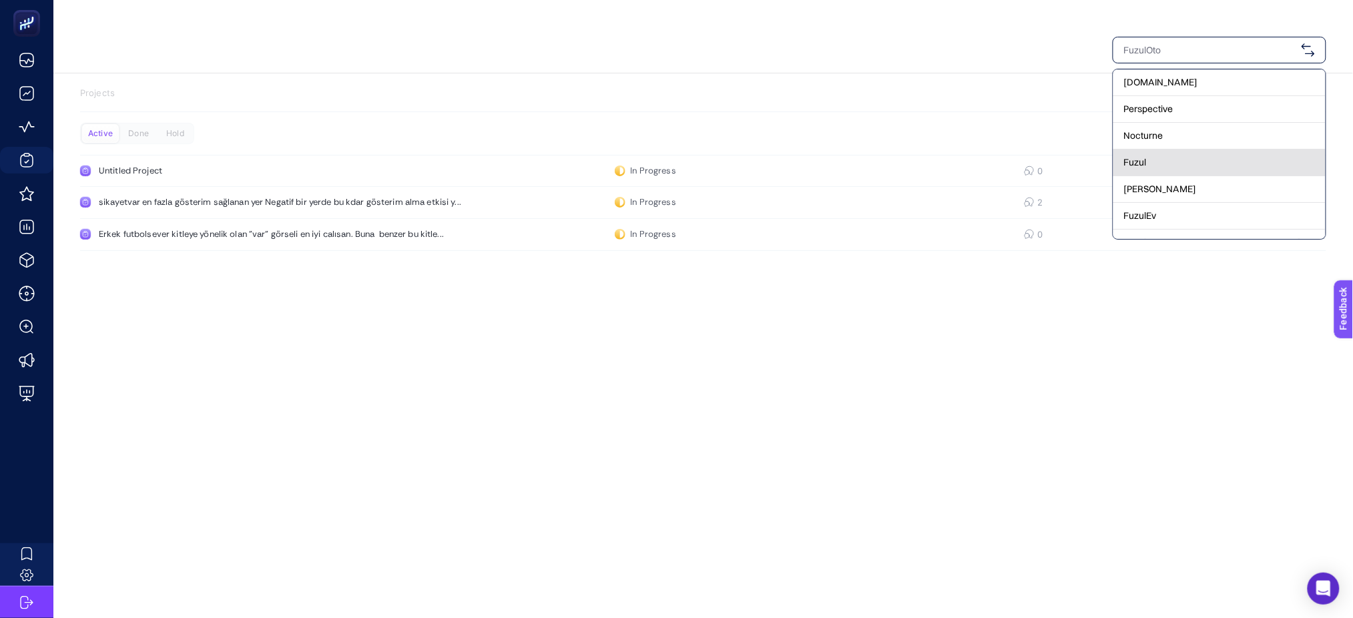
scroll to position [89, 0]
click at [1195, 154] on div "FuzulOto" at bounding box center [1220, 154] width 212 height 27
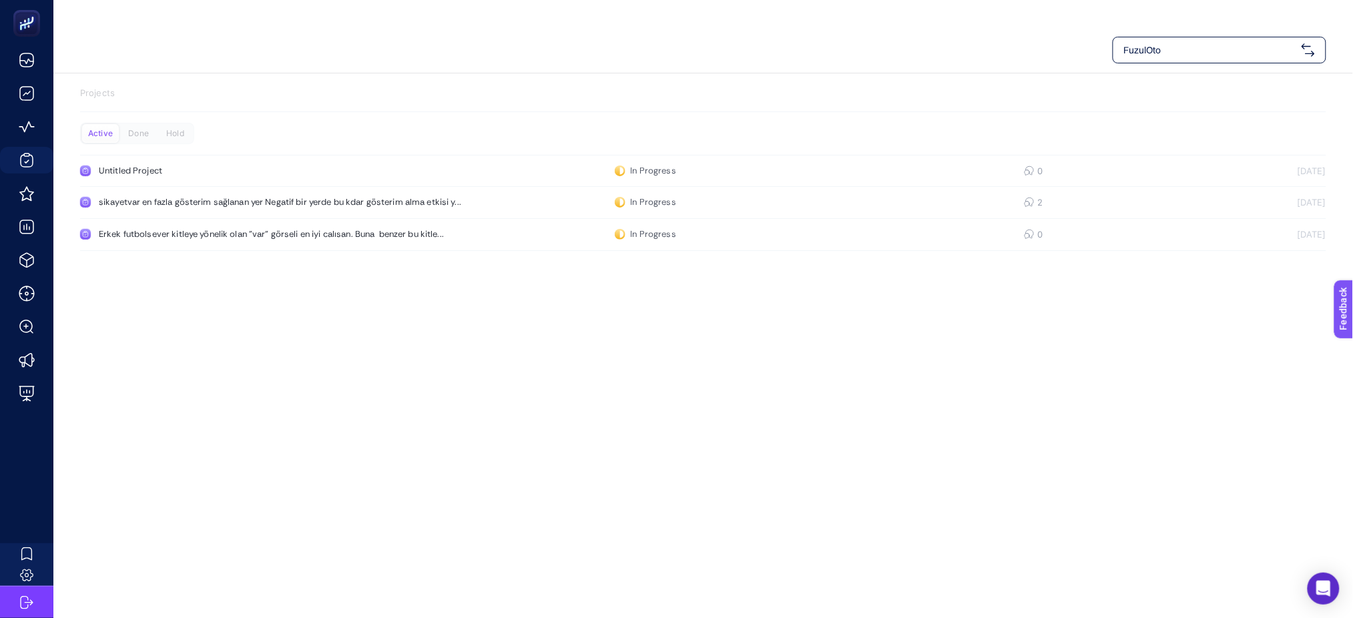
click at [1134, 53] on span "FuzulOto" at bounding box center [1210, 49] width 172 height 13
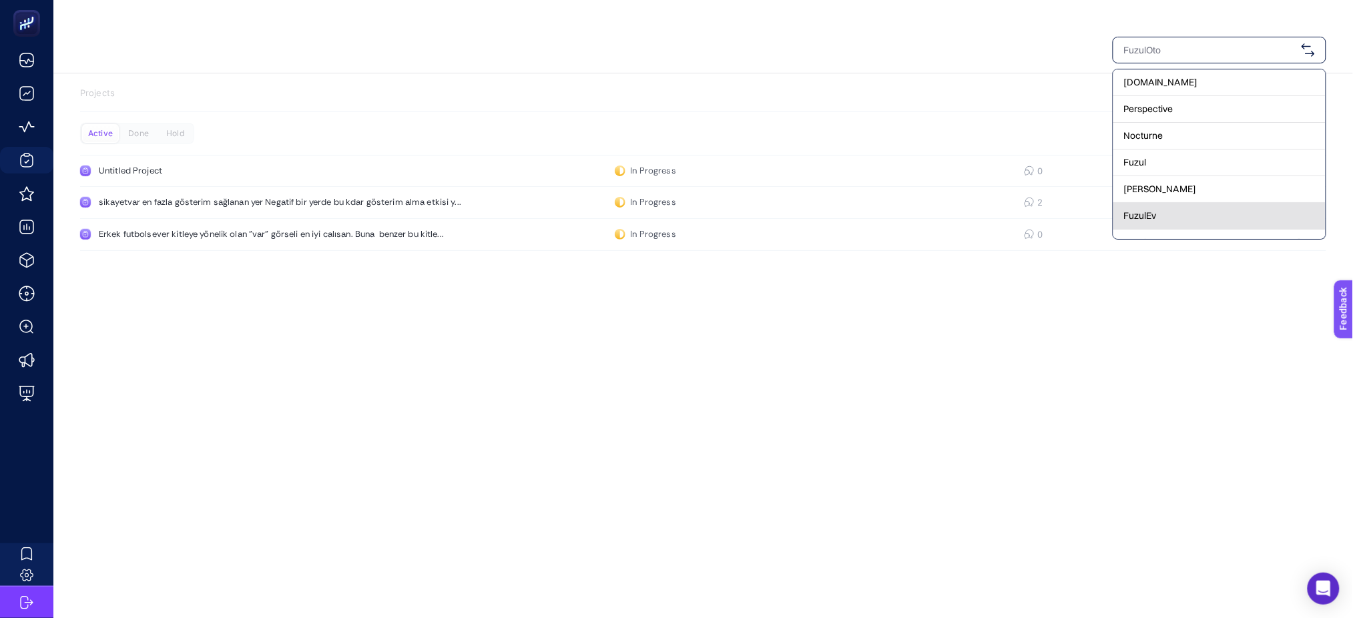
click at [1181, 215] on div "FuzulEv" at bounding box center [1220, 216] width 212 height 27
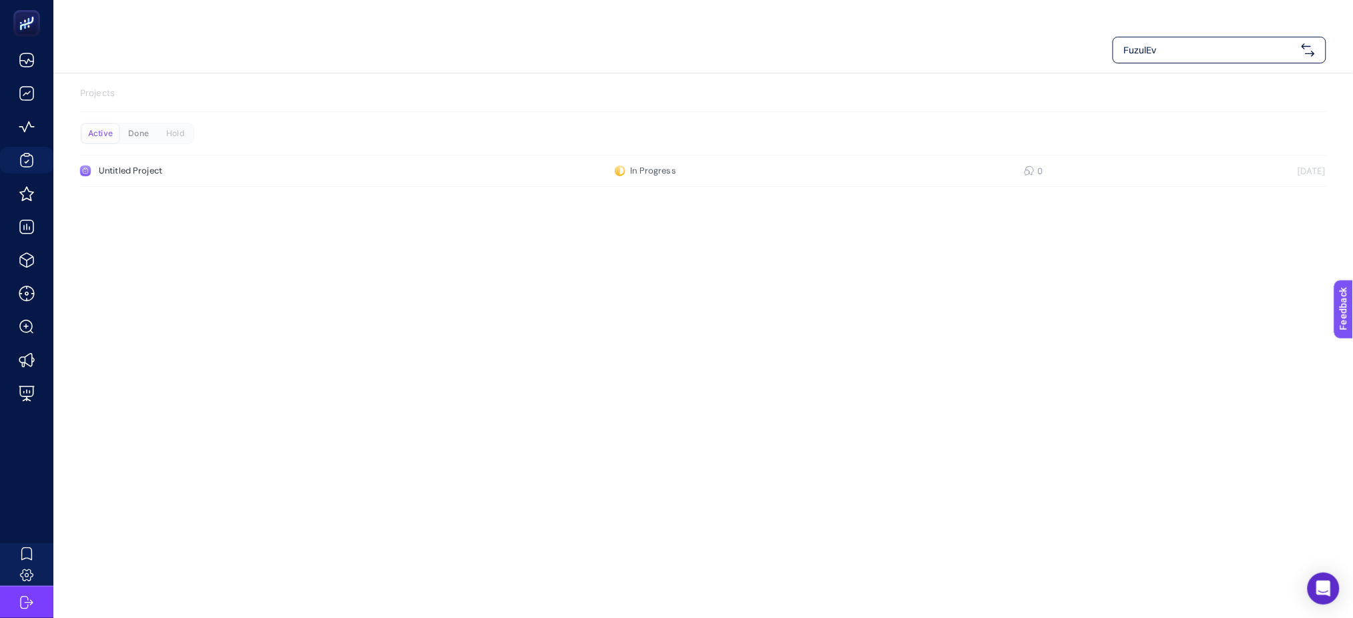
click at [135, 130] on div "Done" at bounding box center [138, 133] width 37 height 19
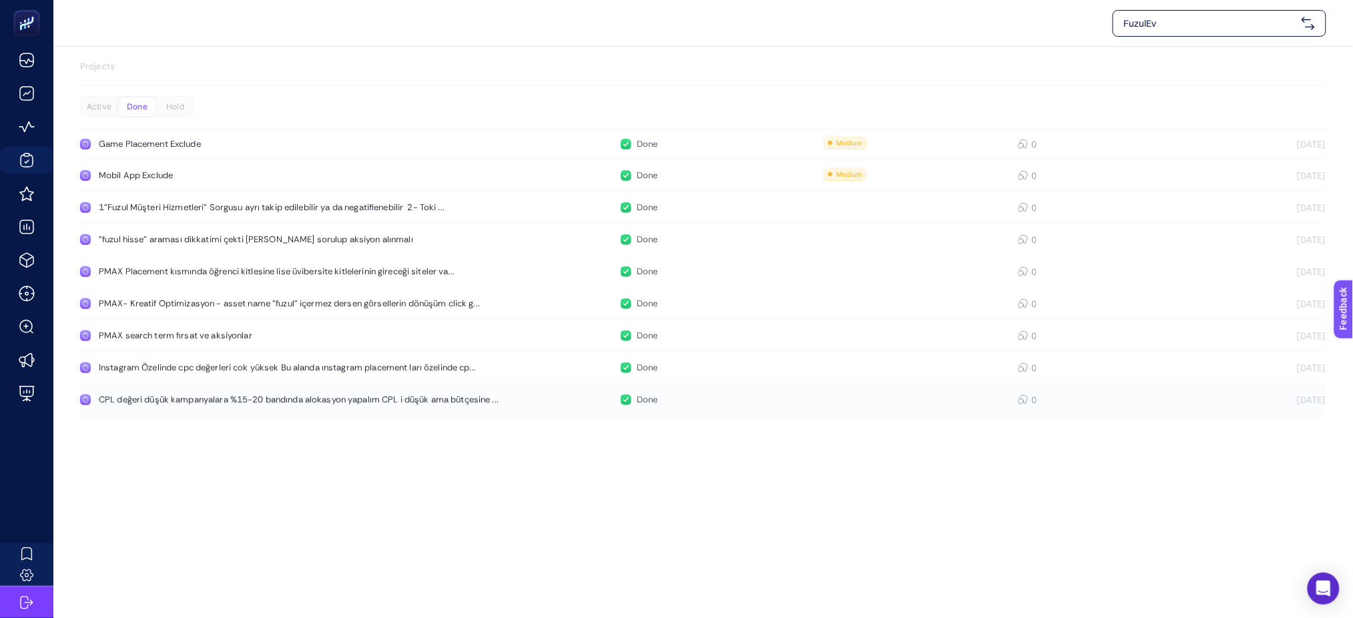
scroll to position [0, 0]
